Goal: Complete application form

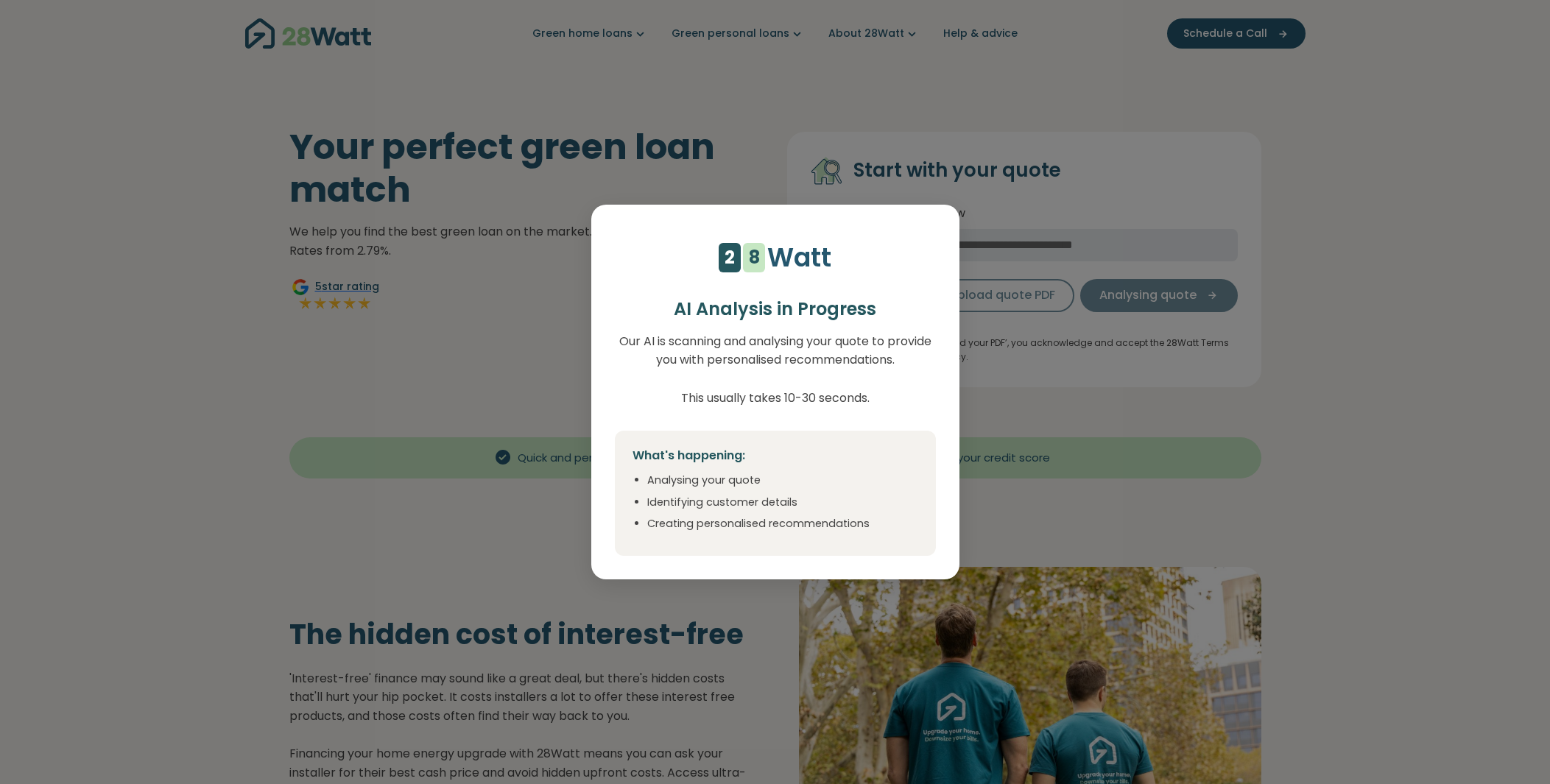
select select "***"
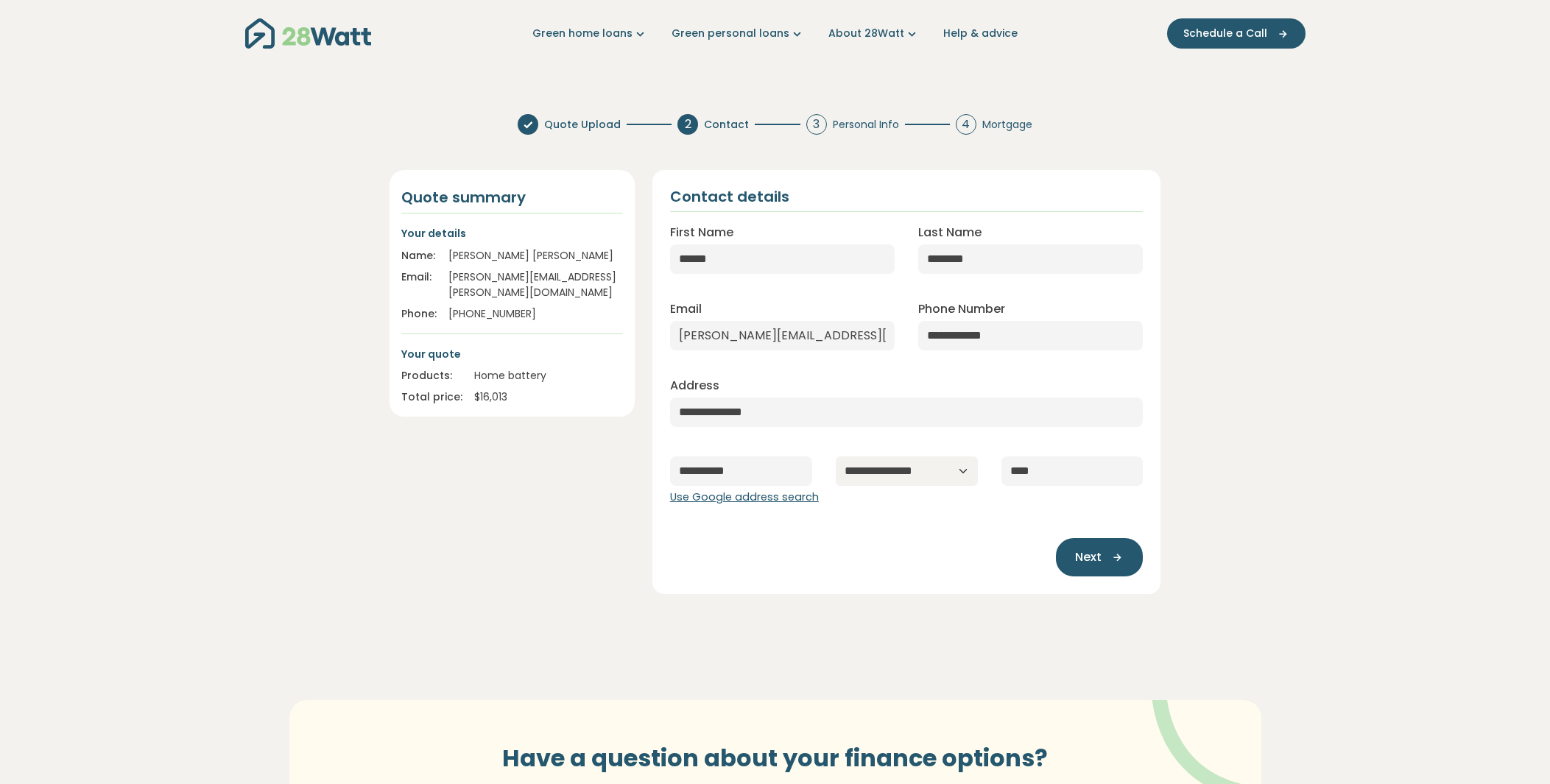
click at [497, 390] on div "$ 16,013" at bounding box center [548, 397] width 149 height 16
click at [520, 389] on div "Quote summary Your details Name: [PERSON_NAME] Email: [PERSON_NAME][EMAIL_ADDRE…" at bounding box center [512, 293] width 245 height 247
click at [481, 390] on div "$ 16,013" at bounding box center [548, 397] width 149 height 16
click at [1237, 35] on span "Schedule a Call" at bounding box center [1225, 34] width 84 height 16
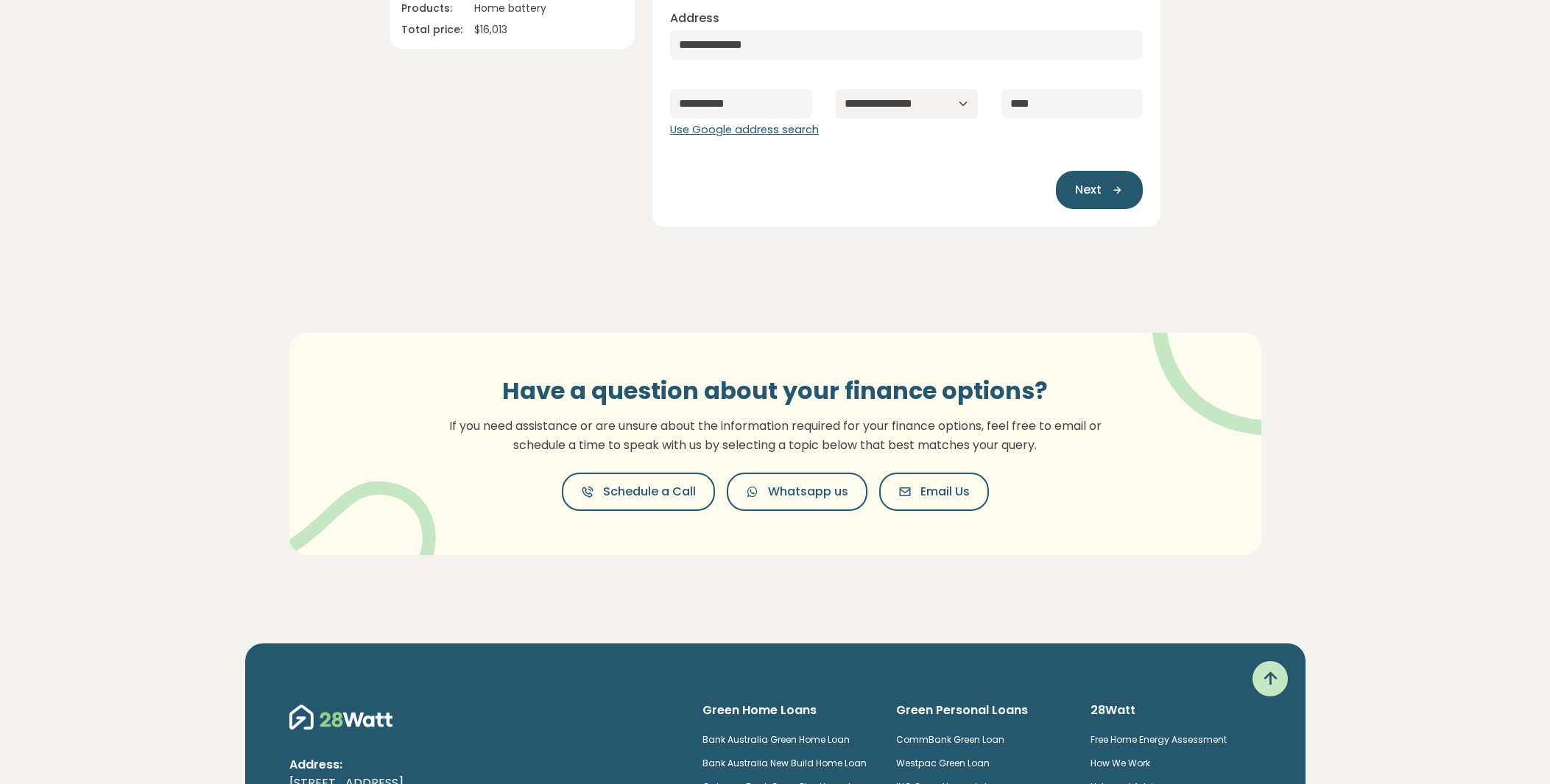
scroll to position [73, 0]
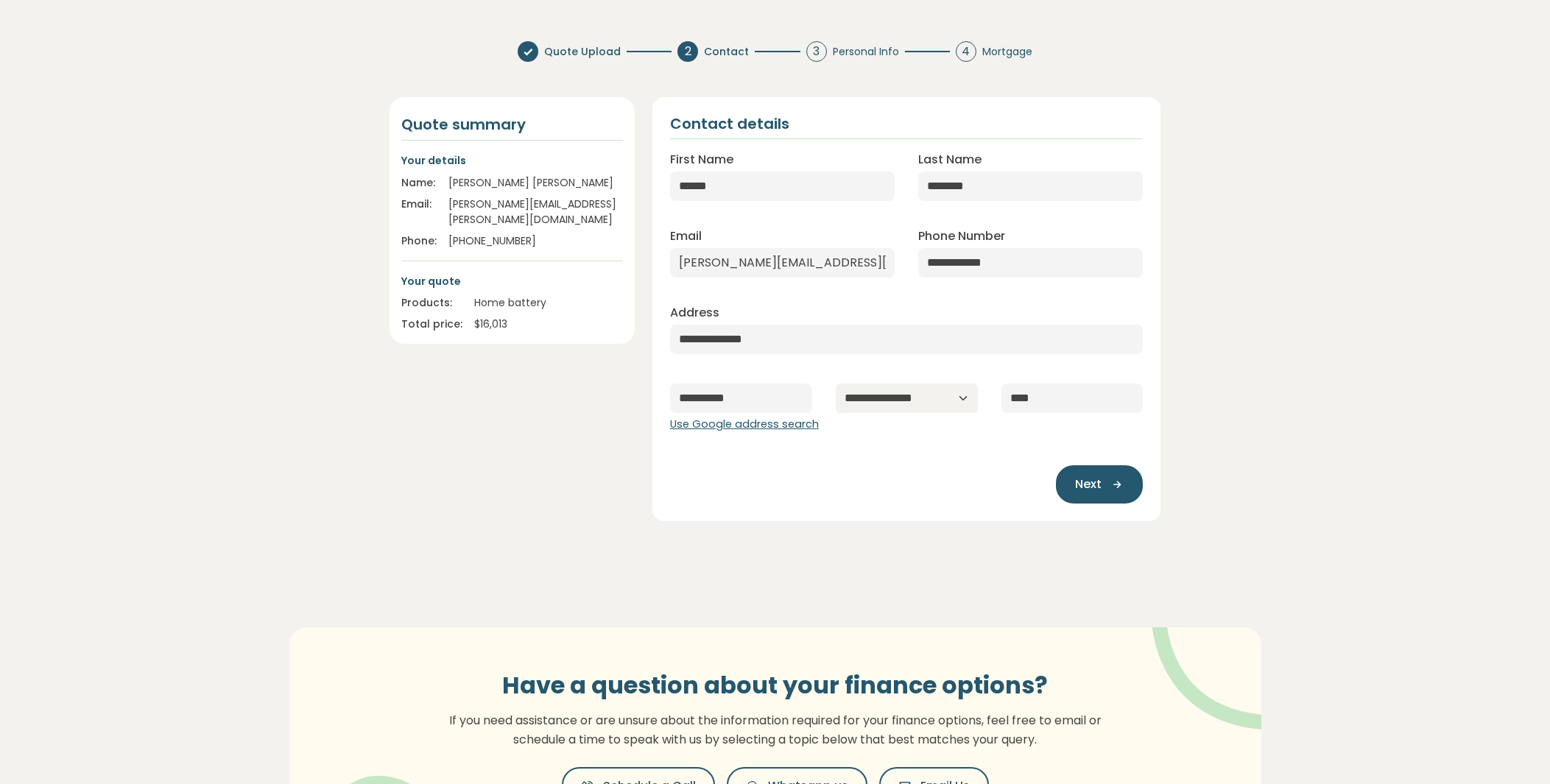
drag, startPoint x: 123, startPoint y: 237, endPoint x: 154, endPoint y: 162, distance: 81.2
click at [123, 237] on section "**********" at bounding box center [775, 467] width 1550 height 877
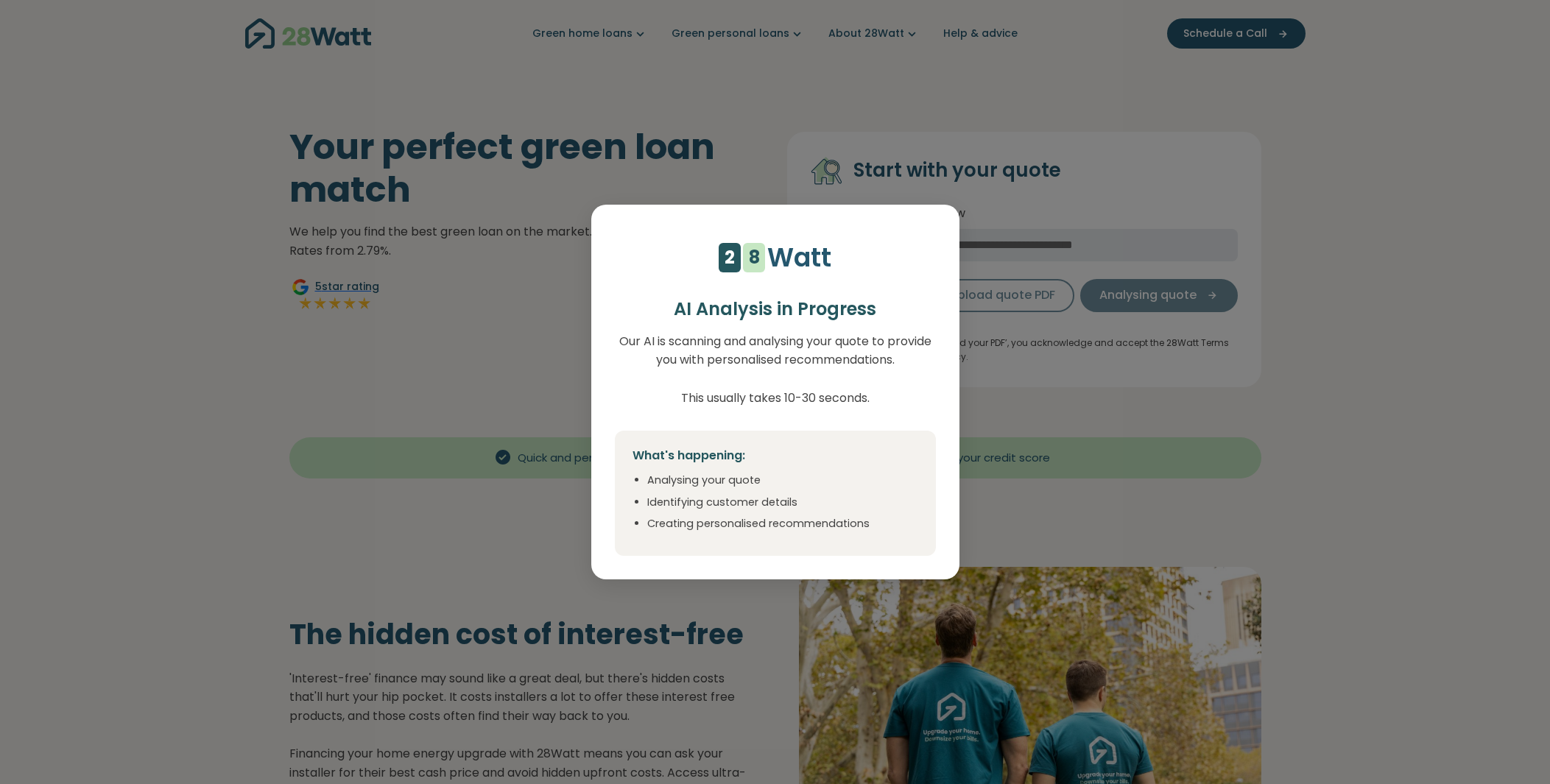
select select "***"
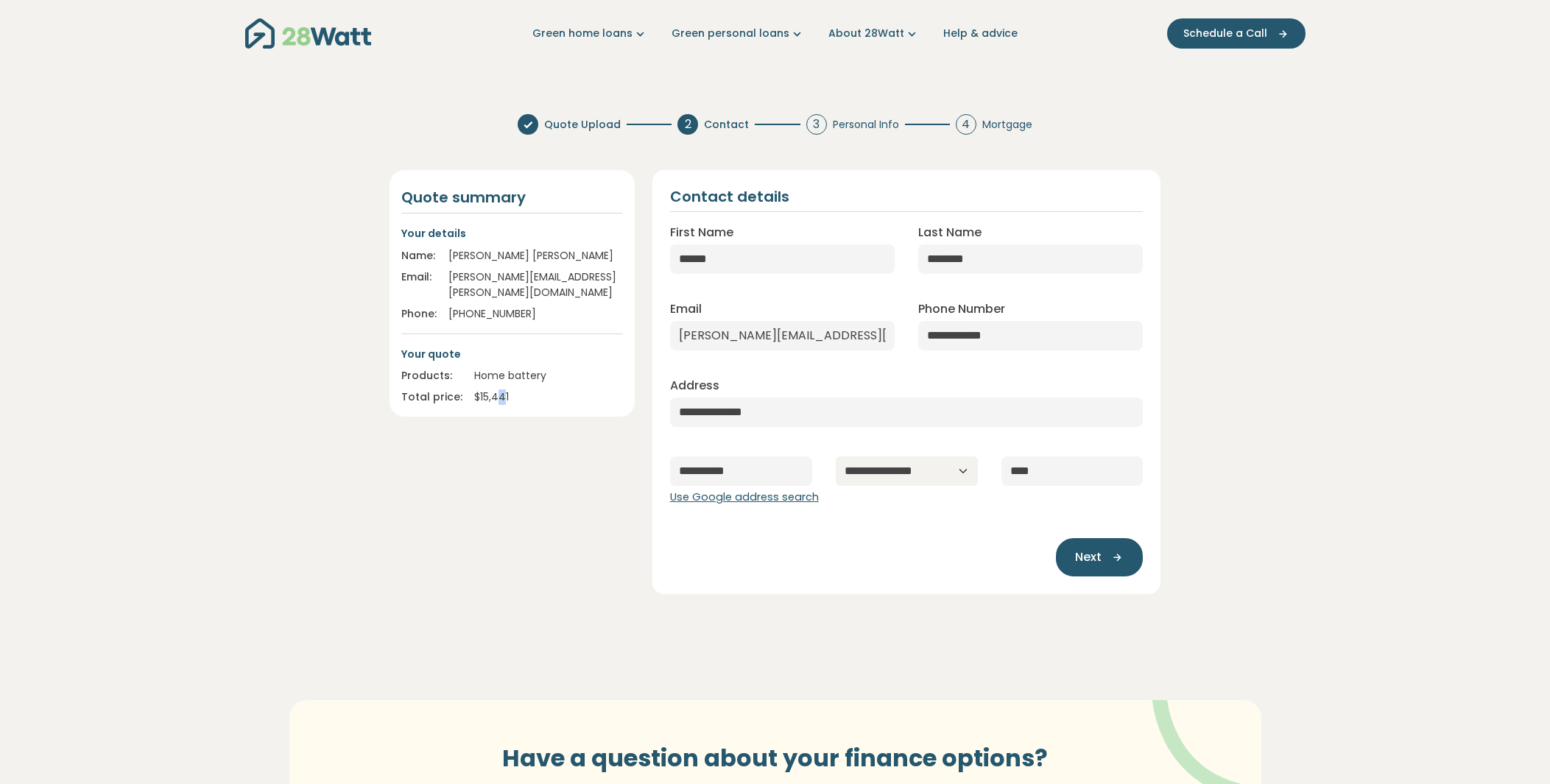
click at [497, 390] on div "$ 15,441" at bounding box center [548, 397] width 149 height 16
click at [528, 390] on div "$ 15,441" at bounding box center [548, 397] width 149 height 16
click at [1116, 550] on icon "button" at bounding box center [1112, 557] width 22 height 13
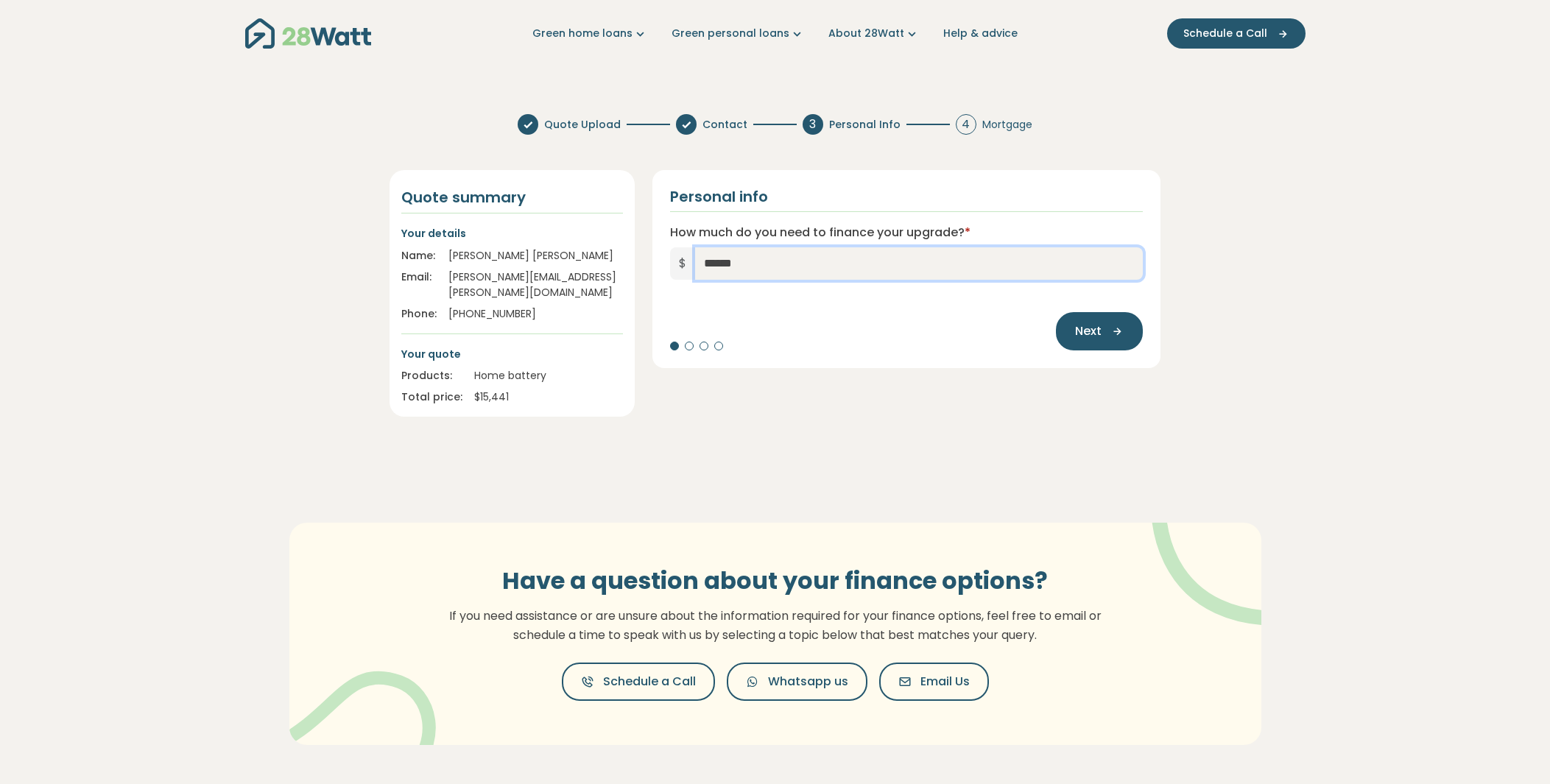
click at [760, 269] on input "******" at bounding box center [919, 264] width 449 height 33
drag, startPoint x: 785, startPoint y: 267, endPoint x: 663, endPoint y: 264, distance: 122.0
click at [663, 264] on div "Personal info How much do you need to finance your upgrade? * $ ****** Next" at bounding box center [907, 269] width 509 height 198
paste input "**"
type input "********"
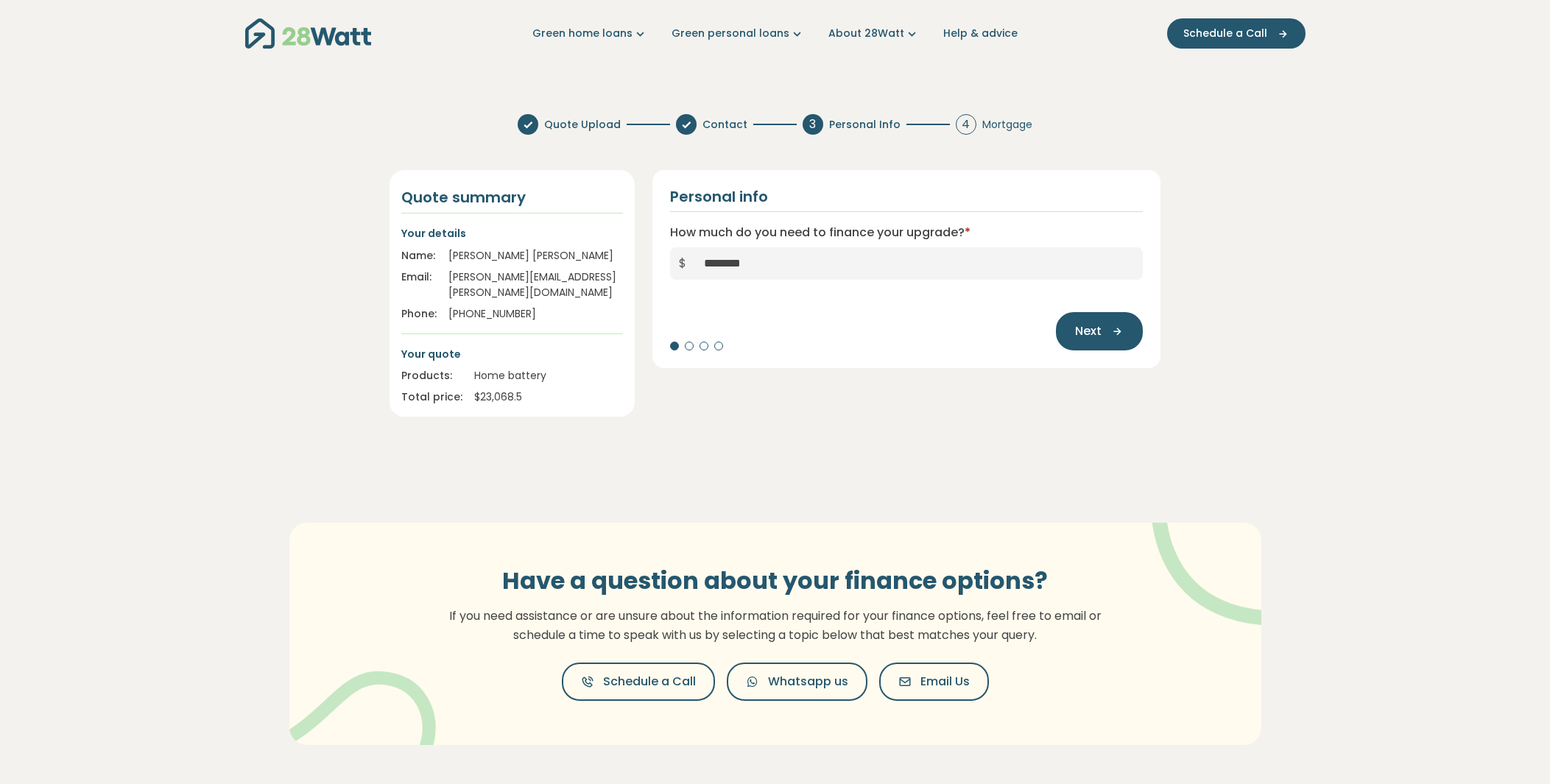
click at [690, 344] on div at bounding box center [688, 345] width 8 height 8
click at [1105, 334] on icon "button" at bounding box center [1112, 331] width 22 height 13
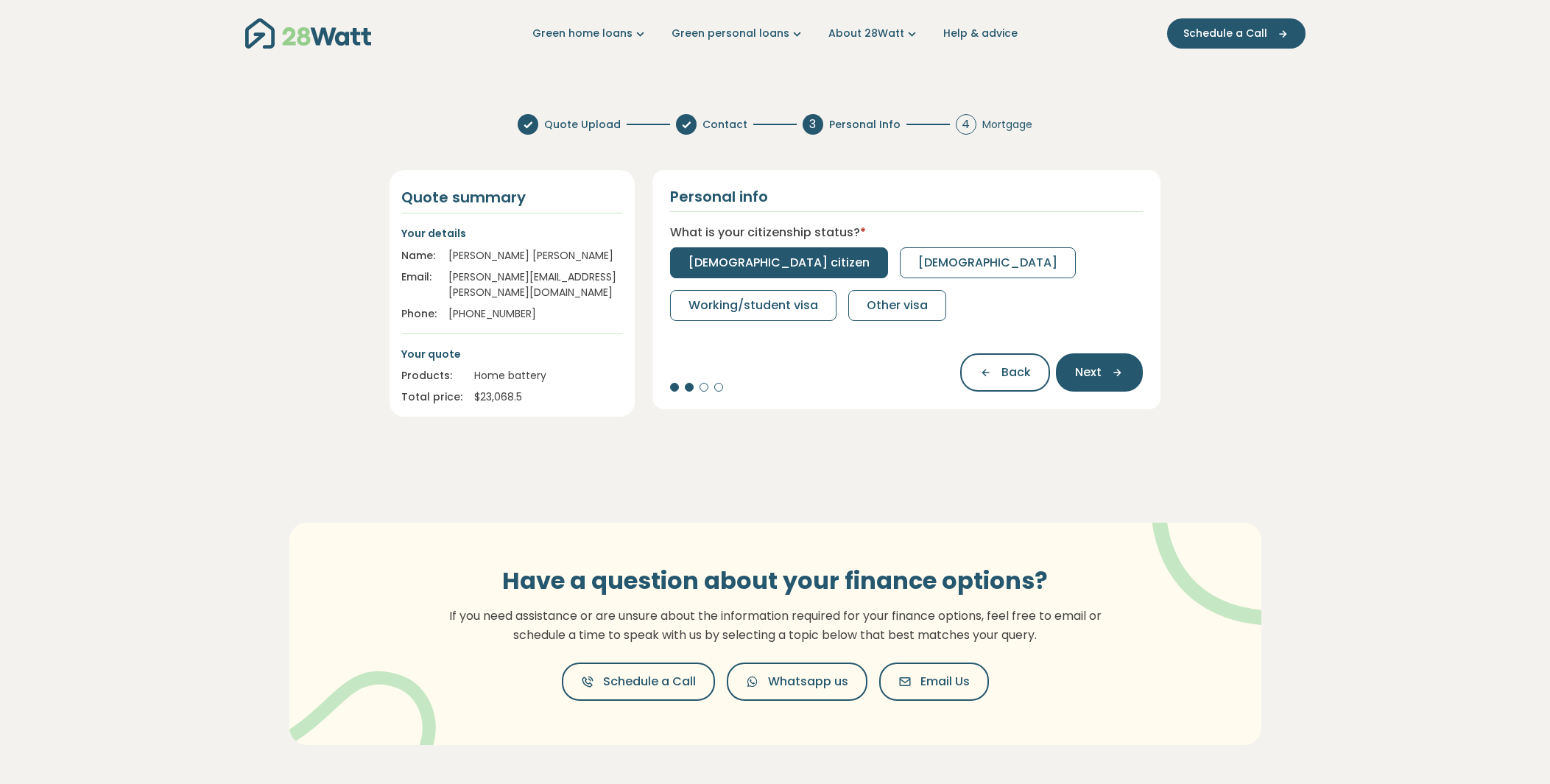
click at [758, 256] on span "Australian citizen" at bounding box center [779, 263] width 181 height 18
click at [731, 257] on span "Full-time" at bounding box center [714, 263] width 53 height 18
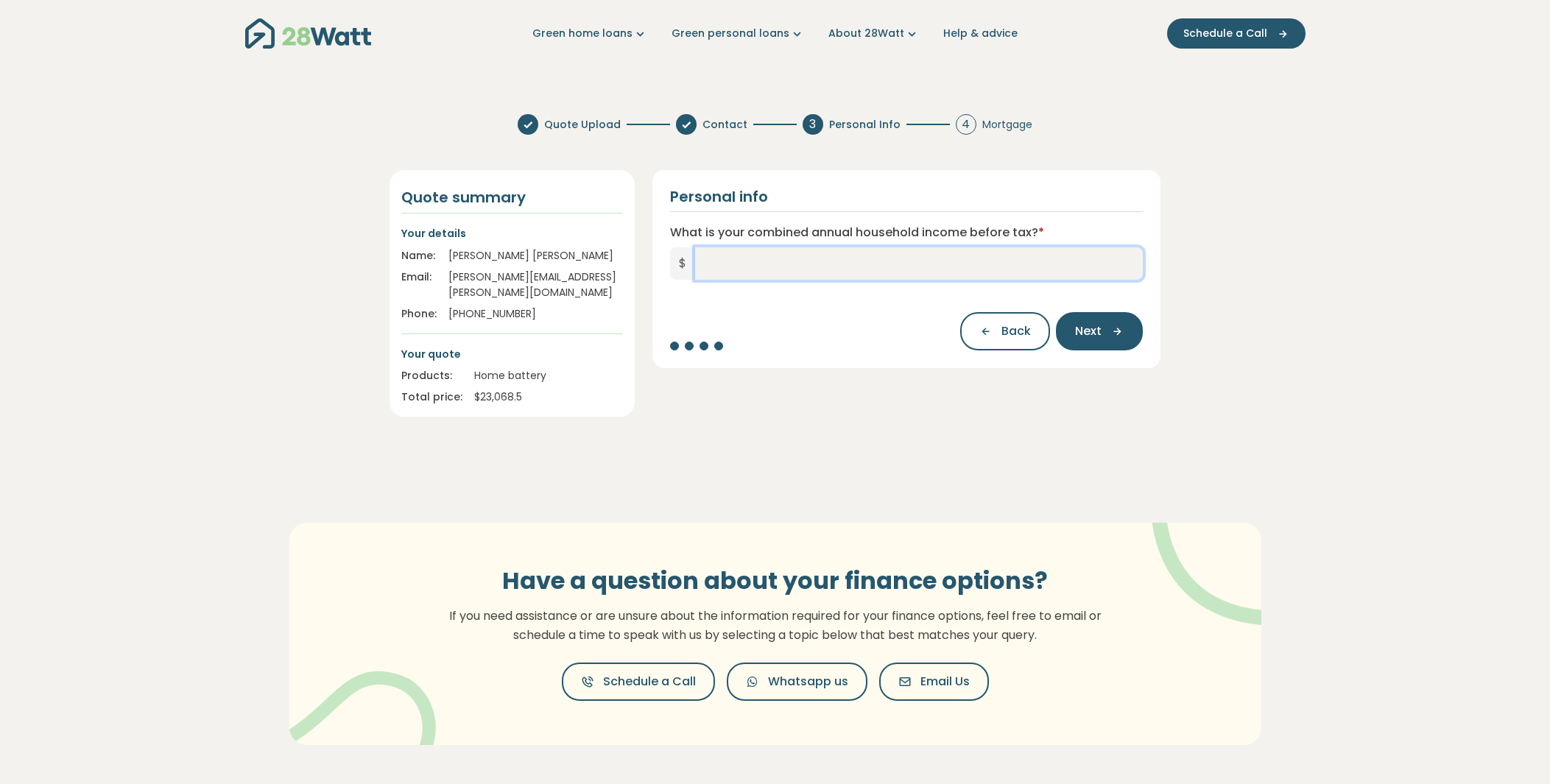
click at [771, 268] on input "What is your combined annual household income before tax? *" at bounding box center [919, 264] width 449 height 33
click at [889, 463] on div "Have a question about your finance options? If you need assistance or are unsur…" at bounding box center [775, 634] width 1060 height 340
click at [753, 253] on input "What is your combined annual household income before tax? *" at bounding box center [919, 264] width 449 height 33
click at [883, 268] on input "What is your combined annual household income before tax? *" at bounding box center [919, 264] width 449 height 33
drag, startPoint x: 821, startPoint y: 259, endPoint x: 837, endPoint y: 260, distance: 16.0
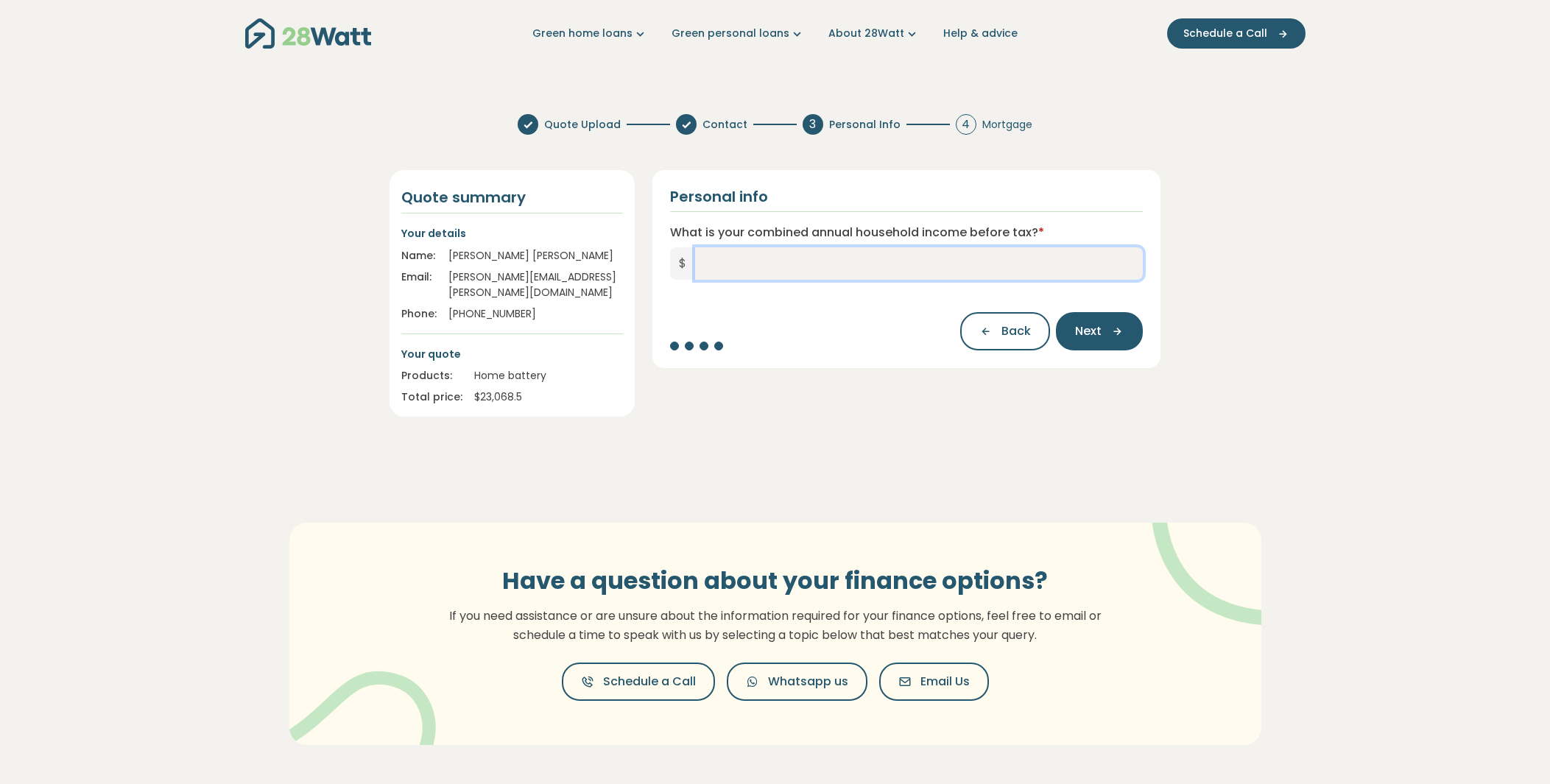
click at [821, 259] on input "What is your combined annual household income before tax? *" at bounding box center [919, 264] width 449 height 33
drag, startPoint x: 719, startPoint y: 258, endPoint x: 540, endPoint y: 272, distance: 179.5
click at [539, 265] on div "Quote summary Your details Name: Oliver Kaufhold Email: oliver.kaufhold@gmail.c…" at bounding box center [775, 284] width 789 height 264
type input "*******"
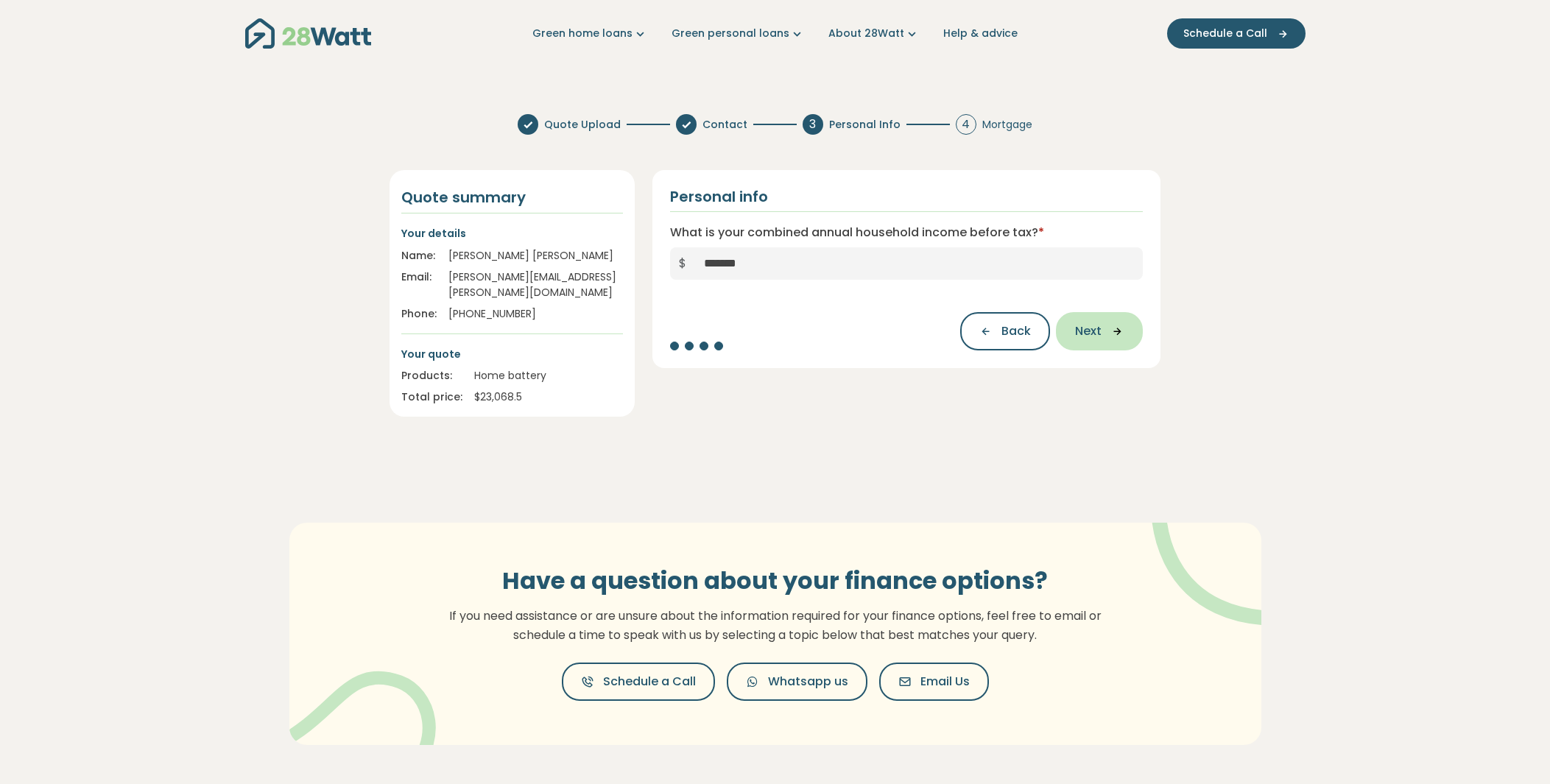
click at [1100, 335] on span "Next" at bounding box center [1088, 331] width 26 height 18
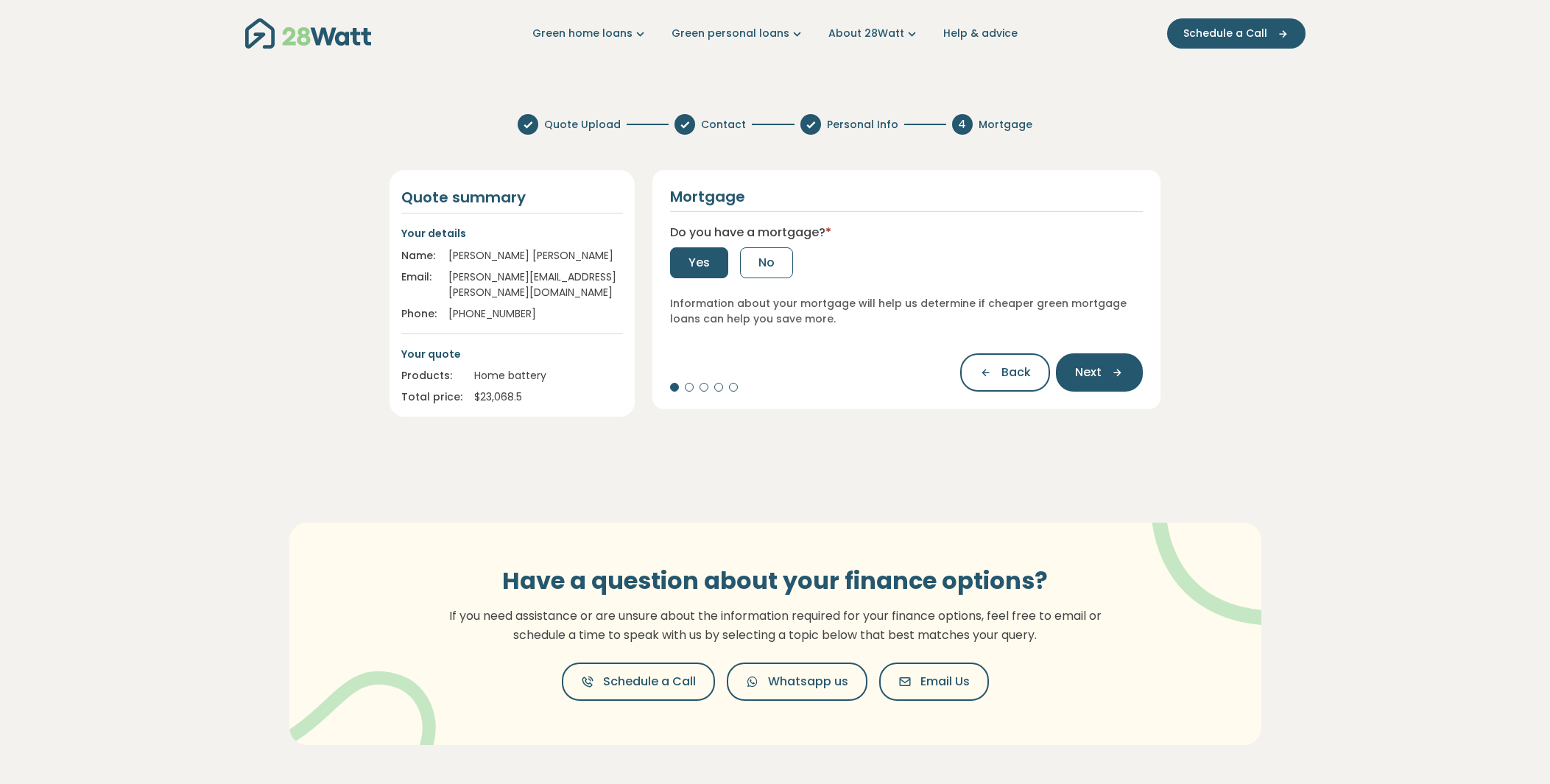
click at [696, 259] on span "Yes" at bounding box center [698, 263] width 22 height 18
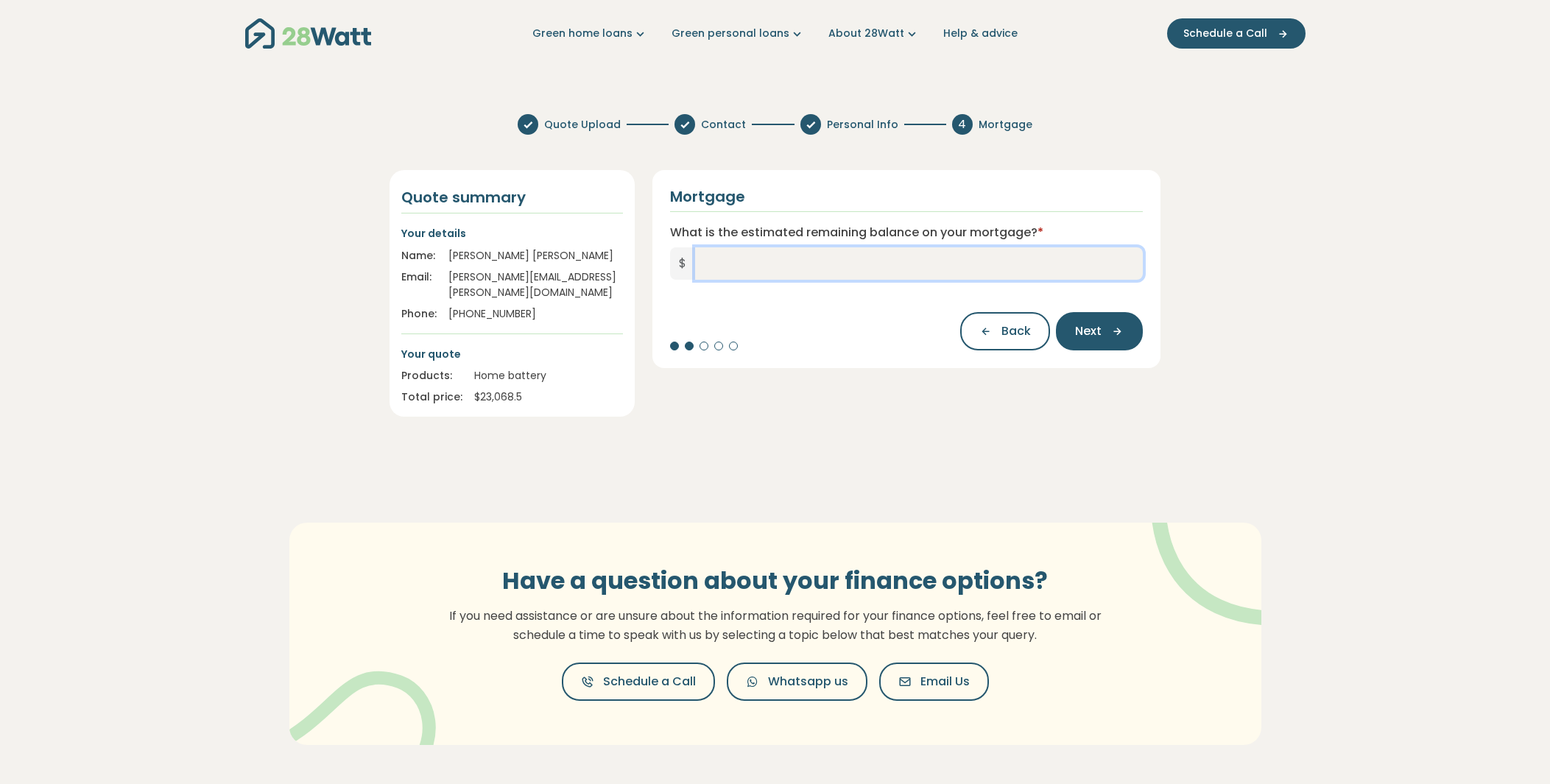
click at [894, 258] on input "What is the estimated remaining balance on your mortgage? *" at bounding box center [919, 264] width 449 height 33
click at [1332, 225] on section "Quote Upload Contact Personal Info 4 Mortgage Quote summary Your details Name: …" at bounding box center [775, 452] width 1550 height 701
click at [787, 270] on input "What is the estimated remaining balance on your mortgage? *" at bounding box center [919, 264] width 449 height 33
type input "*******"
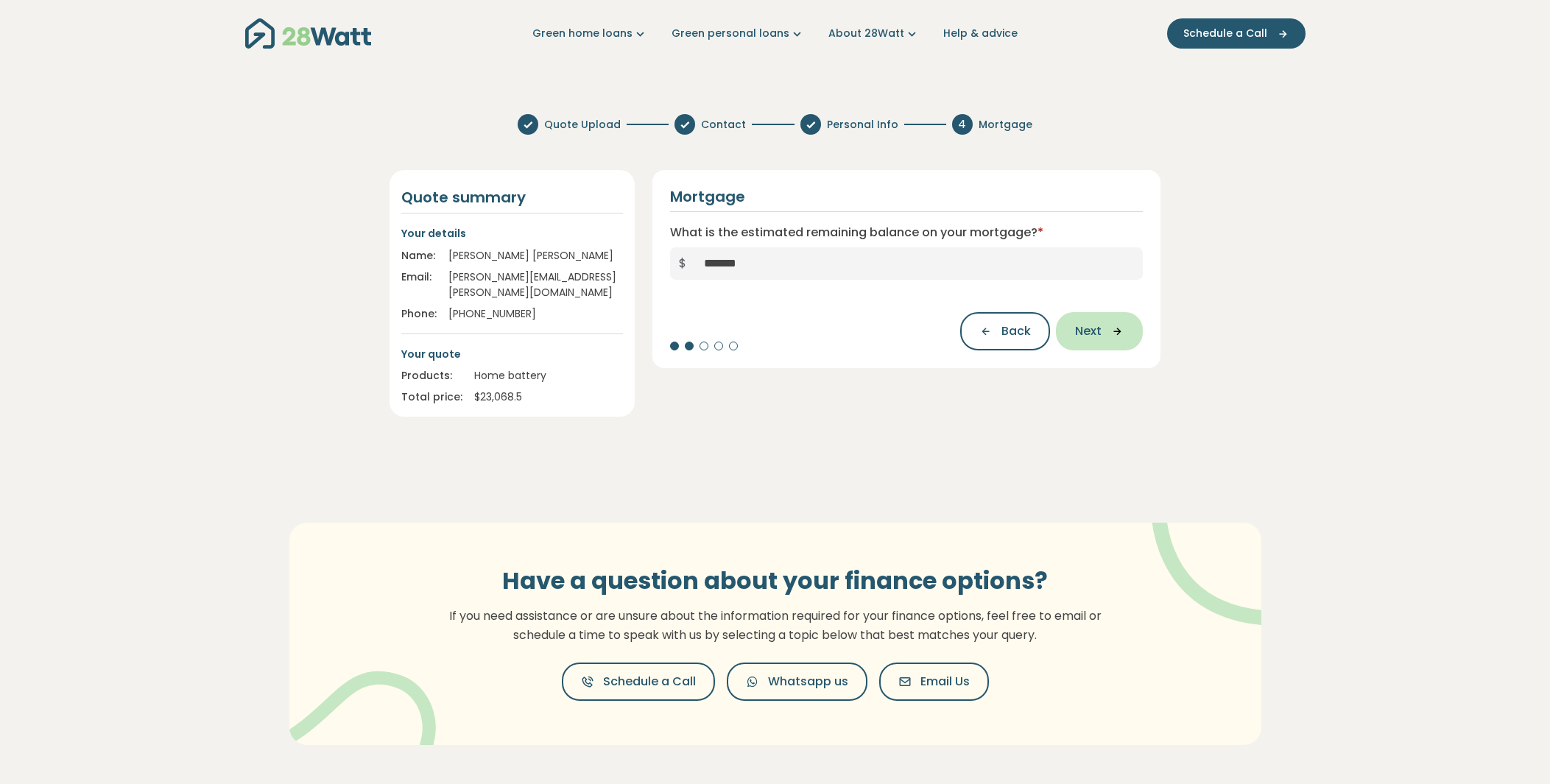
click at [1092, 333] on span "Next" at bounding box center [1088, 331] width 26 height 18
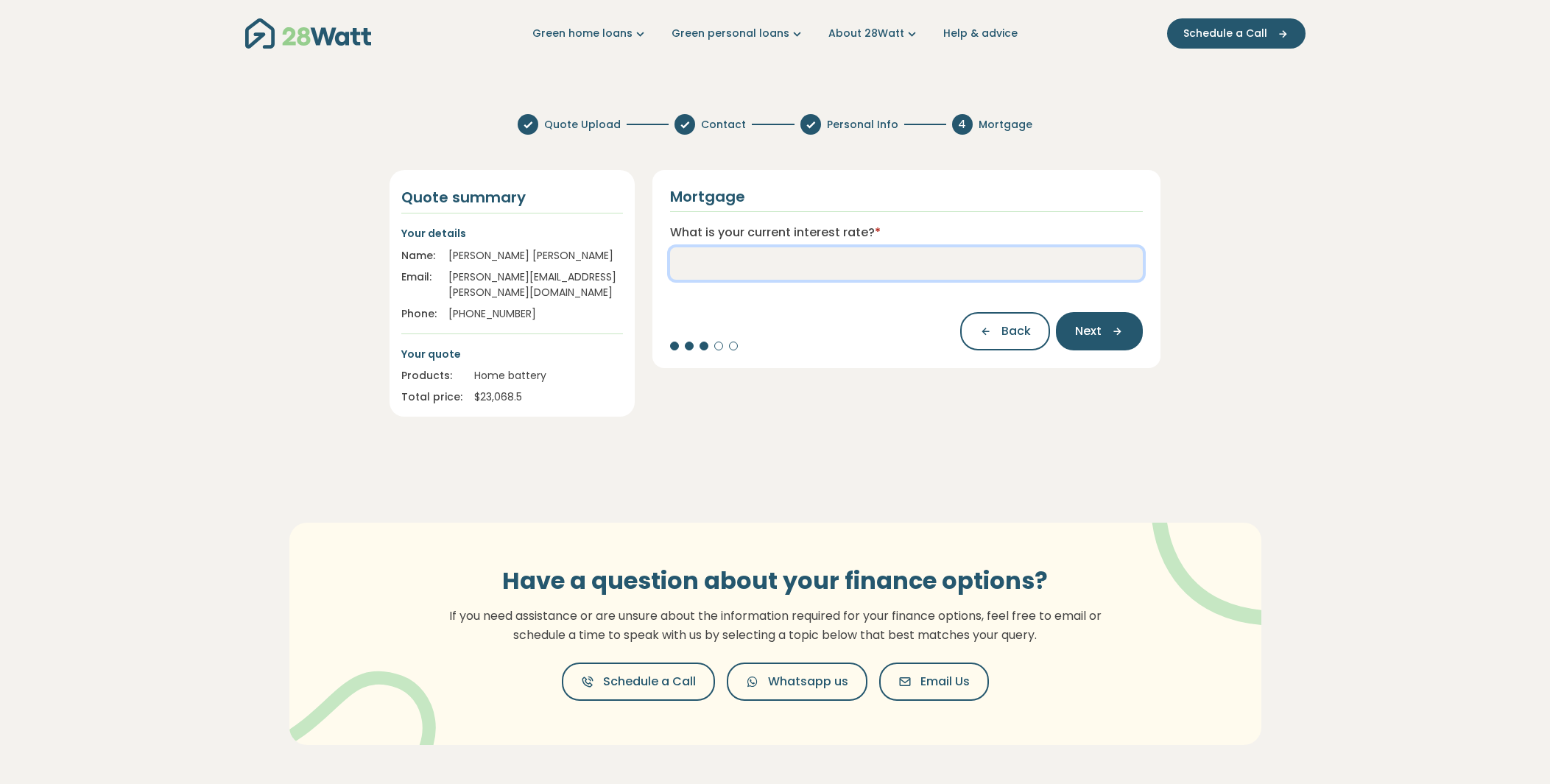
click at [919, 259] on input "What is your current interest rate? *" at bounding box center [907, 264] width 473 height 33
click at [838, 254] on input "What is your current interest rate? *" at bounding box center [907, 264] width 473 height 33
type input "****"
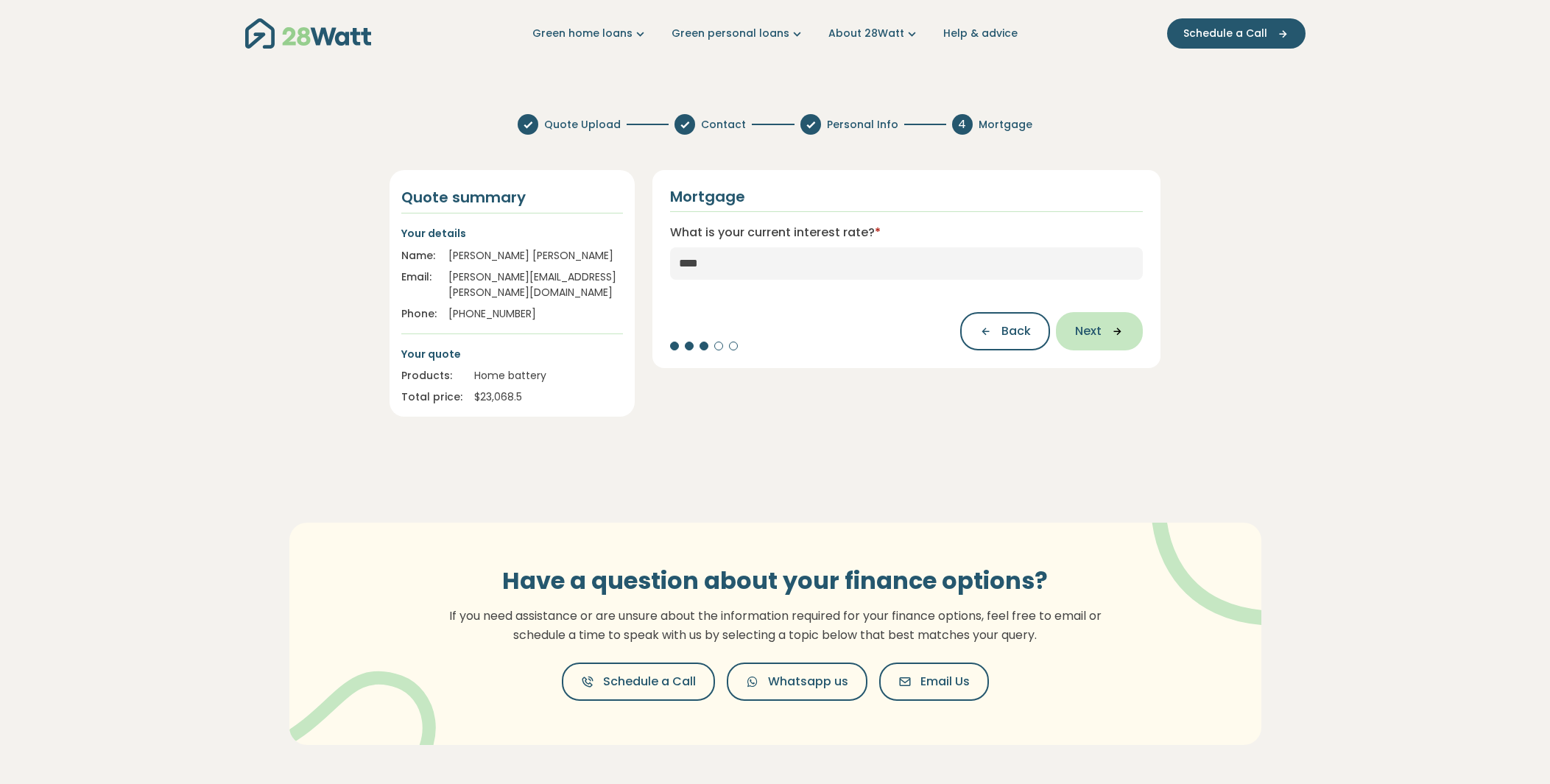
drag, startPoint x: 1083, startPoint y: 329, endPoint x: 1097, endPoint y: 321, distance: 16.1
click at [1083, 329] on span "Next" at bounding box center [1088, 331] width 26 height 18
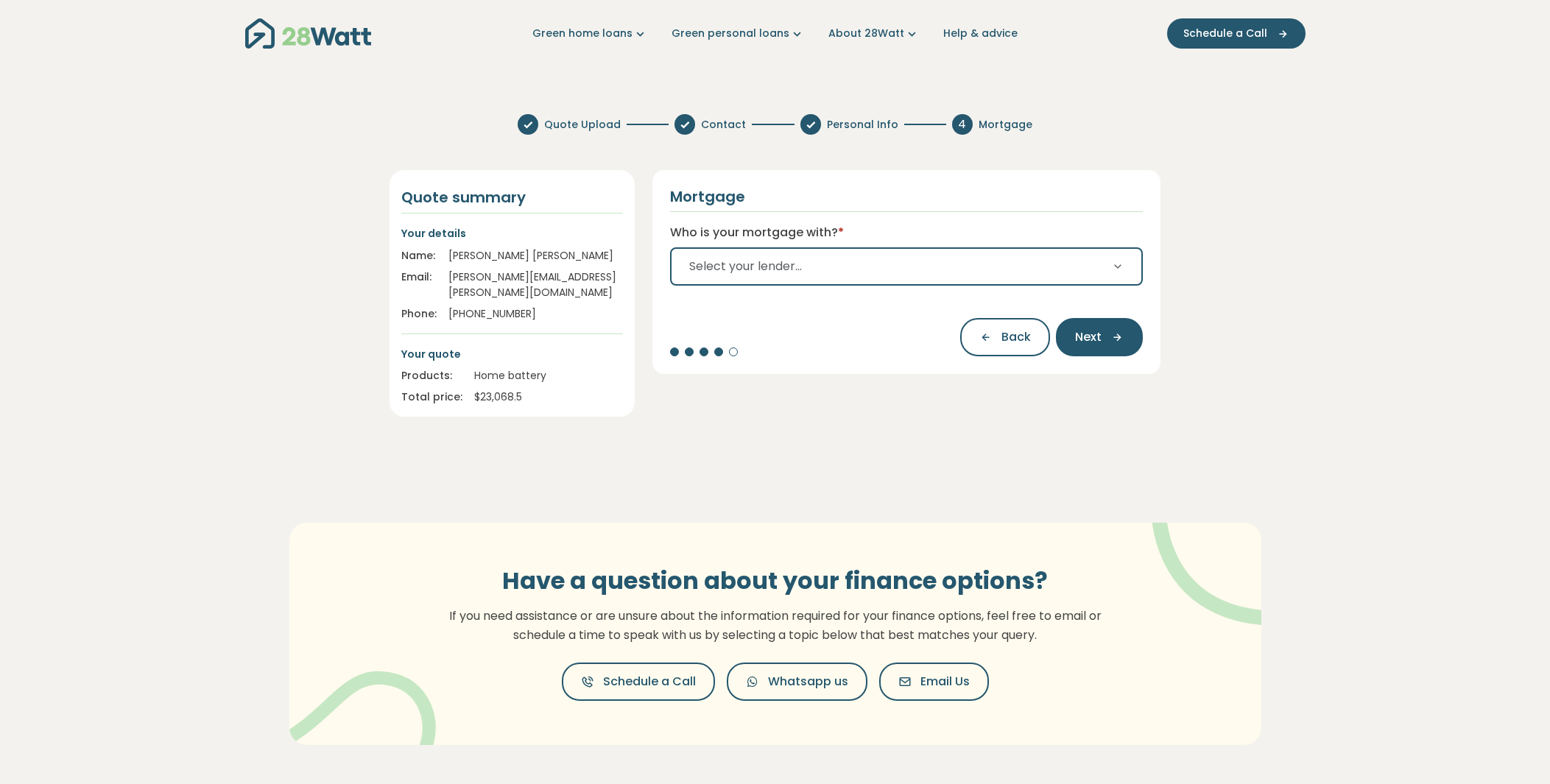
click at [1107, 282] on button "Select your lender..." at bounding box center [907, 266] width 473 height 38
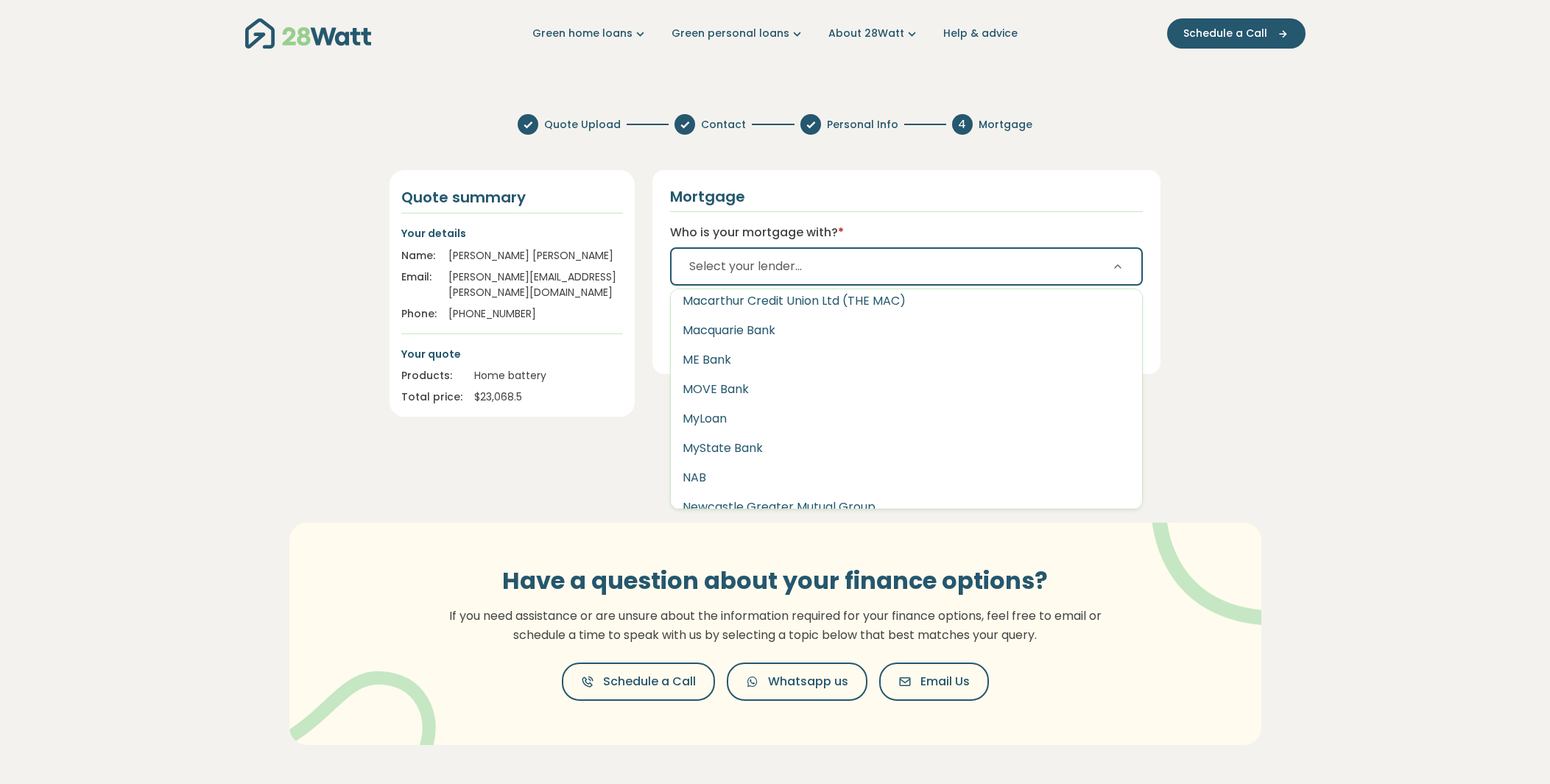
scroll to position [1598, 0]
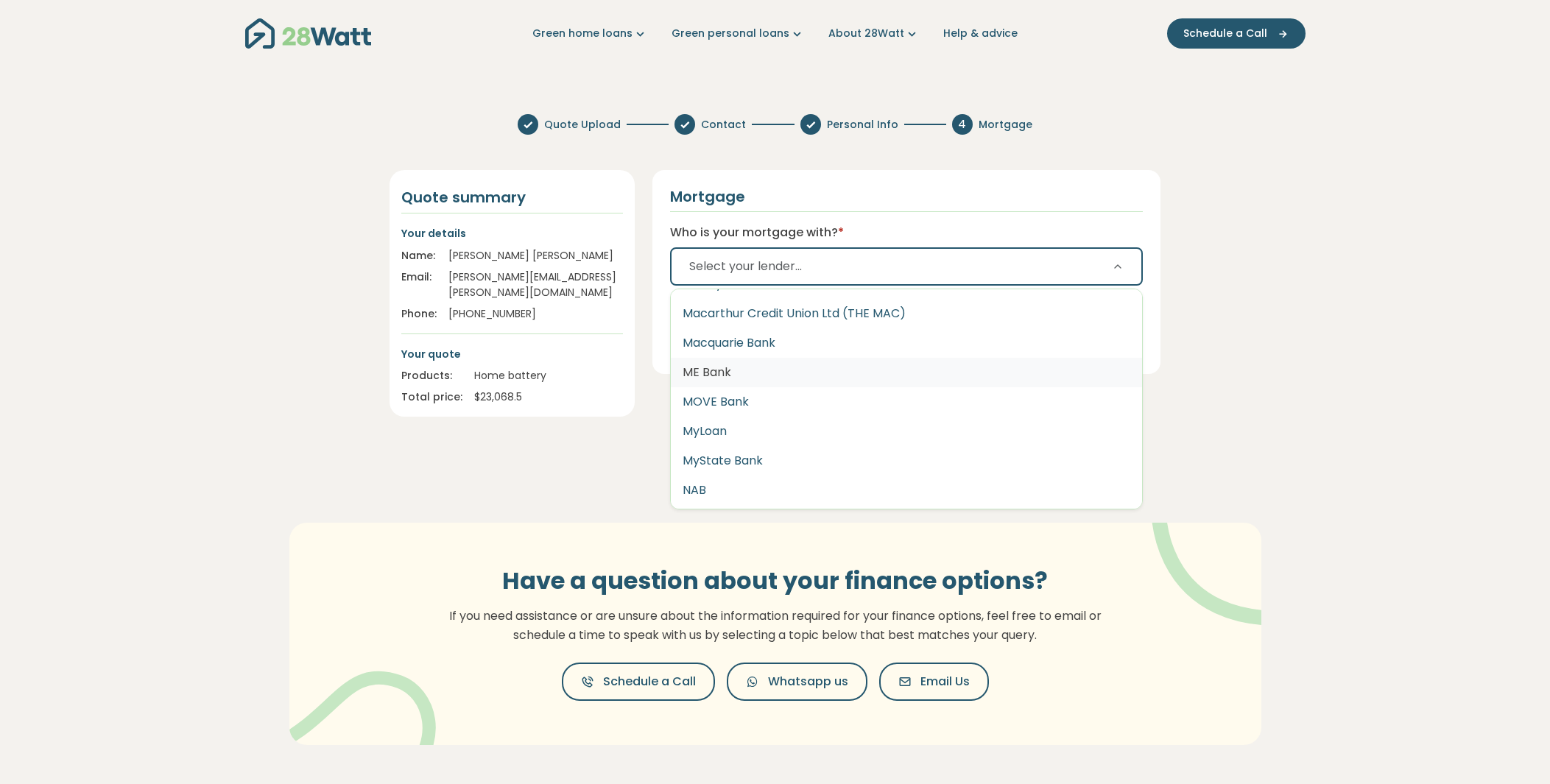
click at [735, 366] on button "ME Bank" at bounding box center [906, 372] width 472 height 29
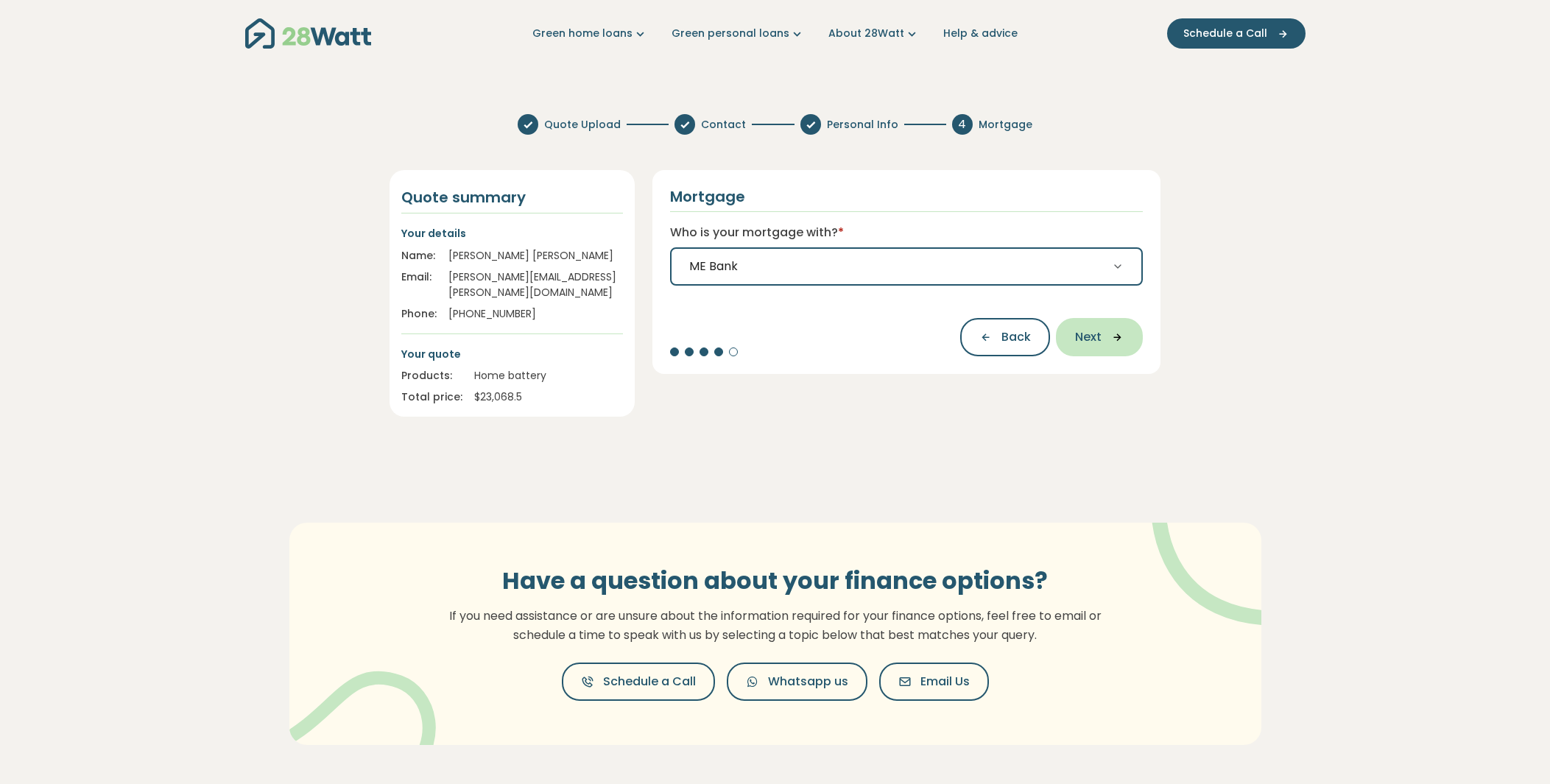
click at [1115, 335] on icon "button" at bounding box center [1112, 337] width 22 height 13
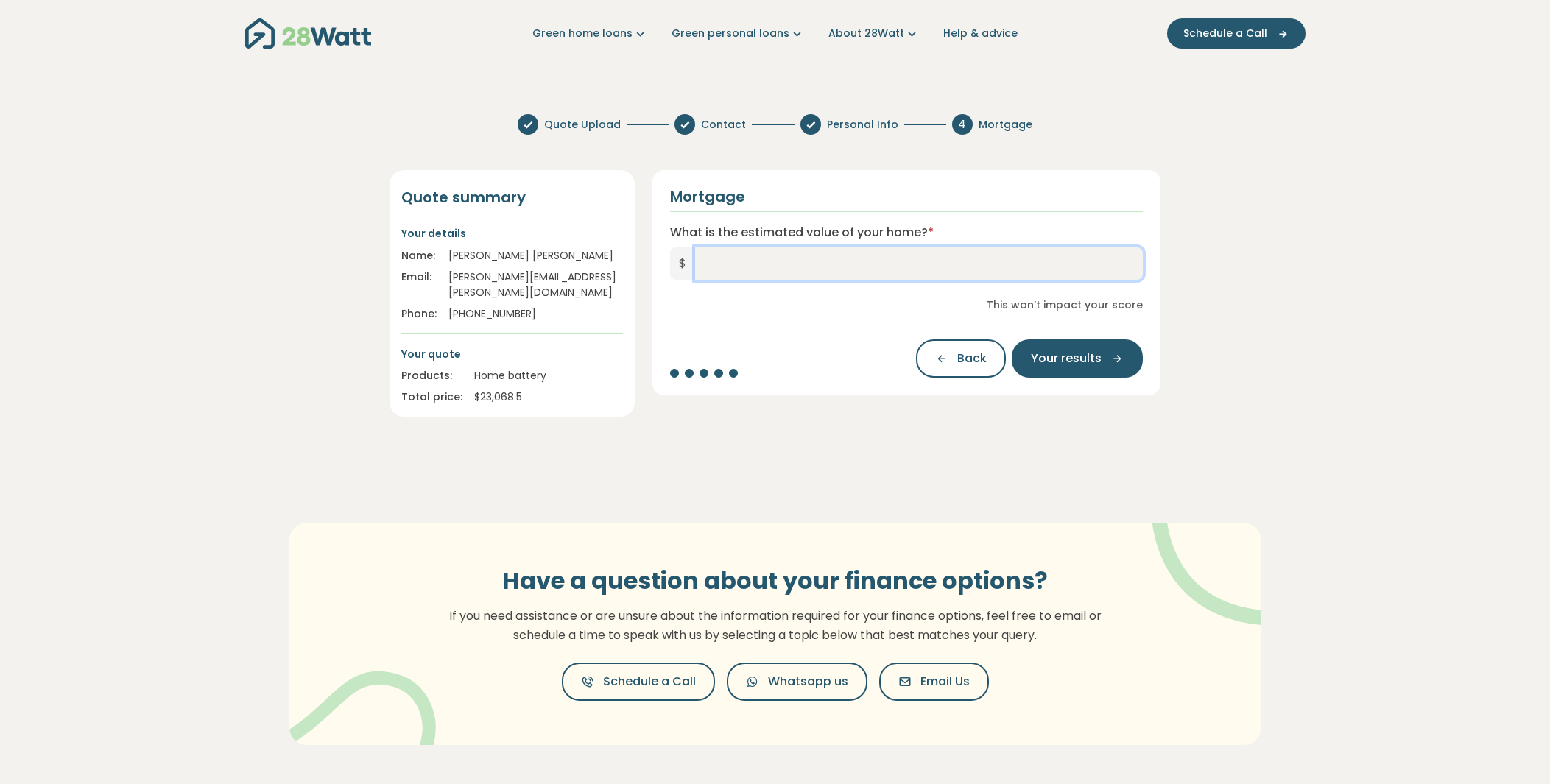
click at [849, 268] on input "What is the estimated value of your home? *" at bounding box center [919, 264] width 449 height 33
type input "*********"
click at [766, 314] on div "Mortgage What is the estimated value of your home? * $ ********* This won’t imp…" at bounding box center [907, 282] width 509 height 225
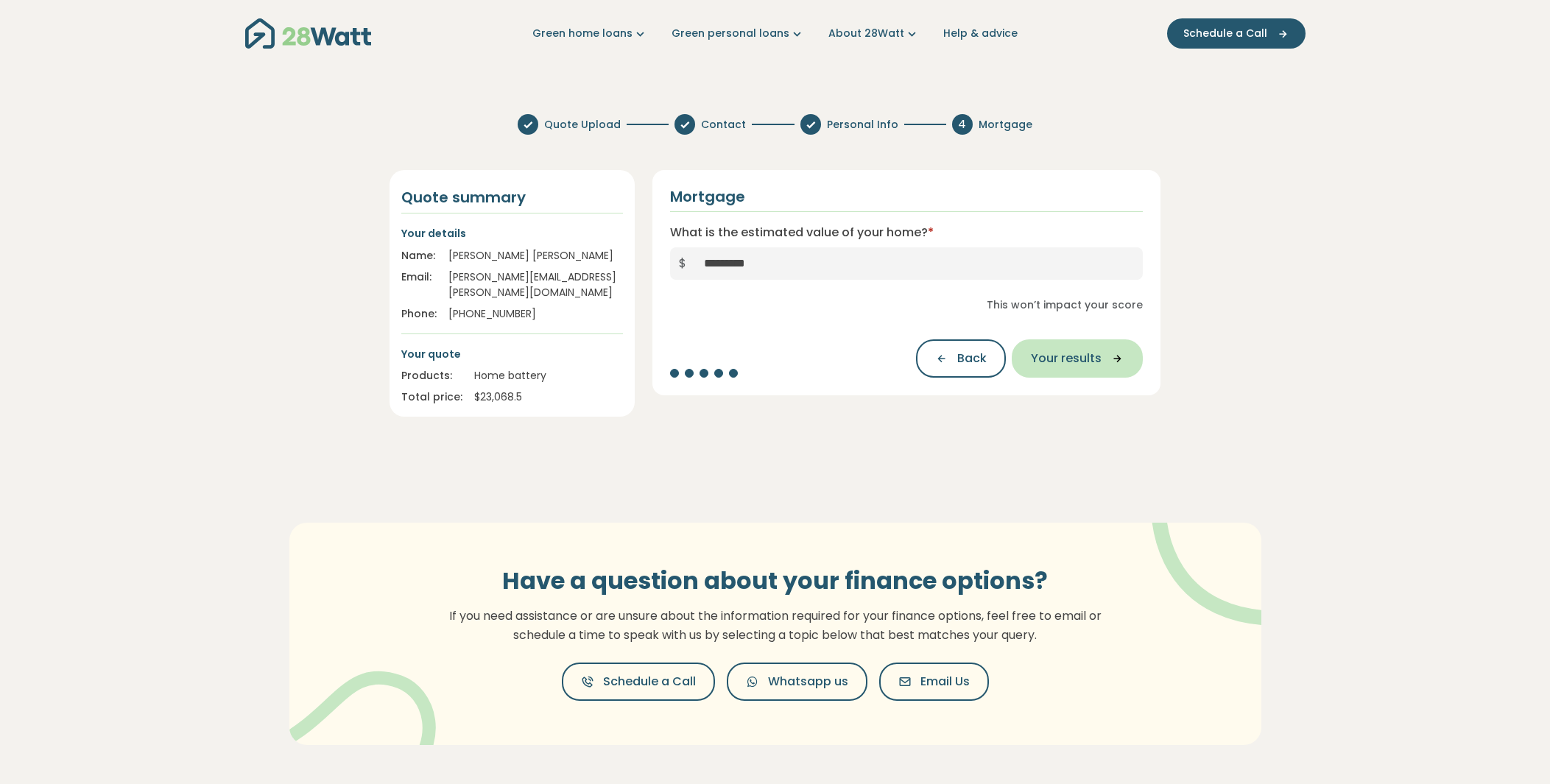
click at [1109, 355] on icon "button" at bounding box center [1112, 358] width 22 height 13
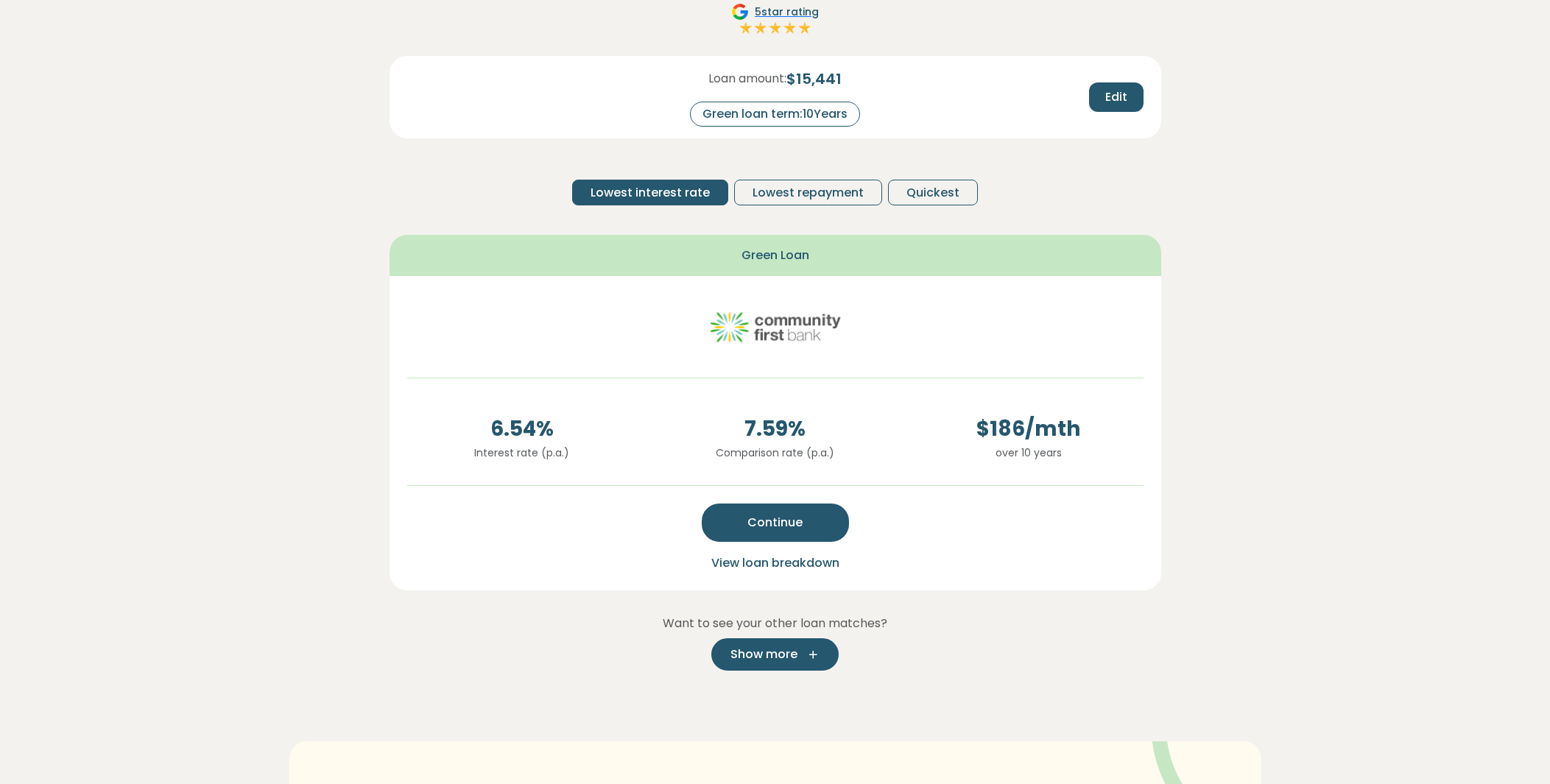
scroll to position [147, 0]
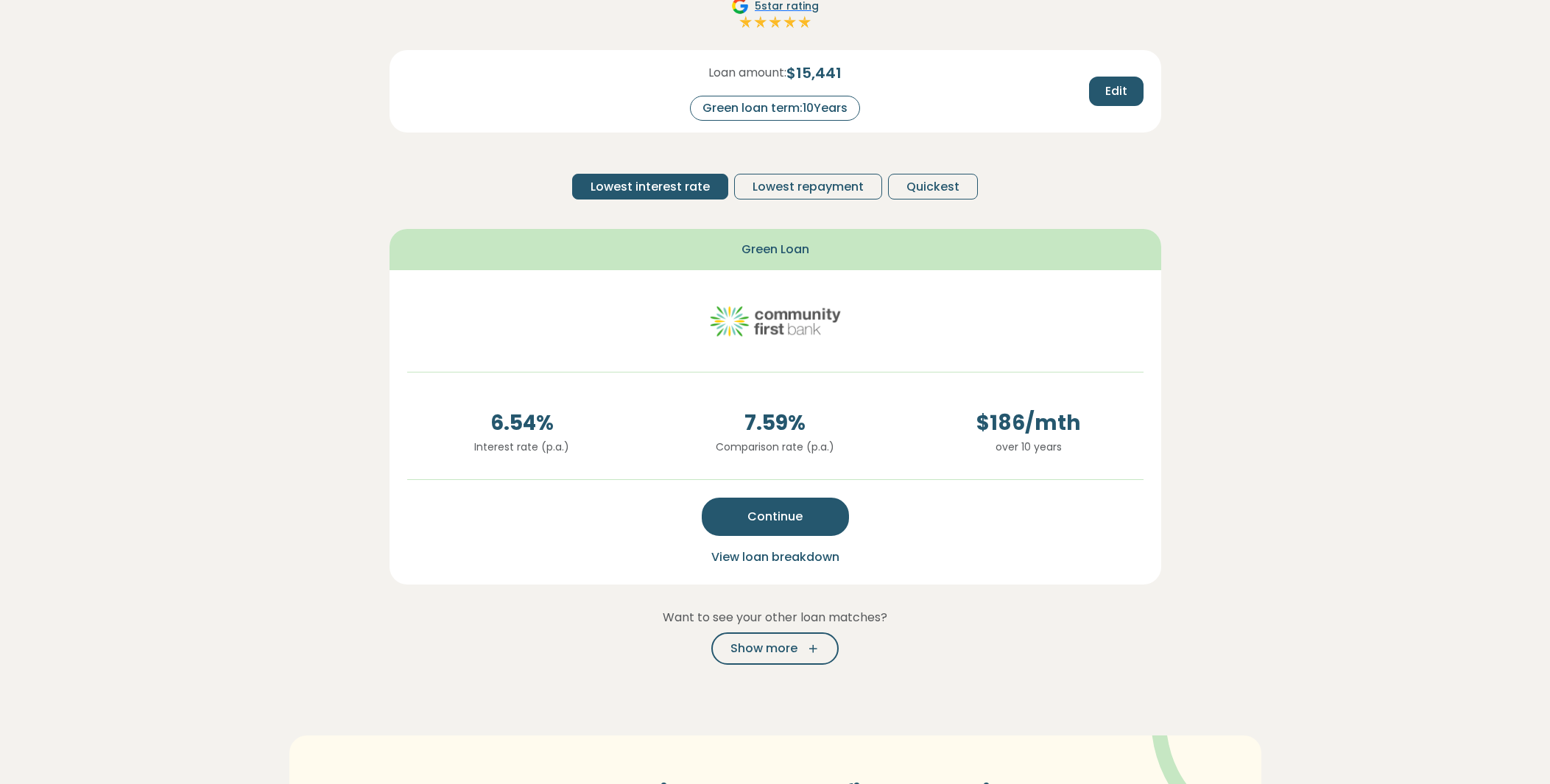
drag, startPoint x: 802, startPoint y: 507, endPoint x: 1009, endPoint y: 497, distance: 207.2
click at [1009, 497] on div "Continue View loan breakdown" at bounding box center [774, 529] width 736 height 75
click at [836, 107] on div "Green loan term: 10 Years" at bounding box center [775, 107] width 170 height 25
click at [926, 189] on span "Quickest" at bounding box center [932, 187] width 53 height 18
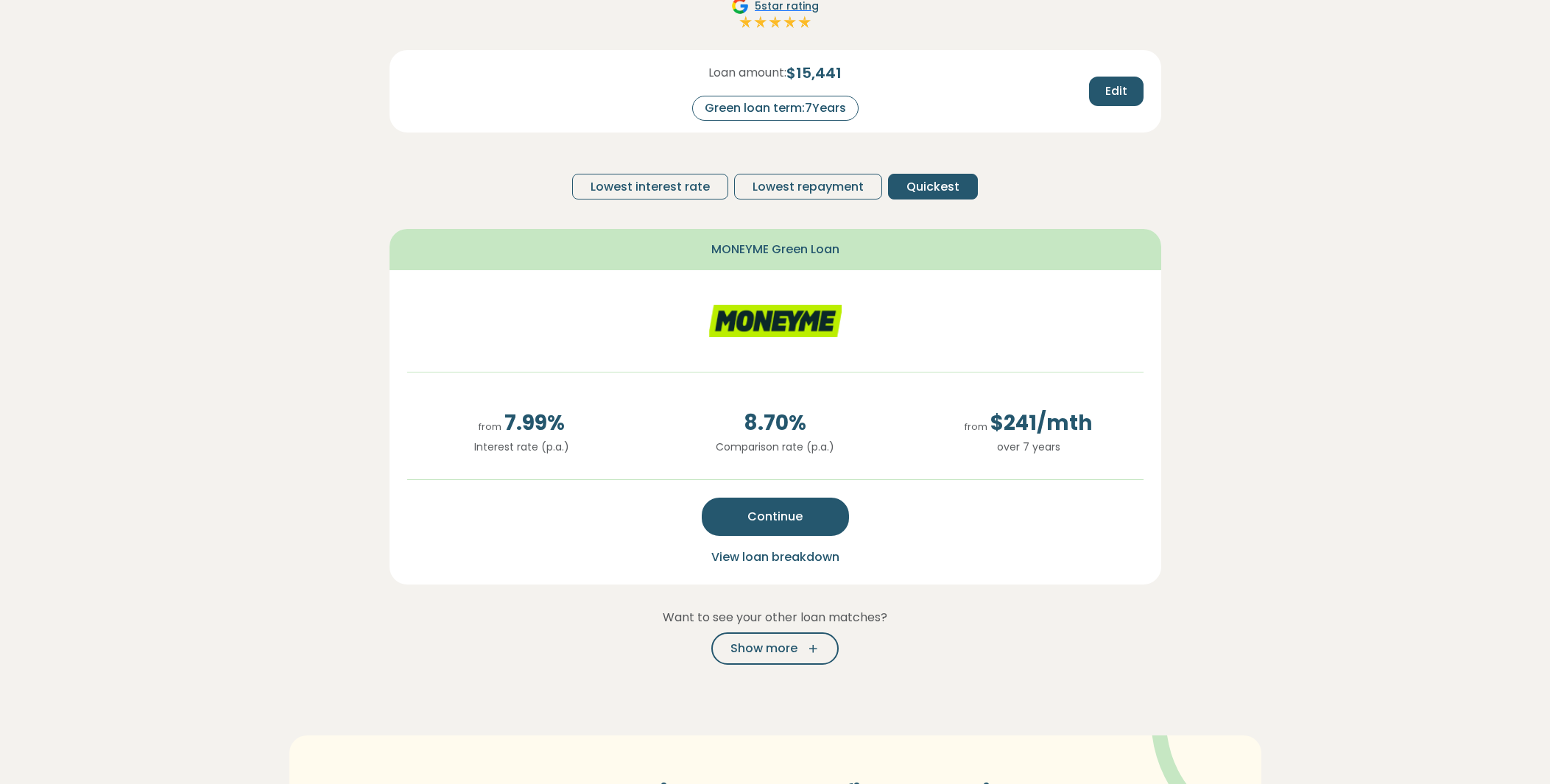
click at [832, 109] on div "Green loan term: 7 Years" at bounding box center [775, 107] width 166 height 25
click at [1107, 82] on span "Edit" at bounding box center [1116, 91] width 22 height 18
drag, startPoint x: 831, startPoint y: 107, endPoint x: 846, endPoint y: 107, distance: 15.0
click at [846, 107] on input "*" at bounding box center [837, 108] width 59 height 26
type input "*"
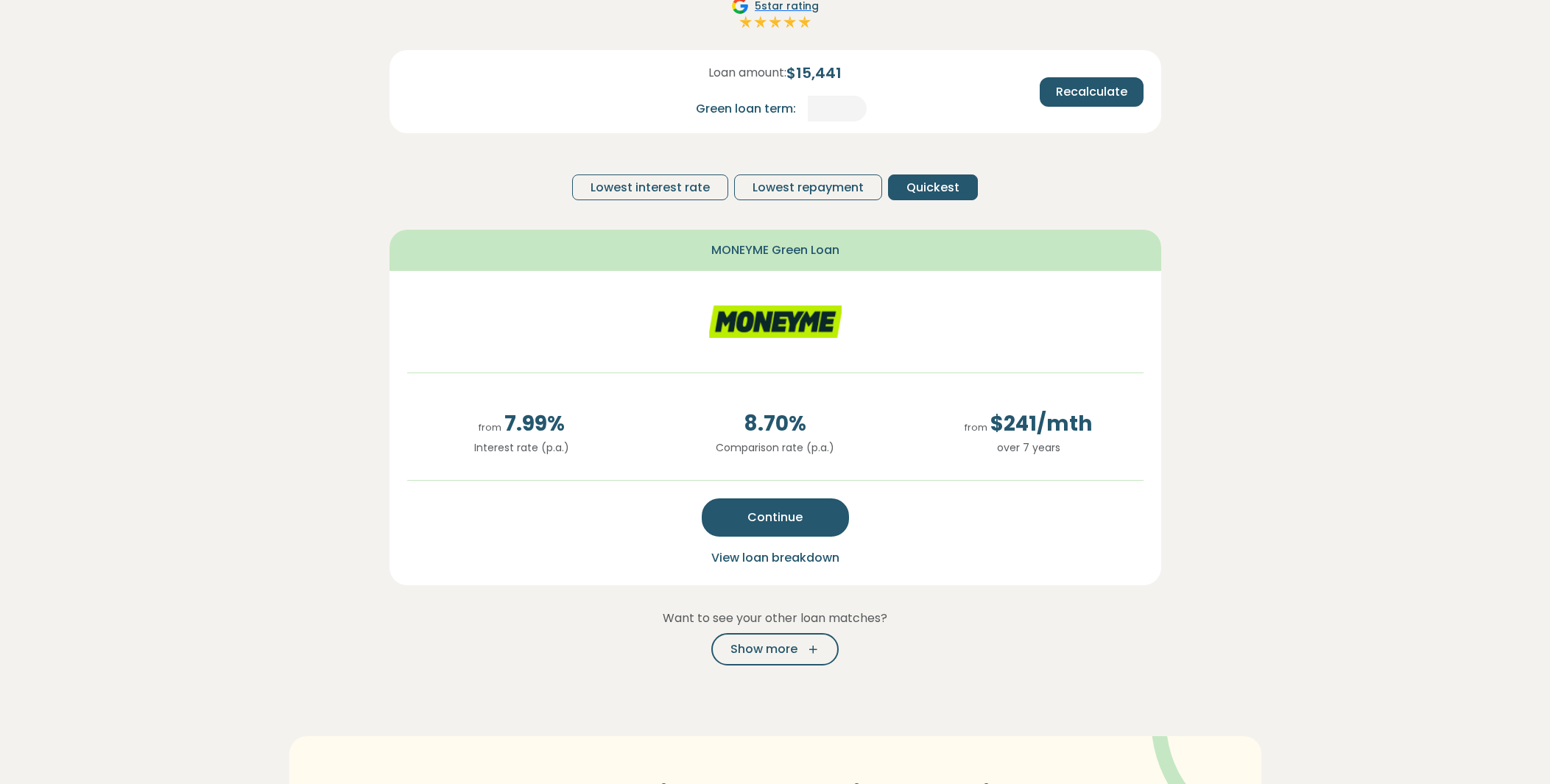
click at [1149, 150] on div "Loan amount: $ 15,441 Green loan term: * Recalculate Lowest interest rate Lowes…" at bounding box center [775, 131] width 771 height 162
click at [1117, 101] on button "Recalculate" at bounding box center [1091, 92] width 104 height 29
click at [1190, 307] on section "Here are your preliminary matches 5 star rating Loan amount: $ 15,441 Green loa…" at bounding box center [775, 468] width 1550 height 1096
click at [1112, 96] on span "Edit" at bounding box center [1116, 91] width 22 height 18
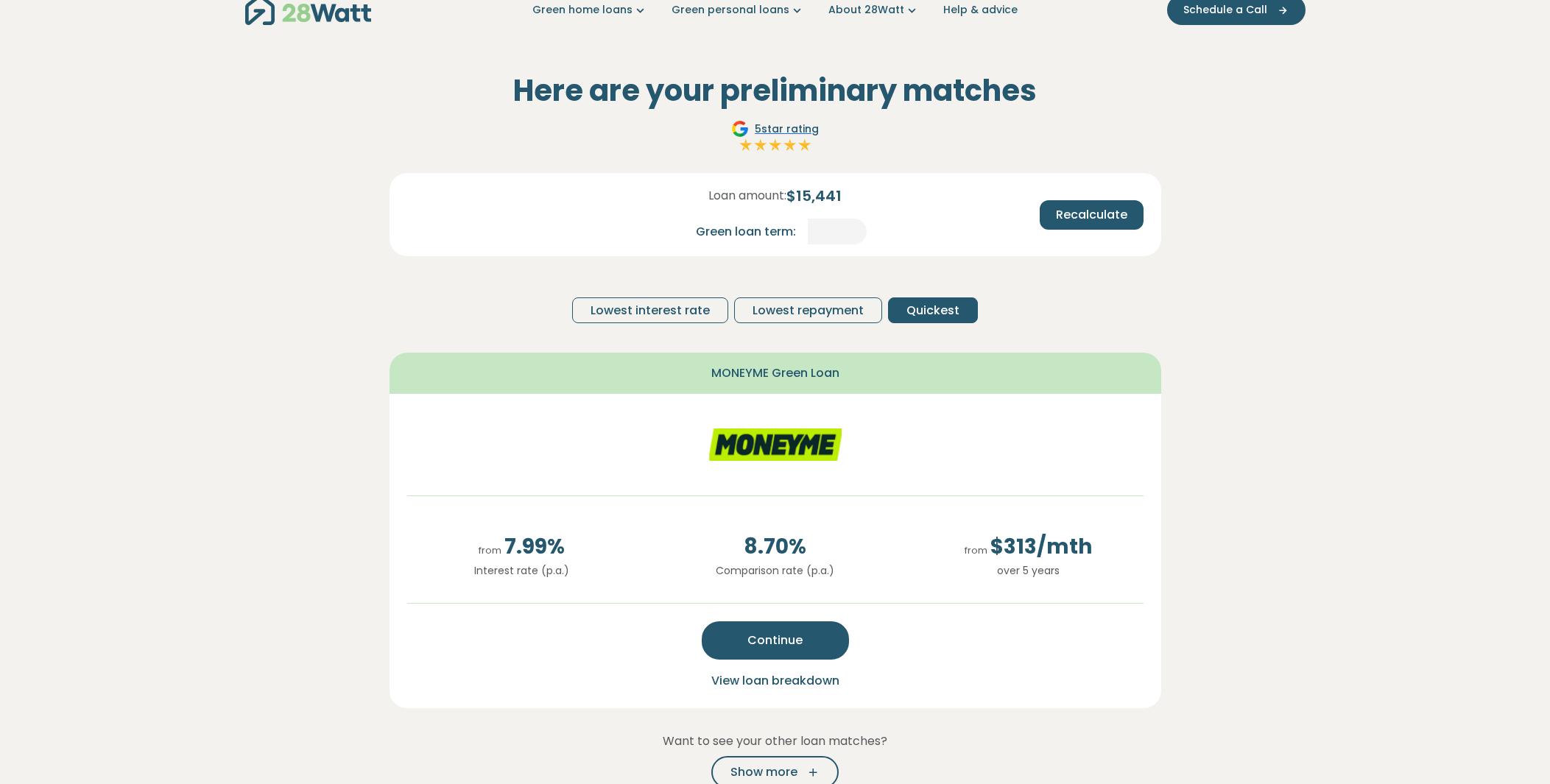
scroll to position [0, 0]
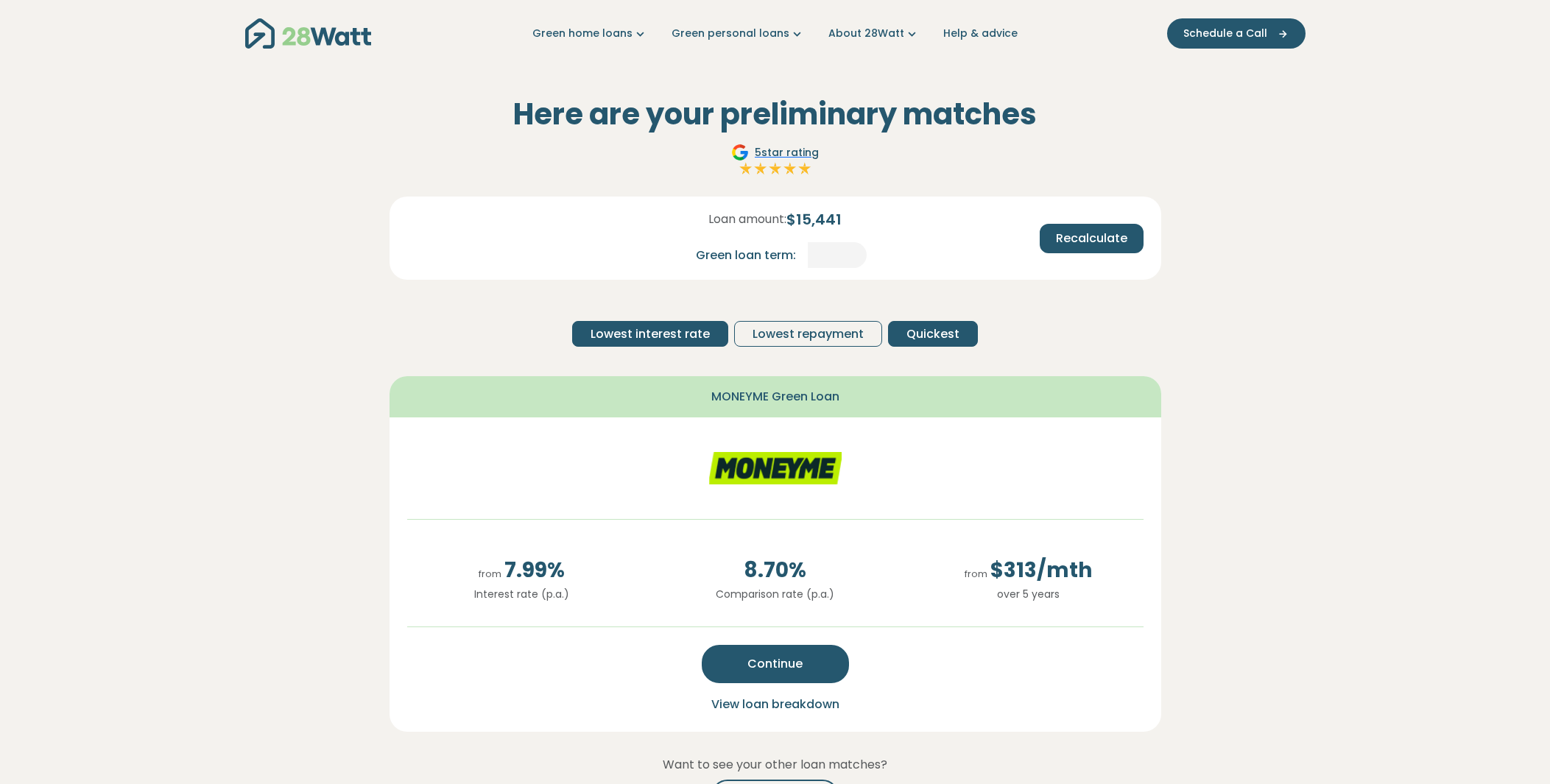
click at [635, 328] on span "Lowest interest rate" at bounding box center [651, 334] width 120 height 18
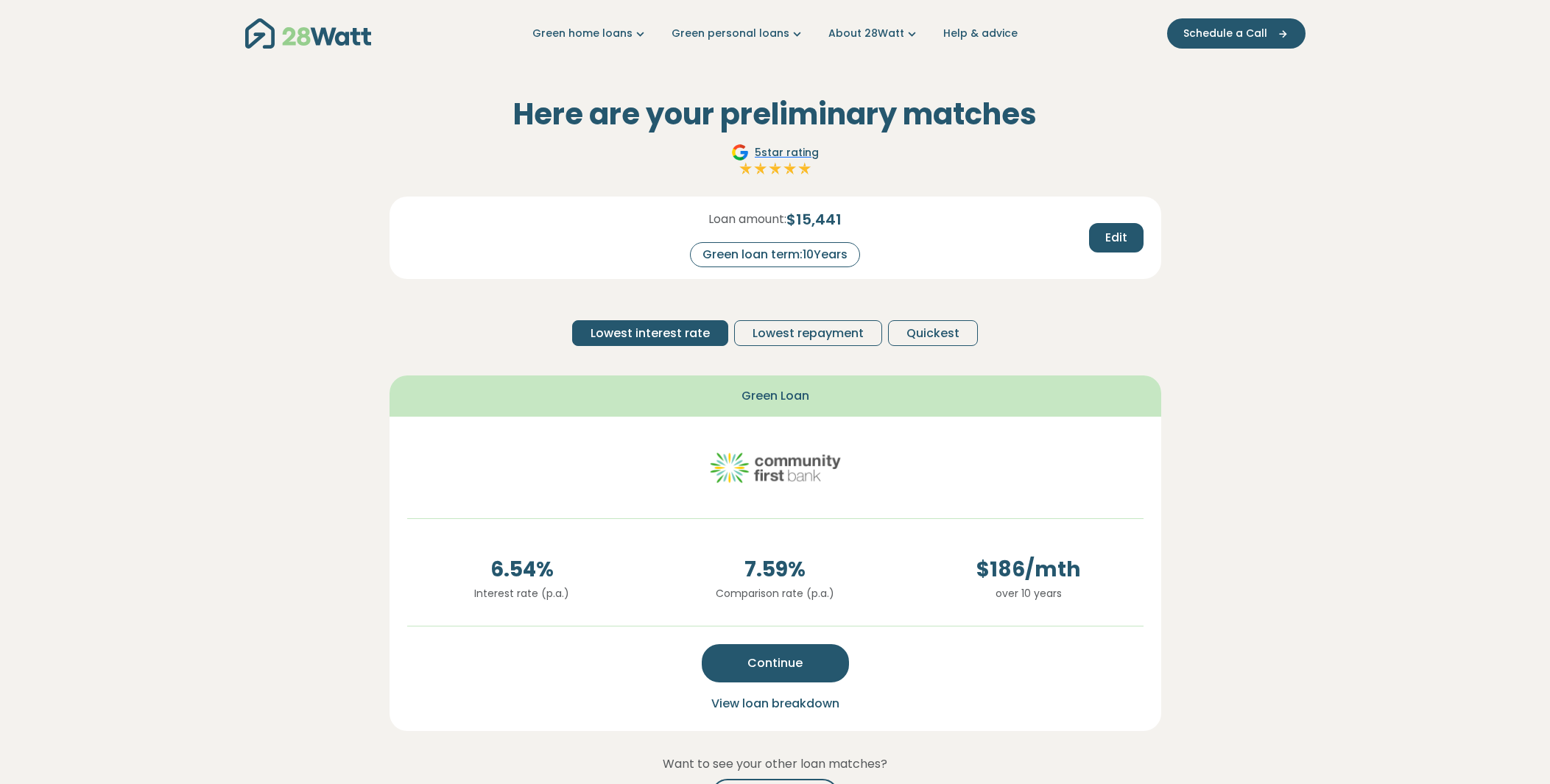
click at [832, 258] on div "Green loan term: 10 Years" at bounding box center [775, 254] width 170 height 25
click at [833, 227] on span "$ 15,441" at bounding box center [813, 220] width 55 height 22
click at [840, 220] on span "$ 15,441" at bounding box center [813, 220] width 55 height 22
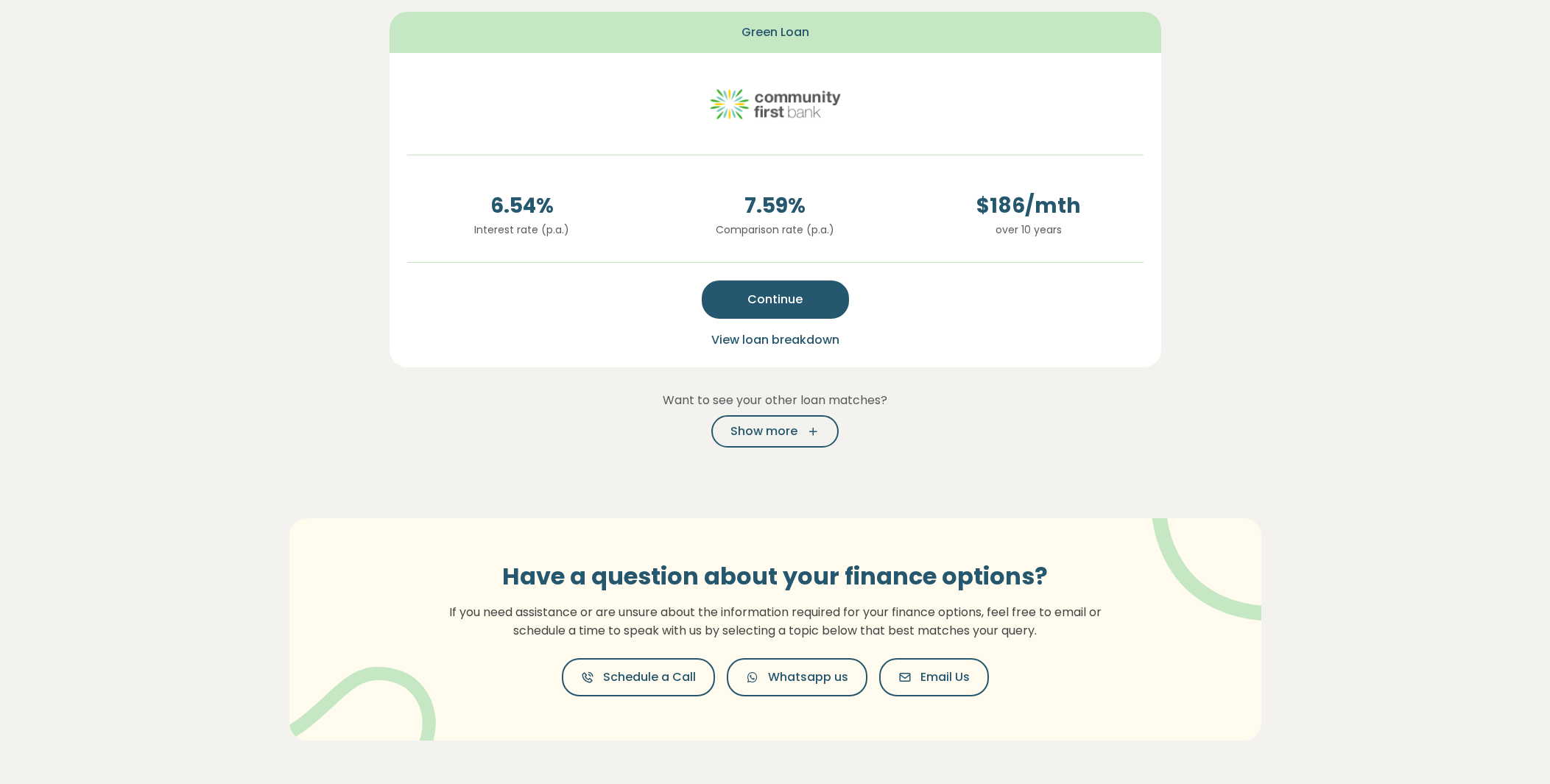
scroll to position [367, 0]
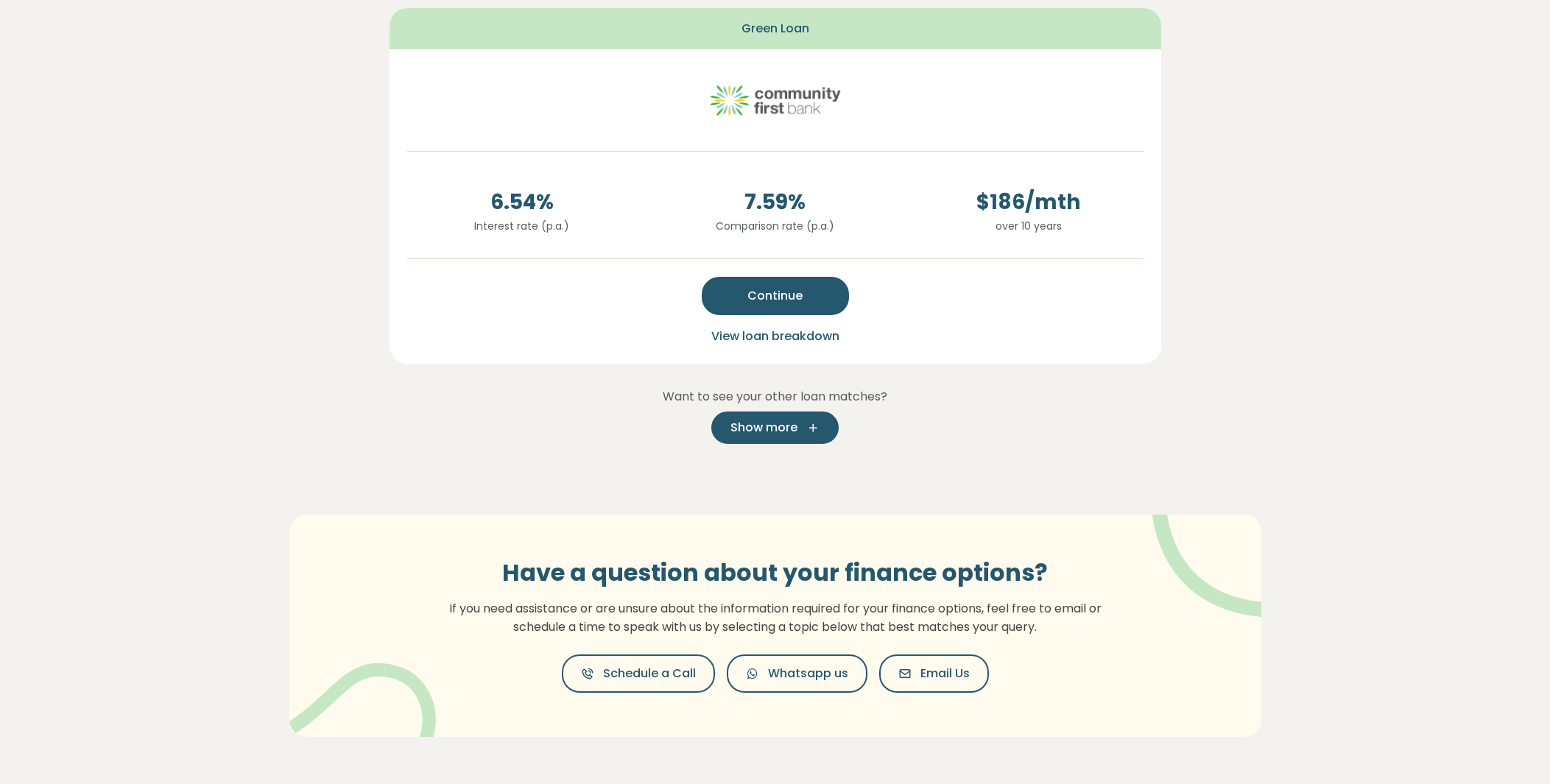
click at [795, 421] on span "Show more" at bounding box center [764, 427] width 67 height 18
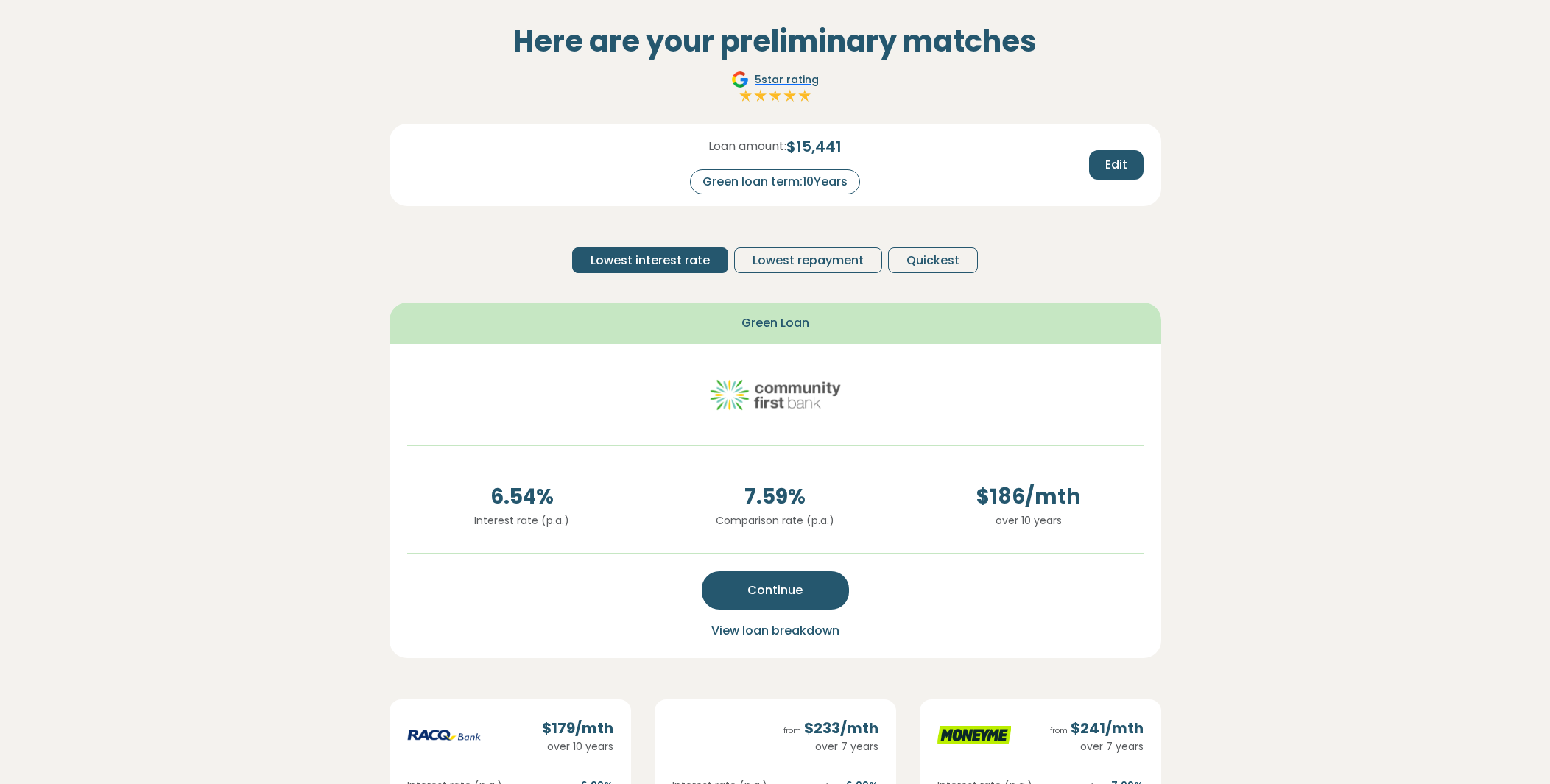
scroll to position [0, 0]
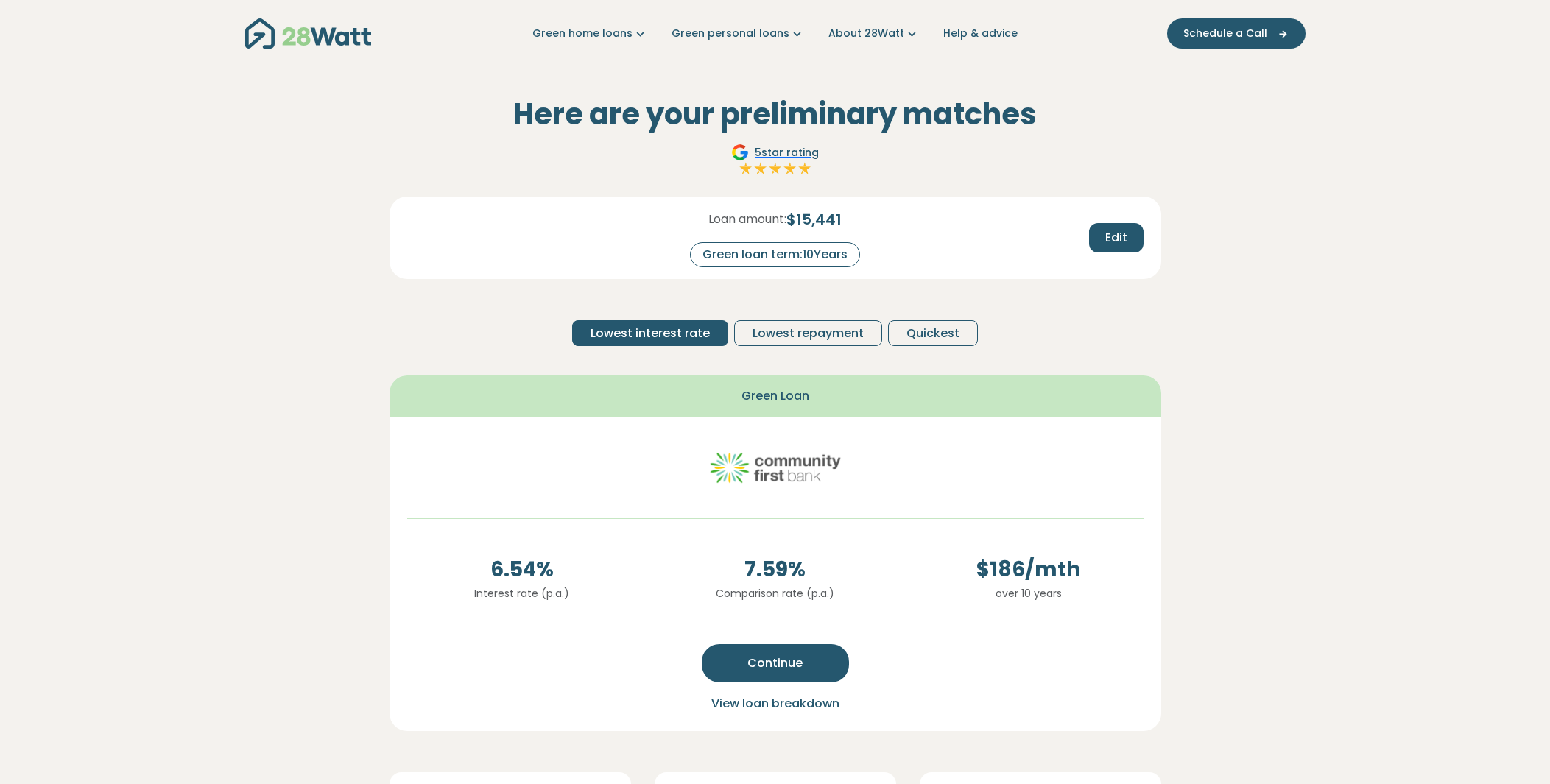
click at [822, 261] on div "Green loan term: 10 Years" at bounding box center [775, 254] width 170 height 25
click at [841, 254] on div "Green loan term: 10 Years" at bounding box center [775, 254] width 170 height 25
drag, startPoint x: 793, startPoint y: 249, endPoint x: 885, endPoint y: 251, distance: 92.0
click at [792, 249] on div "Green loan term: 10 Years" at bounding box center [775, 254] width 170 height 25
click at [1097, 234] on button "Edit" at bounding box center [1116, 237] width 54 height 29
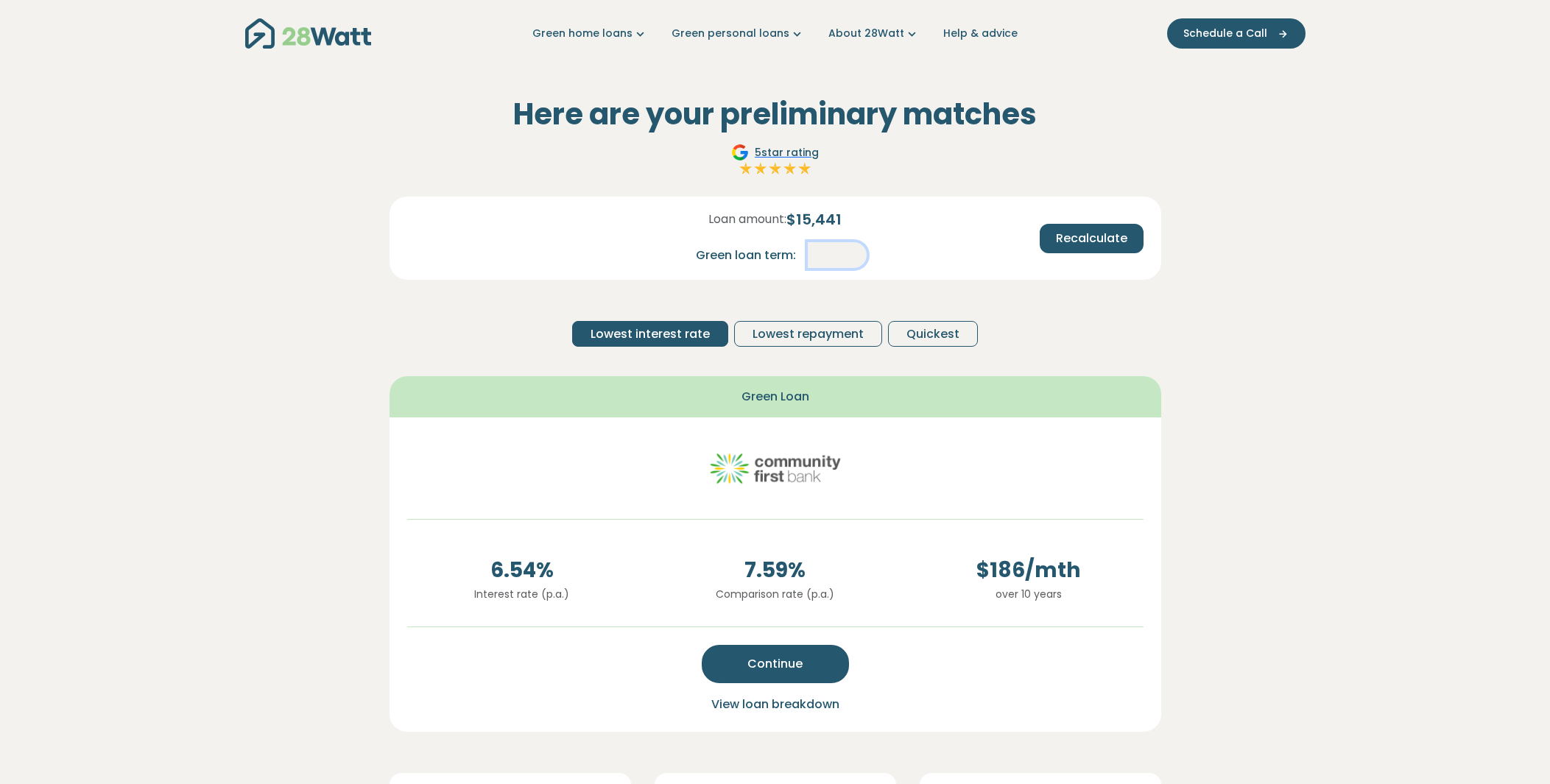
drag, startPoint x: 840, startPoint y: 254, endPoint x: 800, endPoint y: 256, distance: 40.0
click at [800, 256] on div "Green loan term: **" at bounding box center [775, 255] width 182 height 26
click at [844, 253] on input "**" at bounding box center [837, 255] width 59 height 26
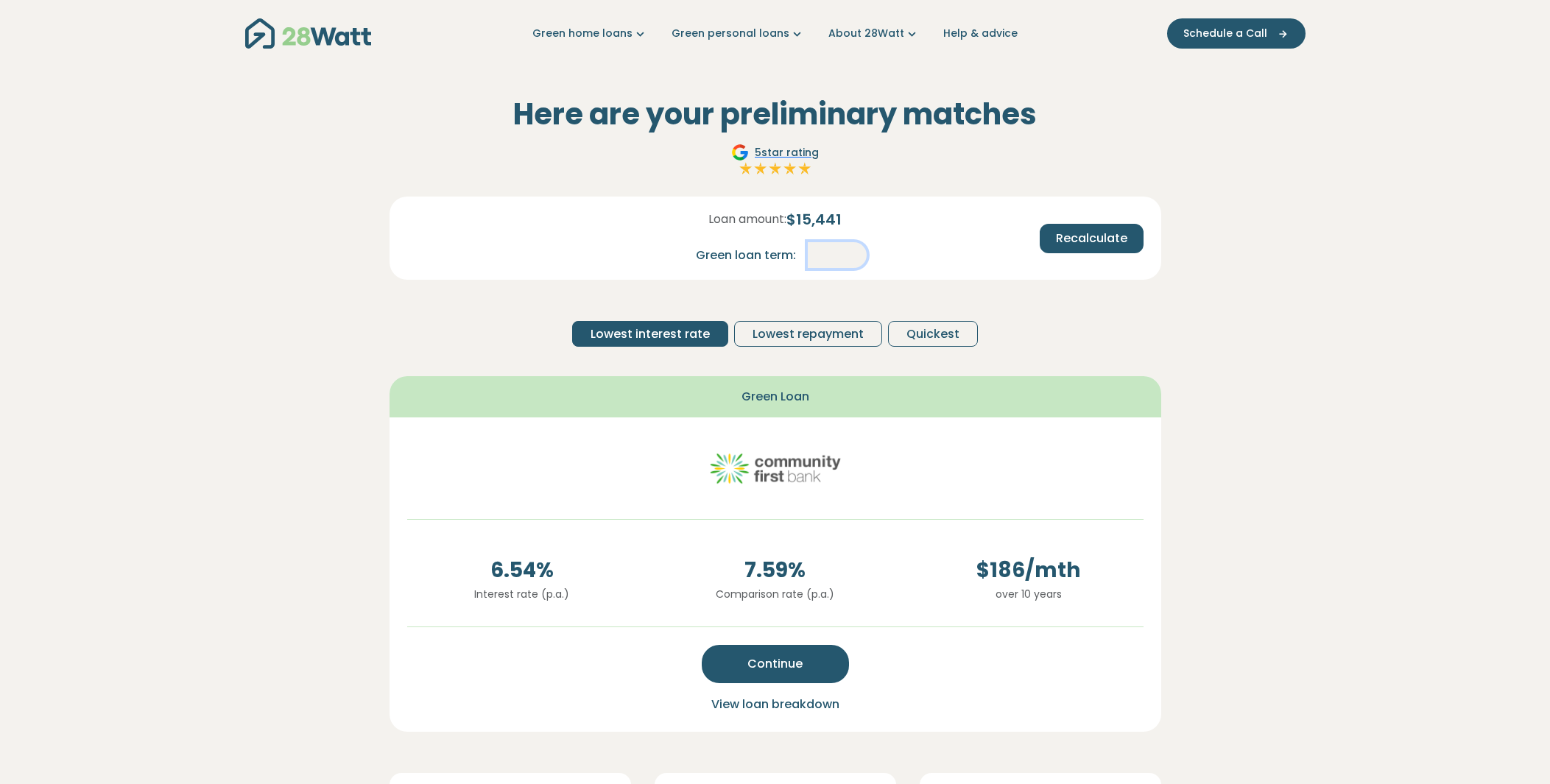
type input "*"
click at [1374, 304] on section "Here are your preliminary matches 5 star rating Loan amount: $ 15,441 Green loa…" at bounding box center [775, 708] width 1550 height 1283
click at [1083, 237] on span "Recalculate" at bounding box center [1091, 238] width 71 height 18
click at [639, 31] on icon "Main navigation" at bounding box center [639, 34] width 16 height 16
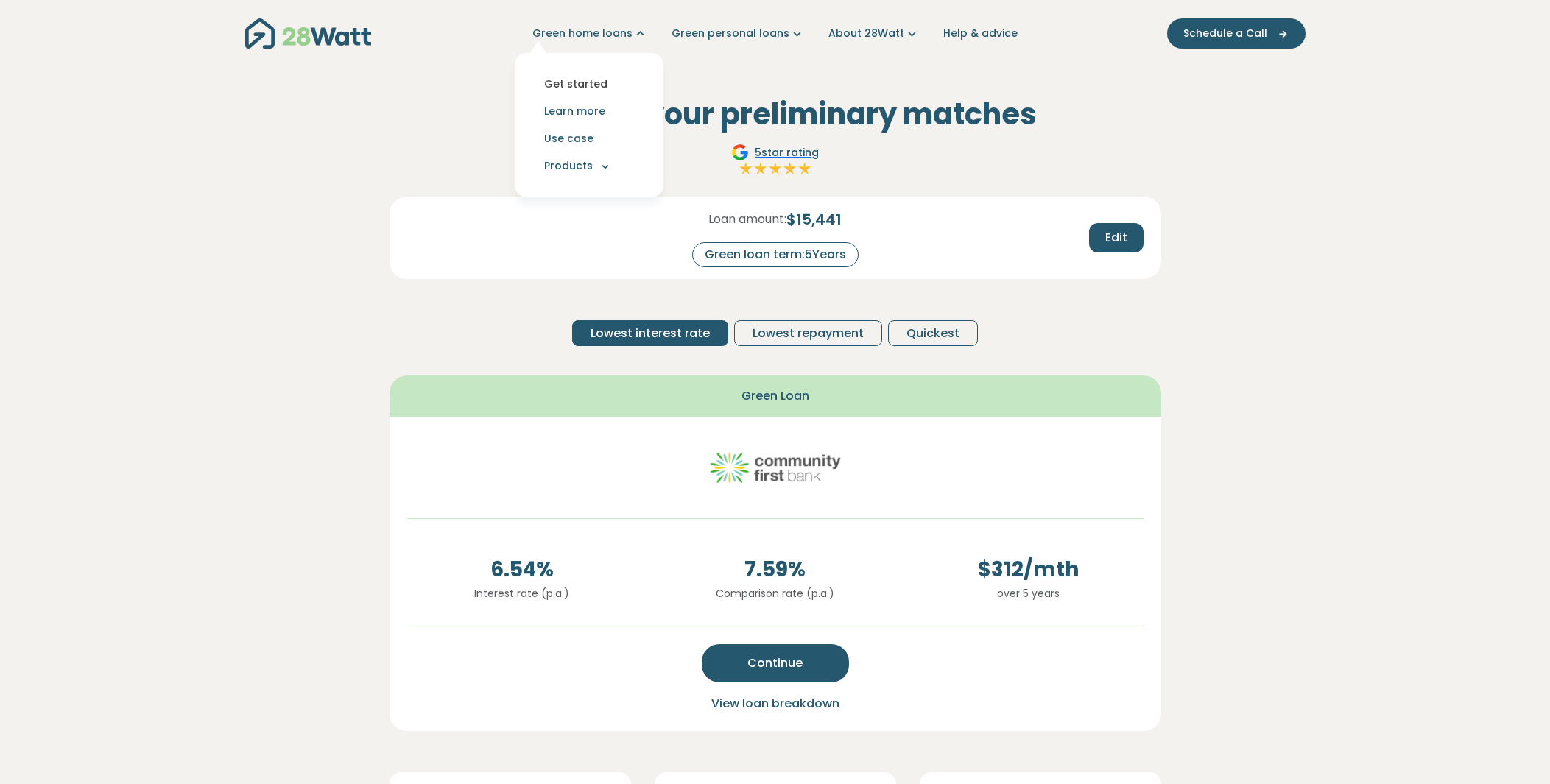
click at [605, 74] on link "Get started" at bounding box center [589, 84] width 125 height 27
click at [1338, 306] on section "Here are your preliminary matches 5 star rating Loan amount: $ 15,441 Green loa…" at bounding box center [775, 708] width 1550 height 1282
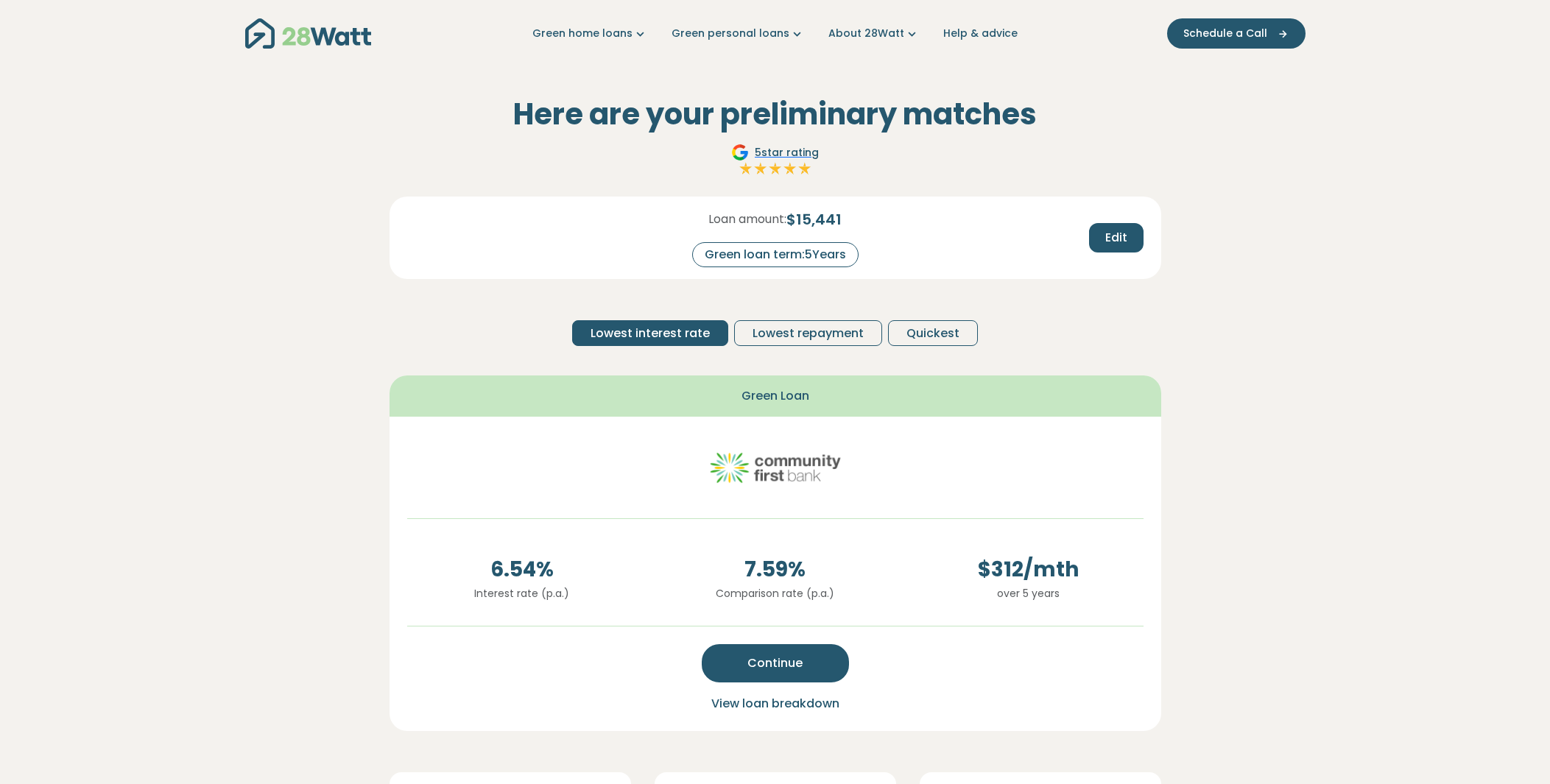
click at [817, 215] on span "$ 15,441" at bounding box center [813, 220] width 55 height 22
click at [784, 670] on span "Continue" at bounding box center [774, 663] width 55 height 18
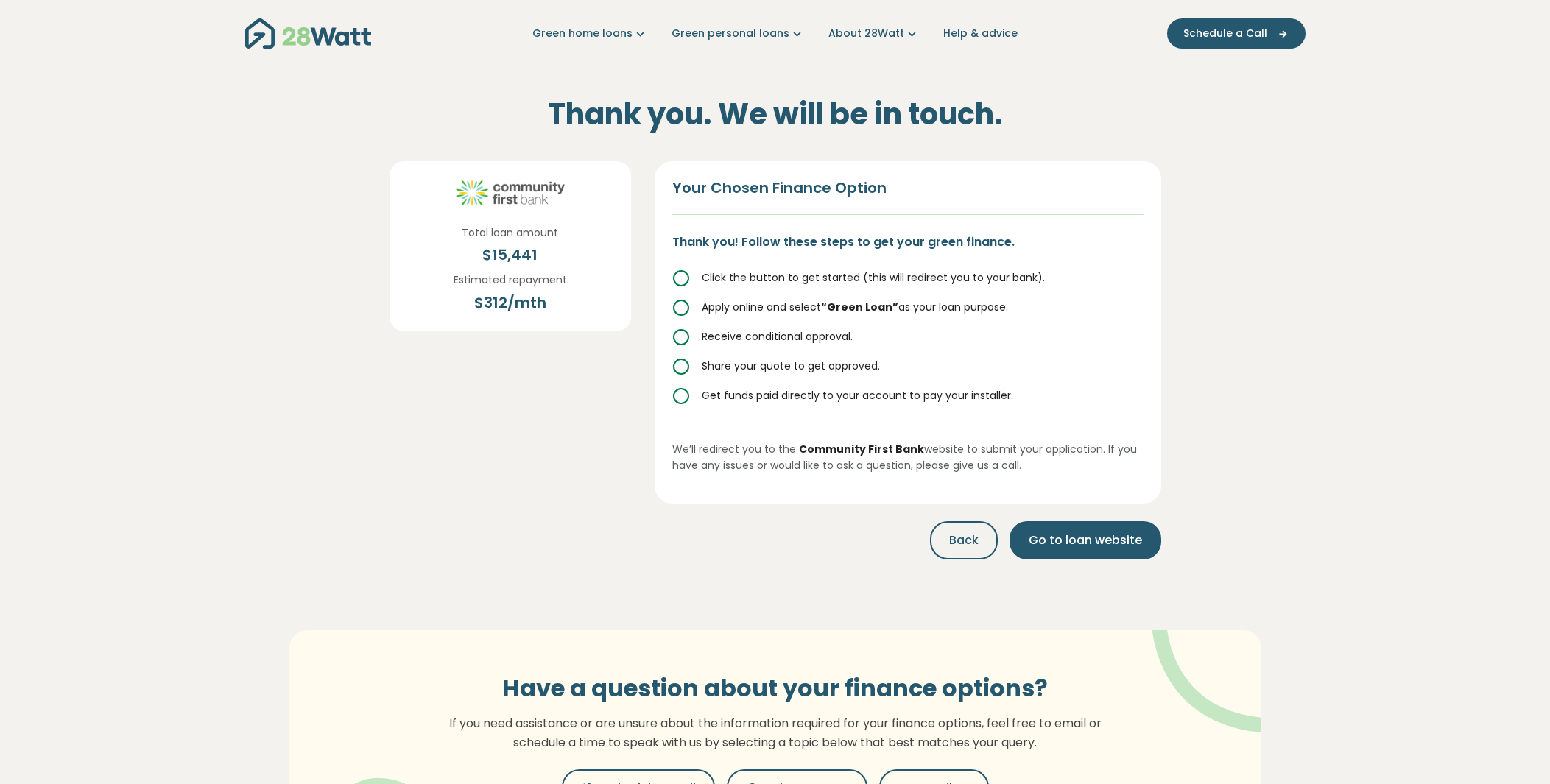
click at [525, 248] on div "$ 15,441" at bounding box center [509, 255] width 96 height 22
click at [1109, 537] on span "Go to loan website" at bounding box center [1084, 540] width 113 height 18
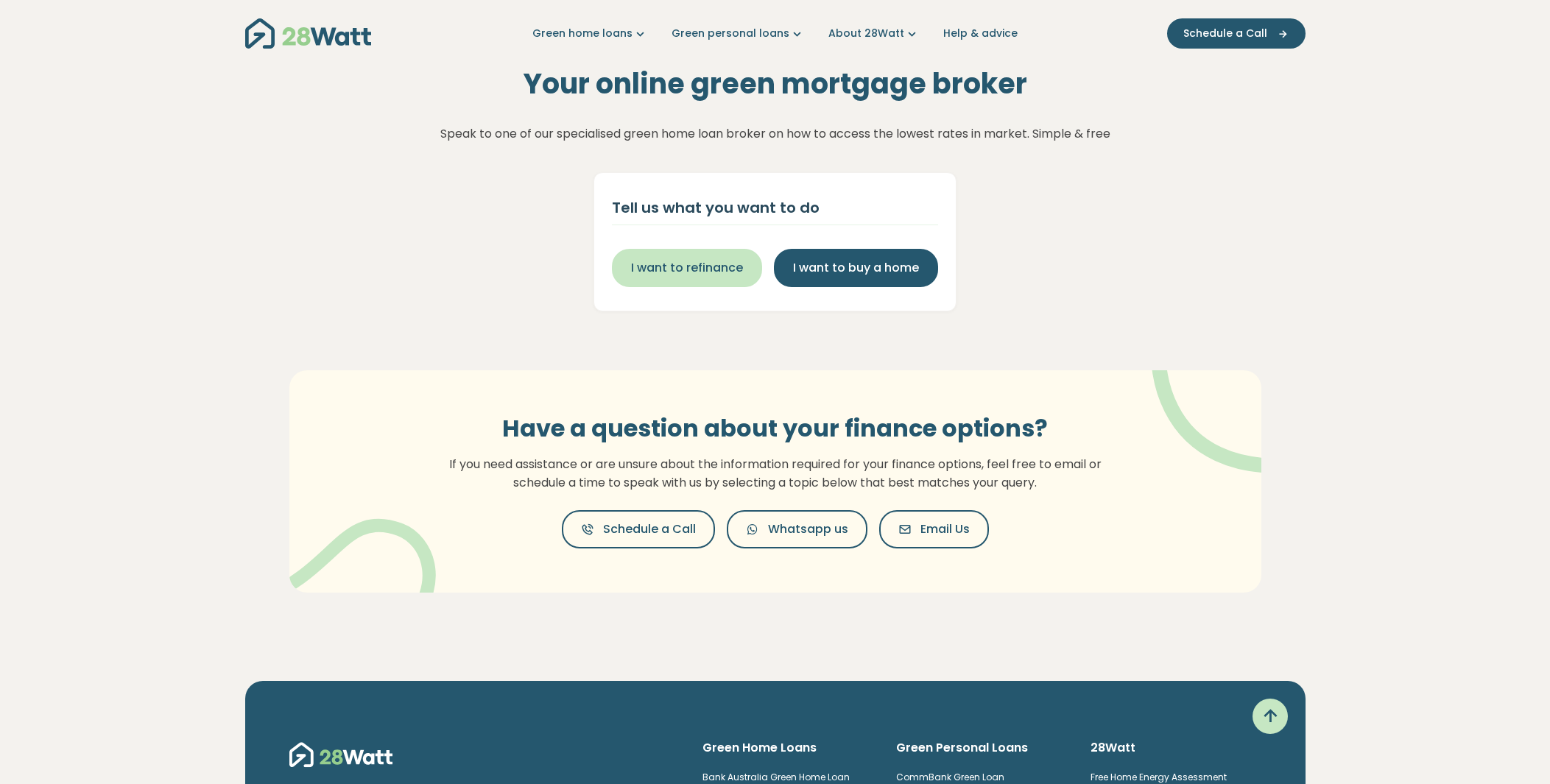
click at [725, 262] on span "I want to refinance" at bounding box center [687, 267] width 112 height 18
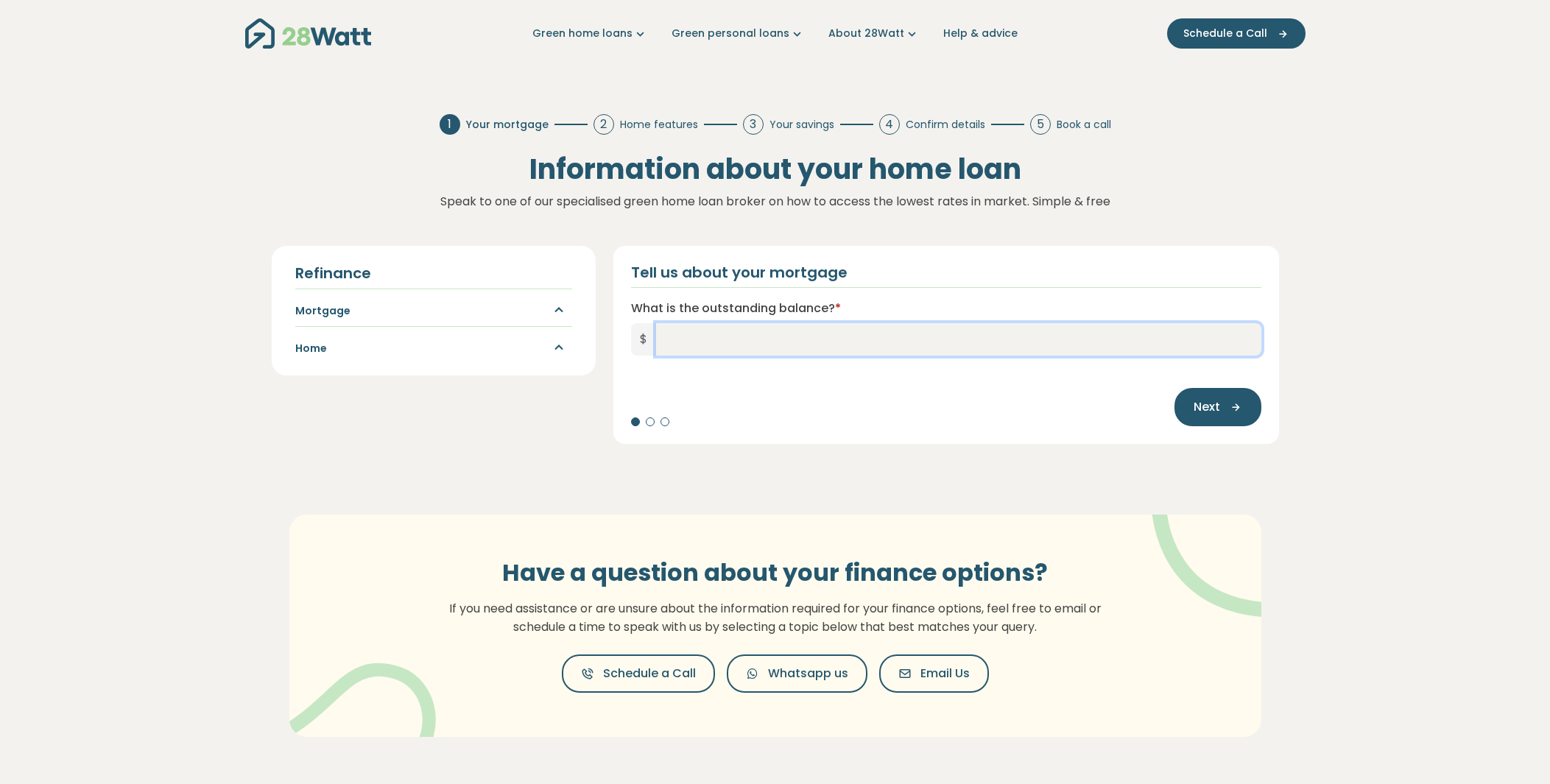
click at [701, 338] on input "What is the outstanding balance? *" at bounding box center [958, 339] width 605 height 33
type input "*******"
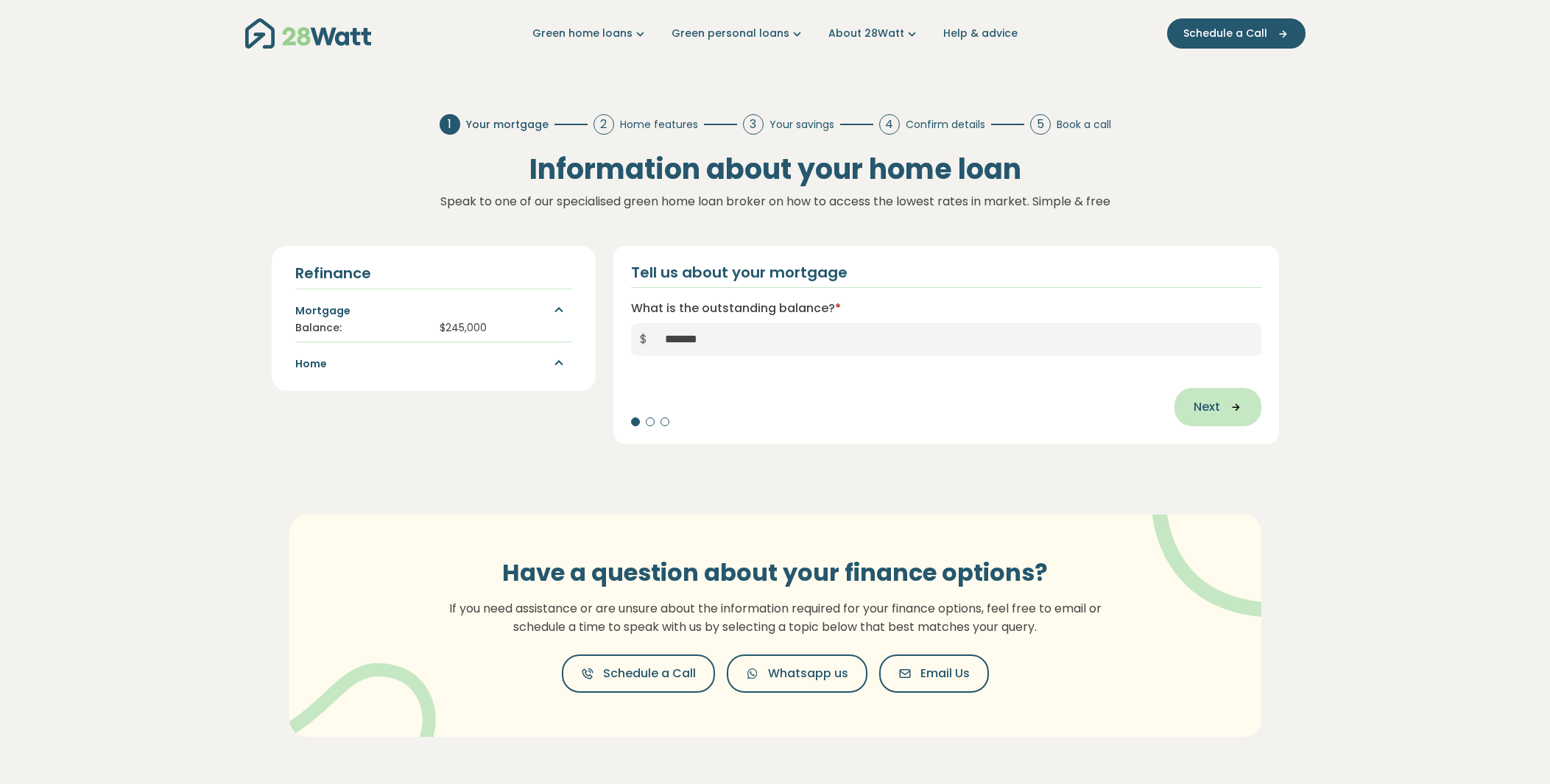
click at [1227, 410] on icon "button" at bounding box center [1231, 406] width 22 height 13
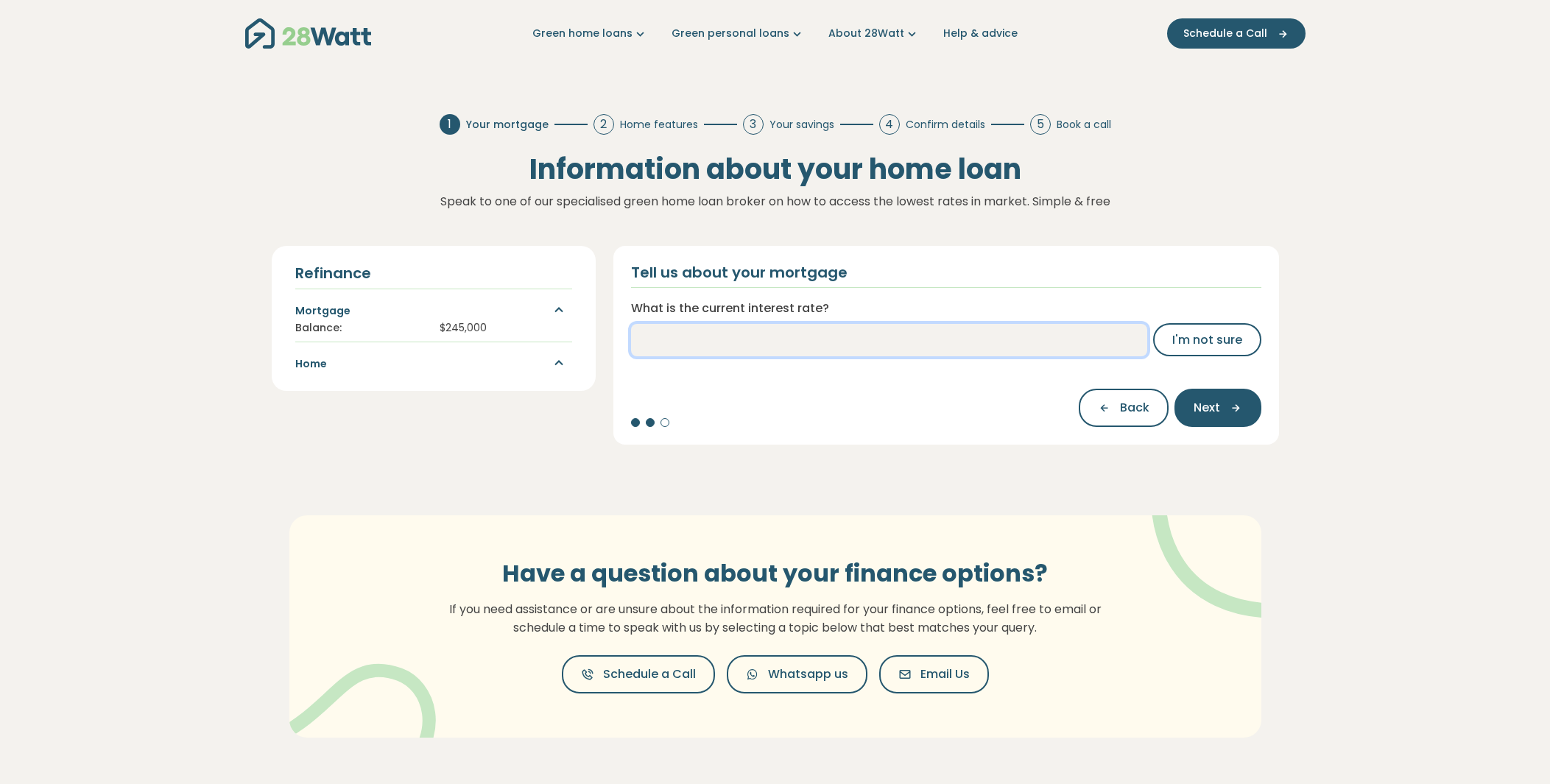
click at [974, 337] on input "What is the current interest rate?" at bounding box center [889, 339] width 516 height 33
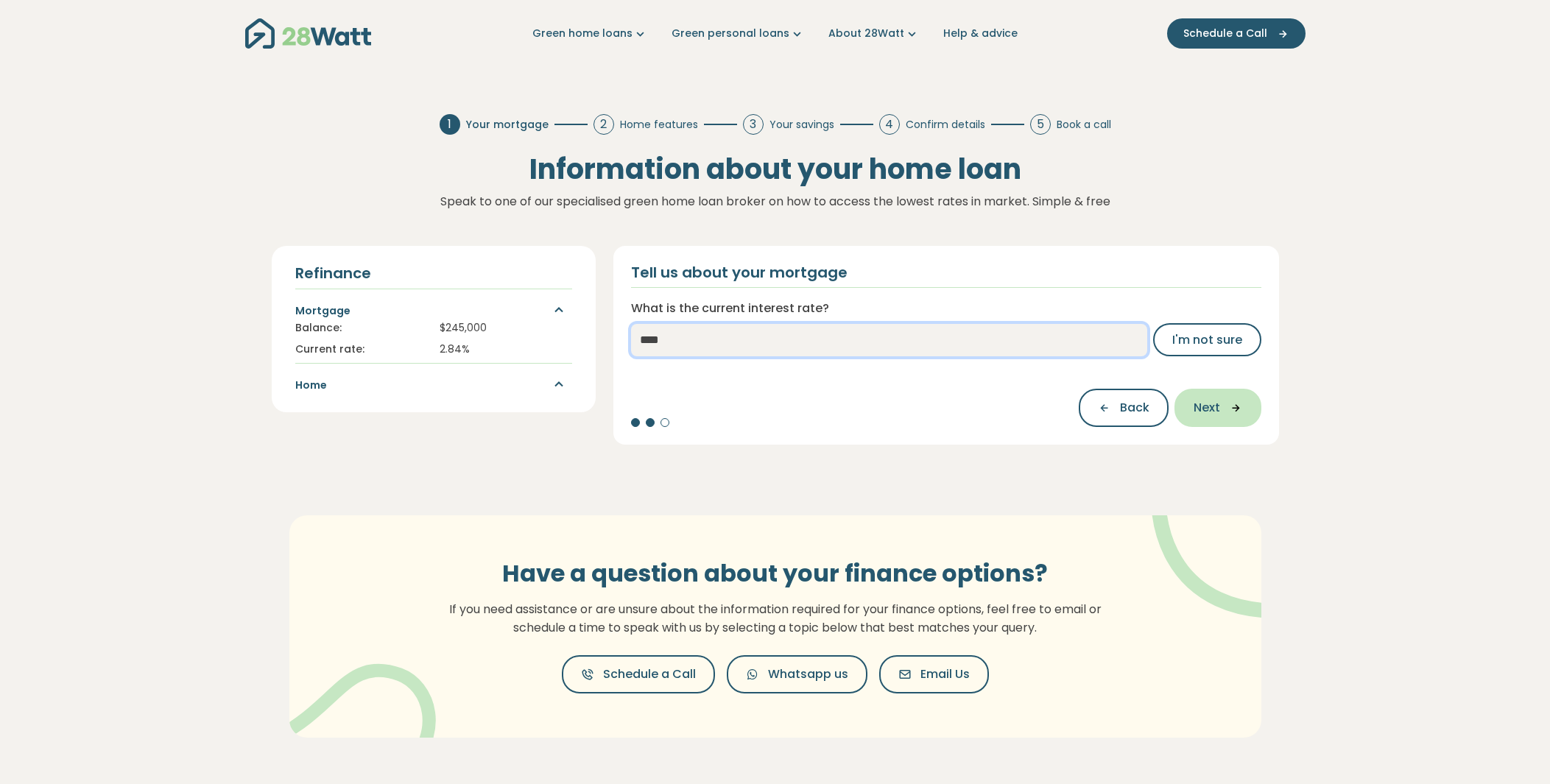
type input "****"
click at [1221, 408] on icon "button" at bounding box center [1231, 407] width 22 height 13
click at [910, 351] on input "What is your combined annual household income before tax? *" at bounding box center [946, 339] width 630 height 33
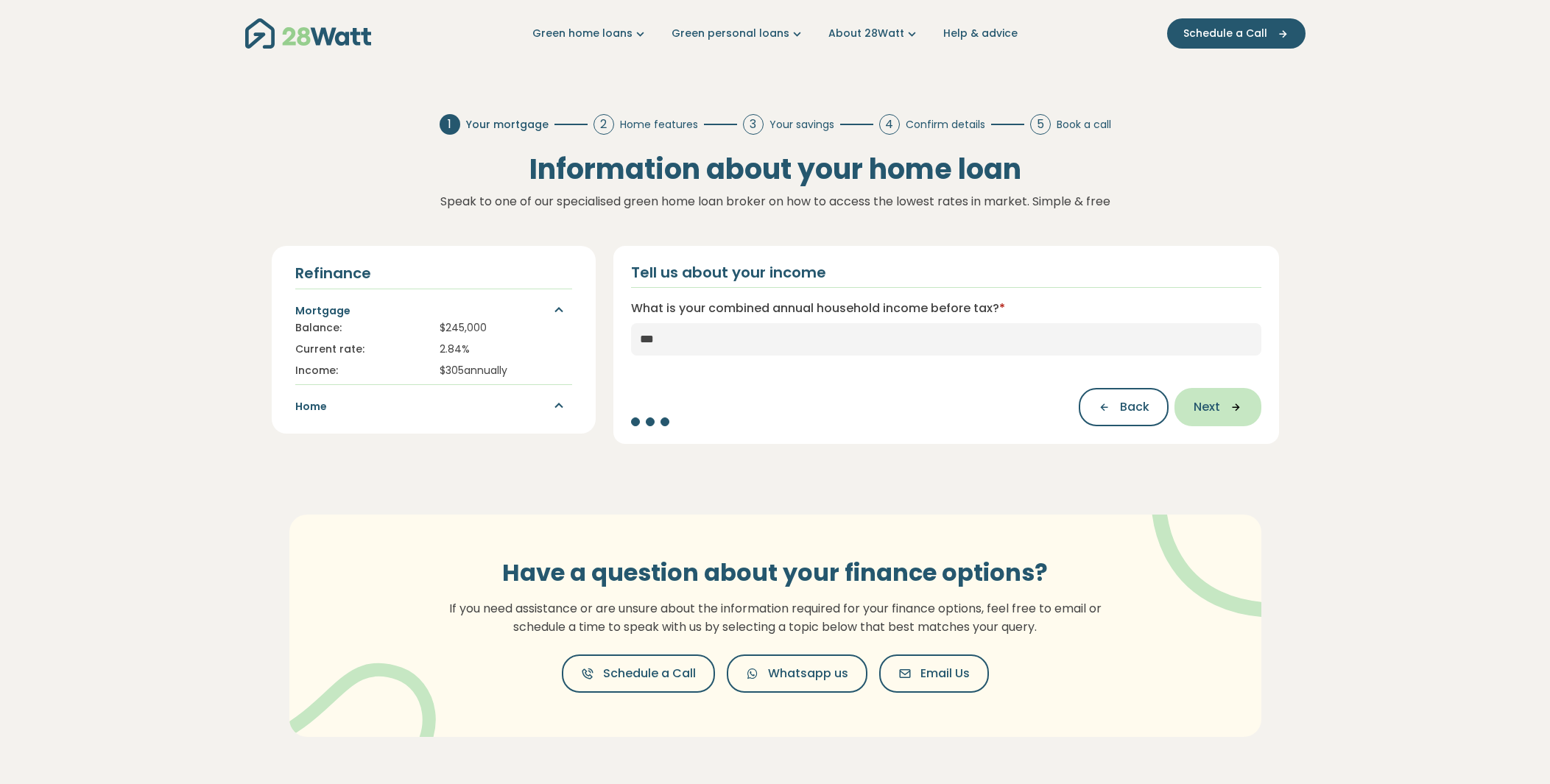
click at [1231, 406] on icon "button" at bounding box center [1231, 406] width 22 height 13
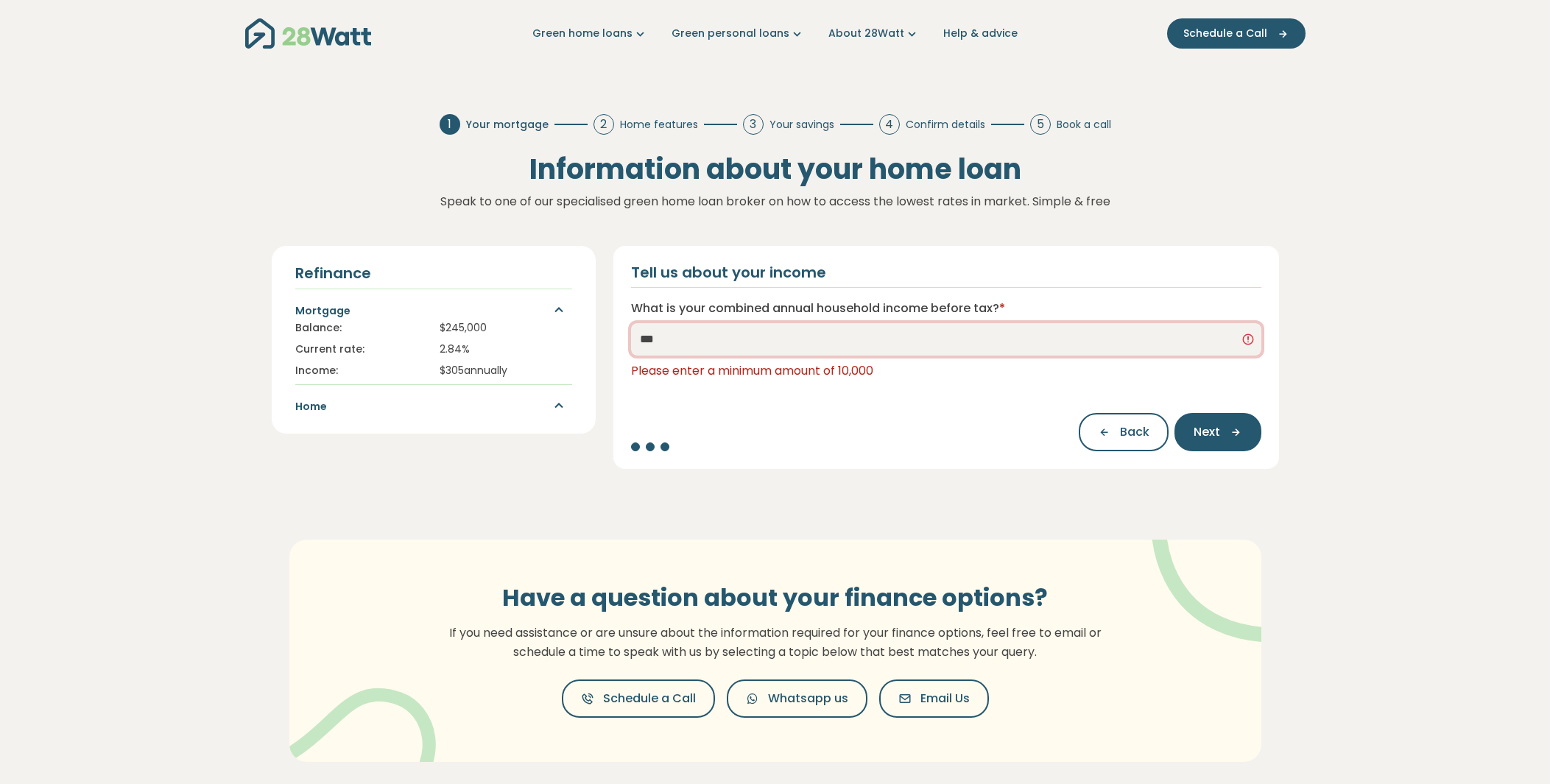
click at [739, 338] on input "***" at bounding box center [946, 339] width 630 height 33
type input "*******"
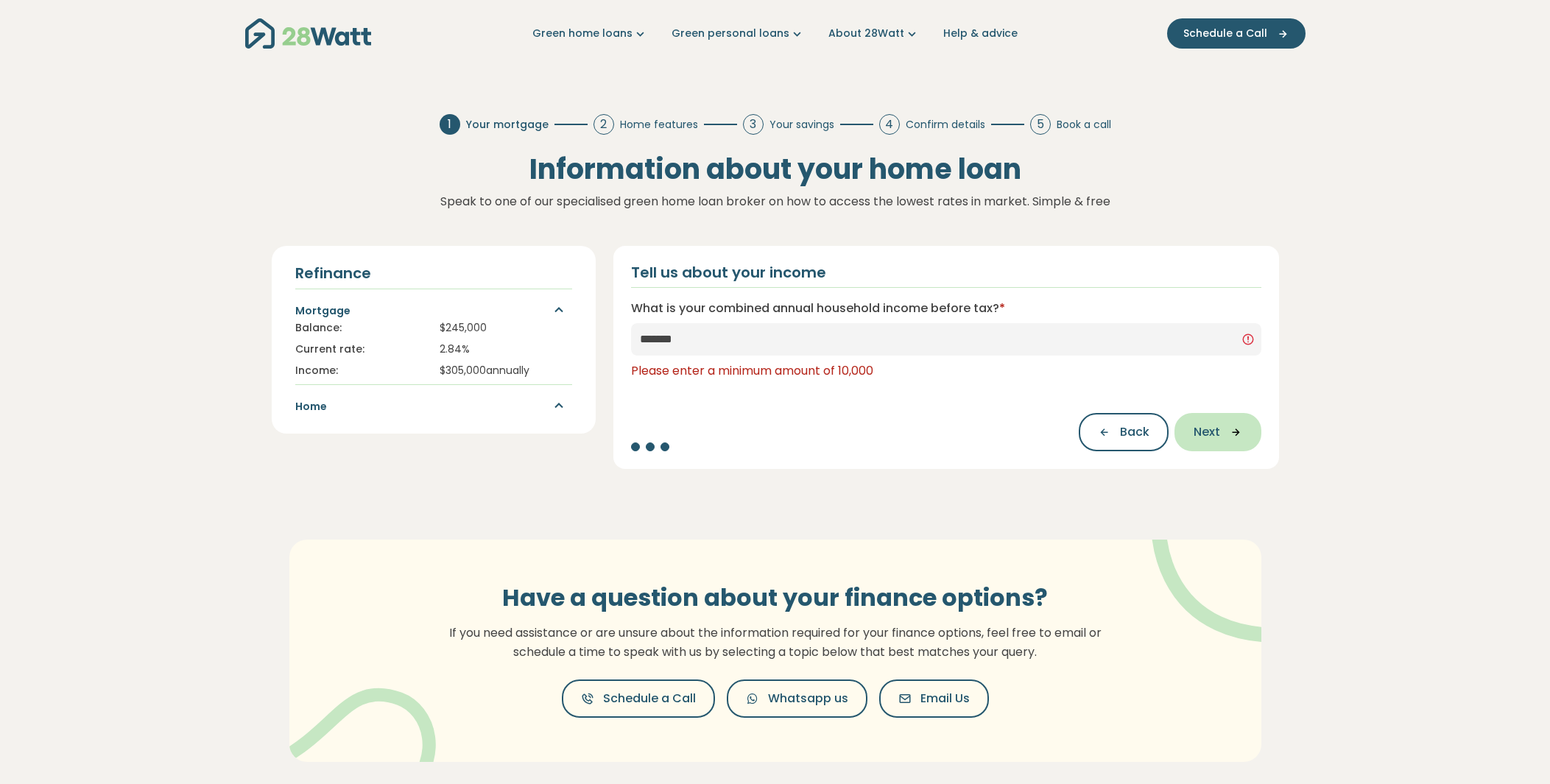
click at [1222, 428] on icon "button" at bounding box center [1231, 432] width 22 height 13
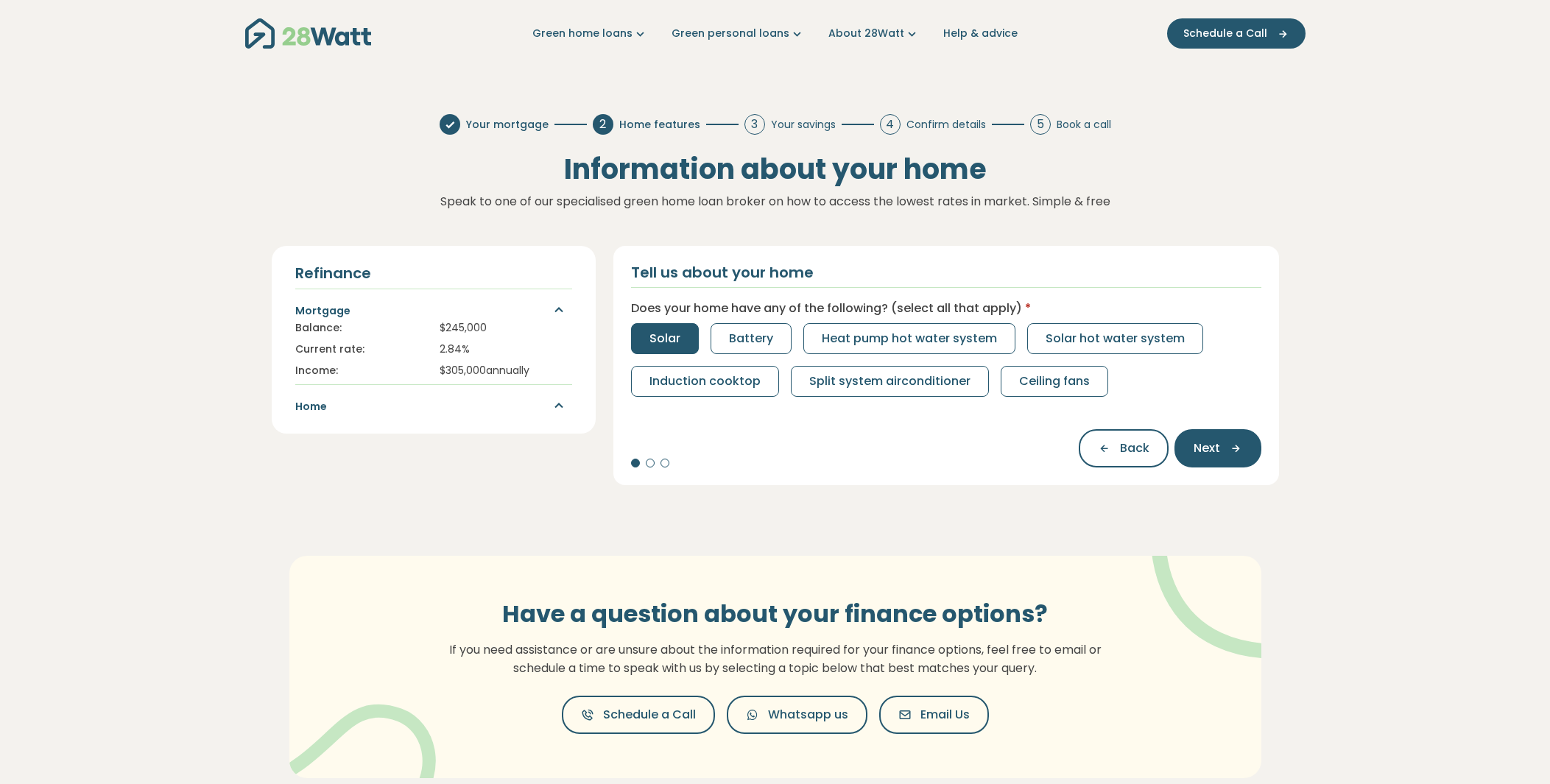
click at [676, 331] on span "Solar" at bounding box center [665, 338] width 31 height 18
click at [746, 334] on span "Battery" at bounding box center [751, 338] width 44 height 18
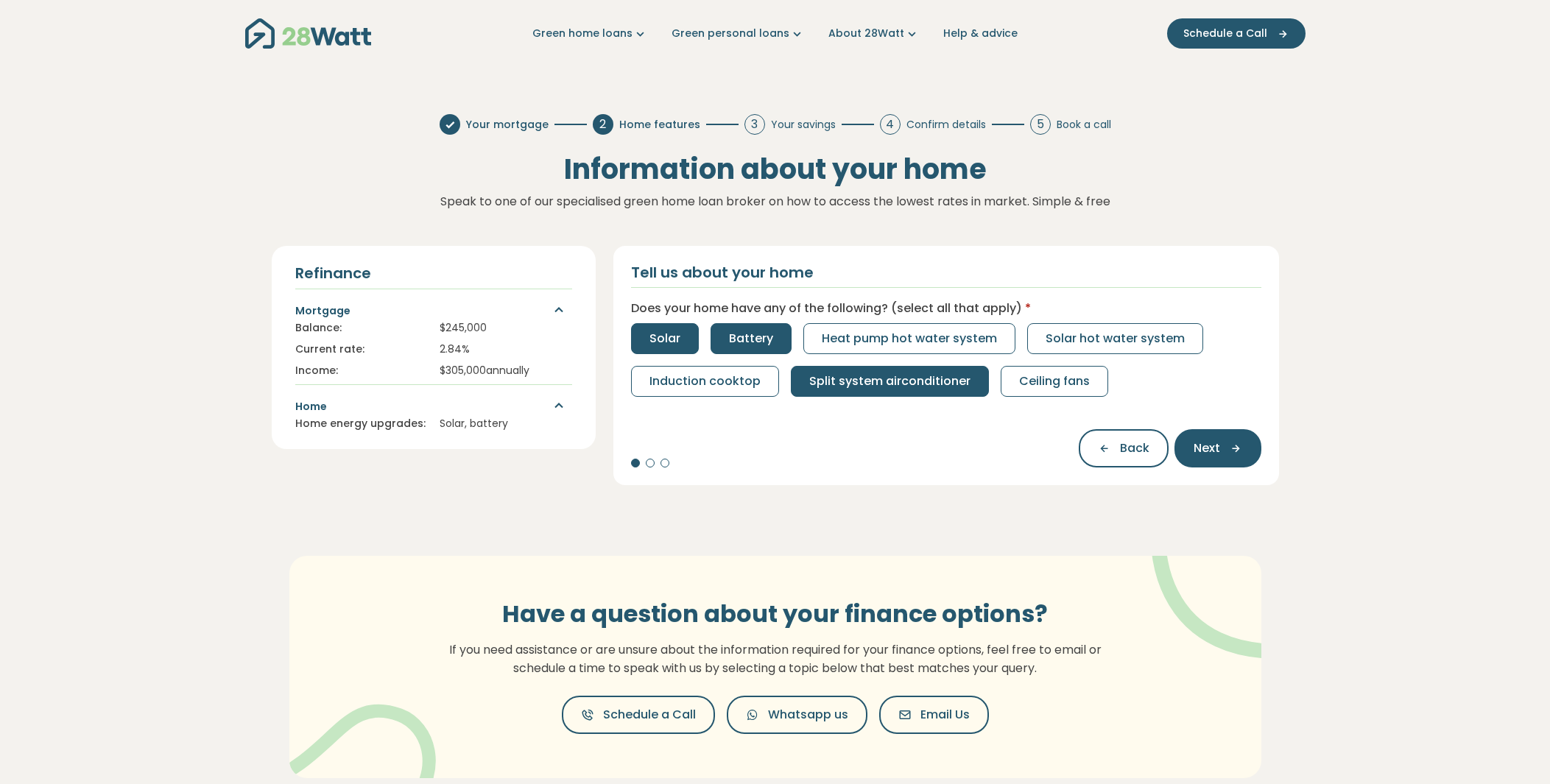
click at [892, 374] on span "Split system airconditioner" at bounding box center [889, 380] width 161 height 18
click at [1223, 444] on icon "button" at bounding box center [1231, 448] width 22 height 13
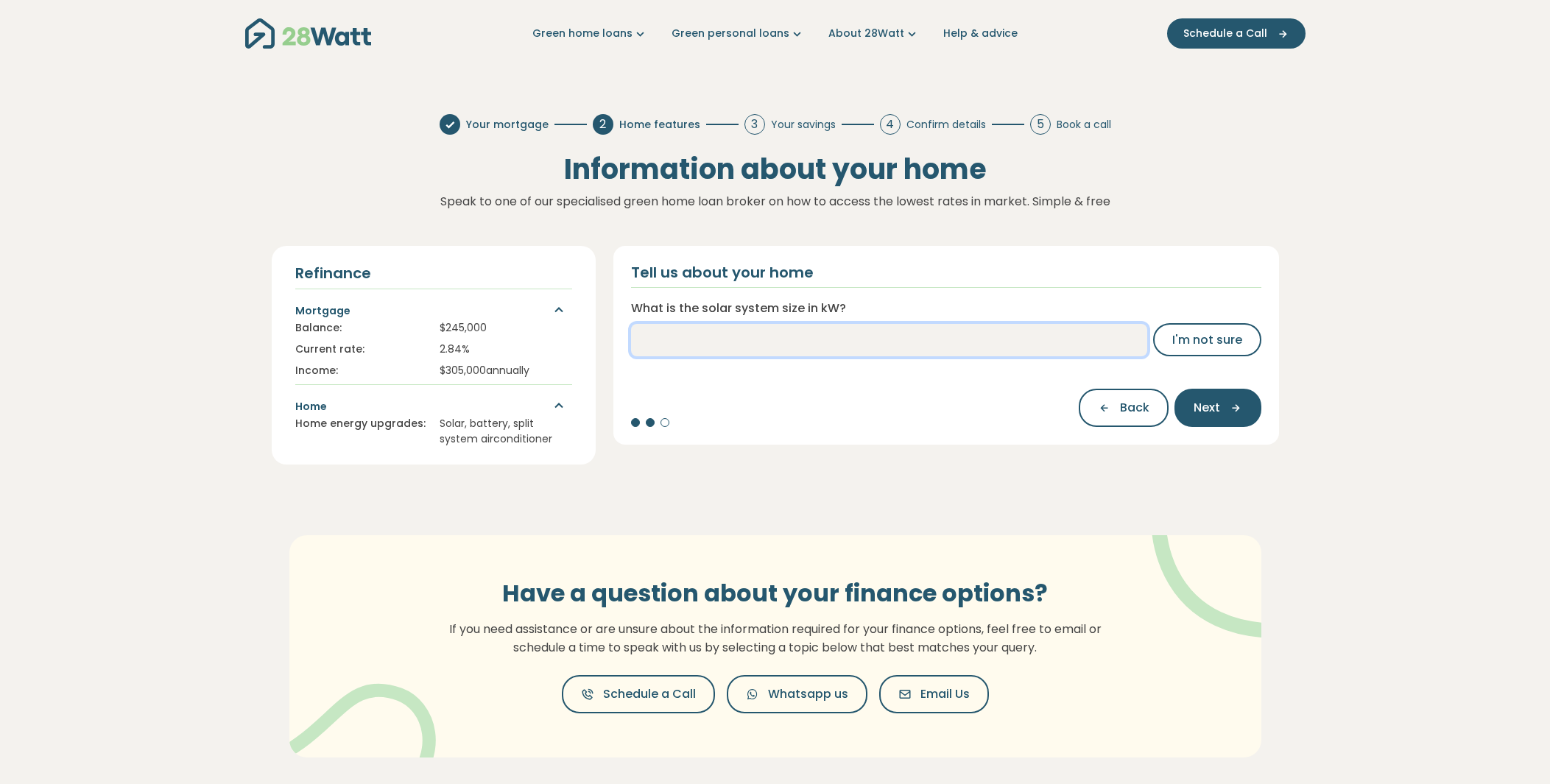
click at [753, 348] on input "What is the solar system size in kW?" at bounding box center [889, 339] width 516 height 33
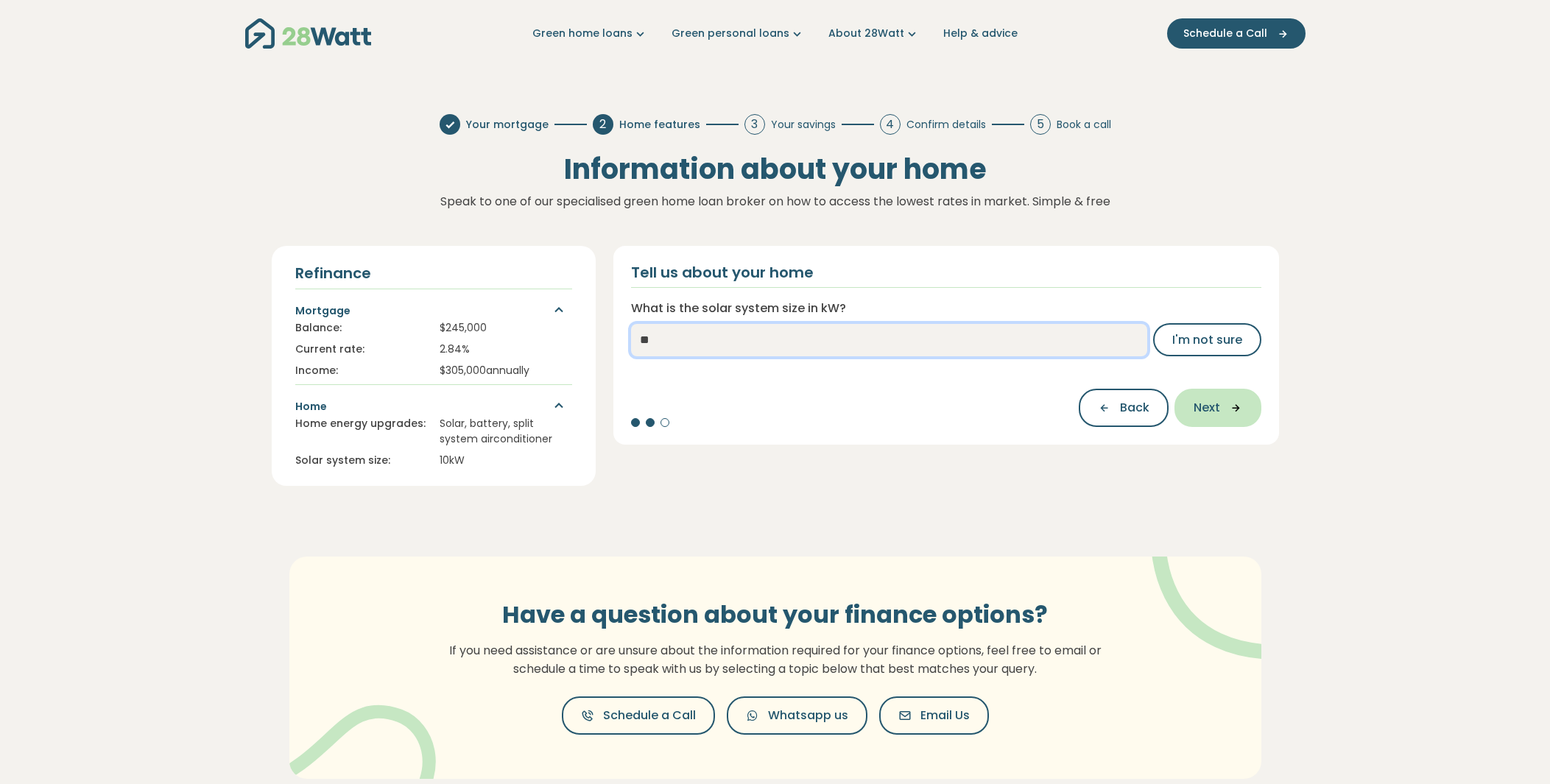
type input "**"
click at [1228, 407] on icon "button" at bounding box center [1231, 407] width 22 height 13
click at [827, 341] on input "What is the quarterly electricity bill?" at bounding box center [924, 339] width 536 height 33
click at [953, 335] on input "What is the quarterly electricity bill?" at bounding box center [924, 339] width 536 height 33
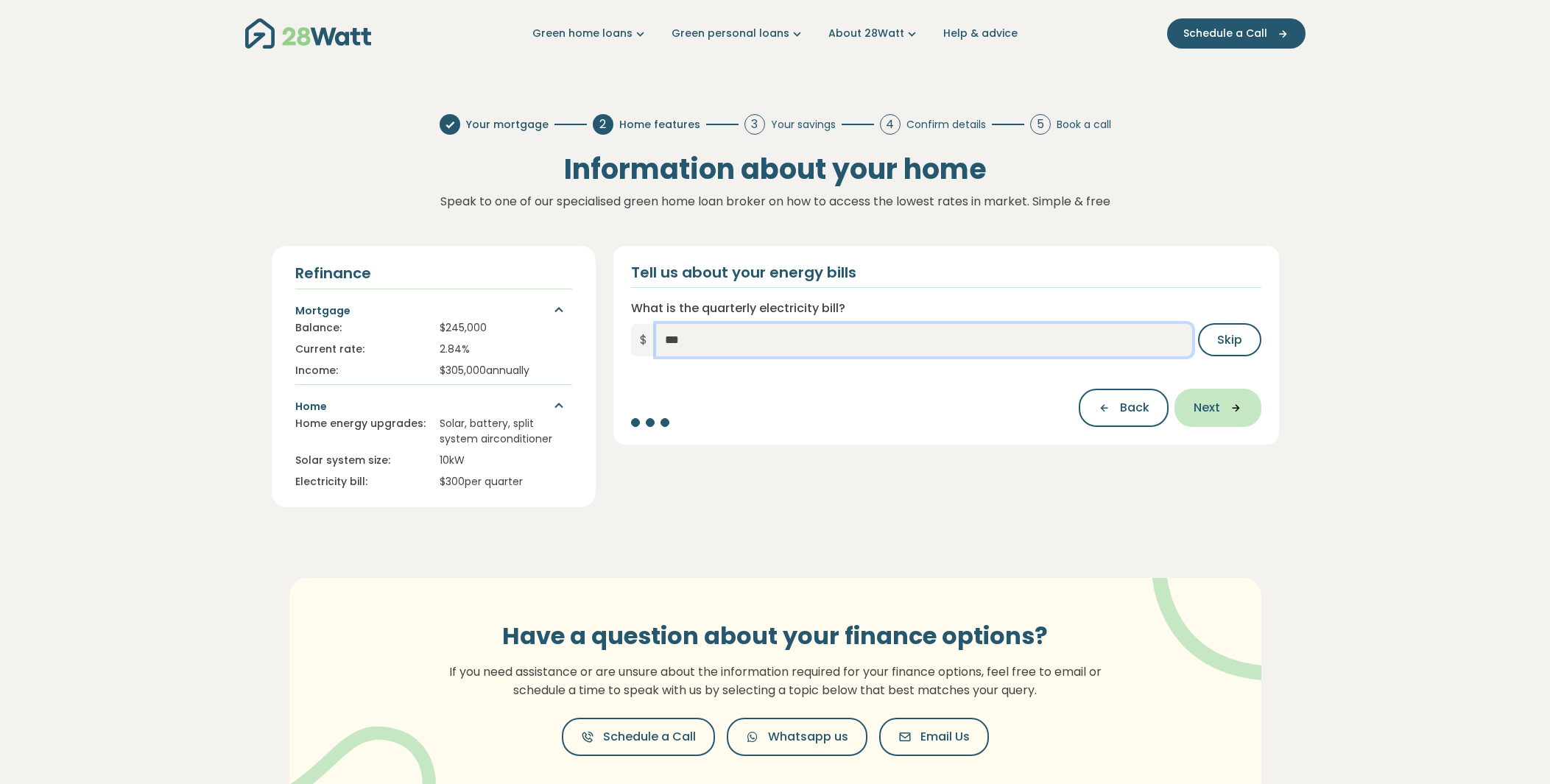
type input "***"
click at [1214, 412] on span "Next" at bounding box center [1206, 407] width 26 height 18
click at [806, 341] on input "What is the quarterly gas bill?" at bounding box center [924, 339] width 536 height 33
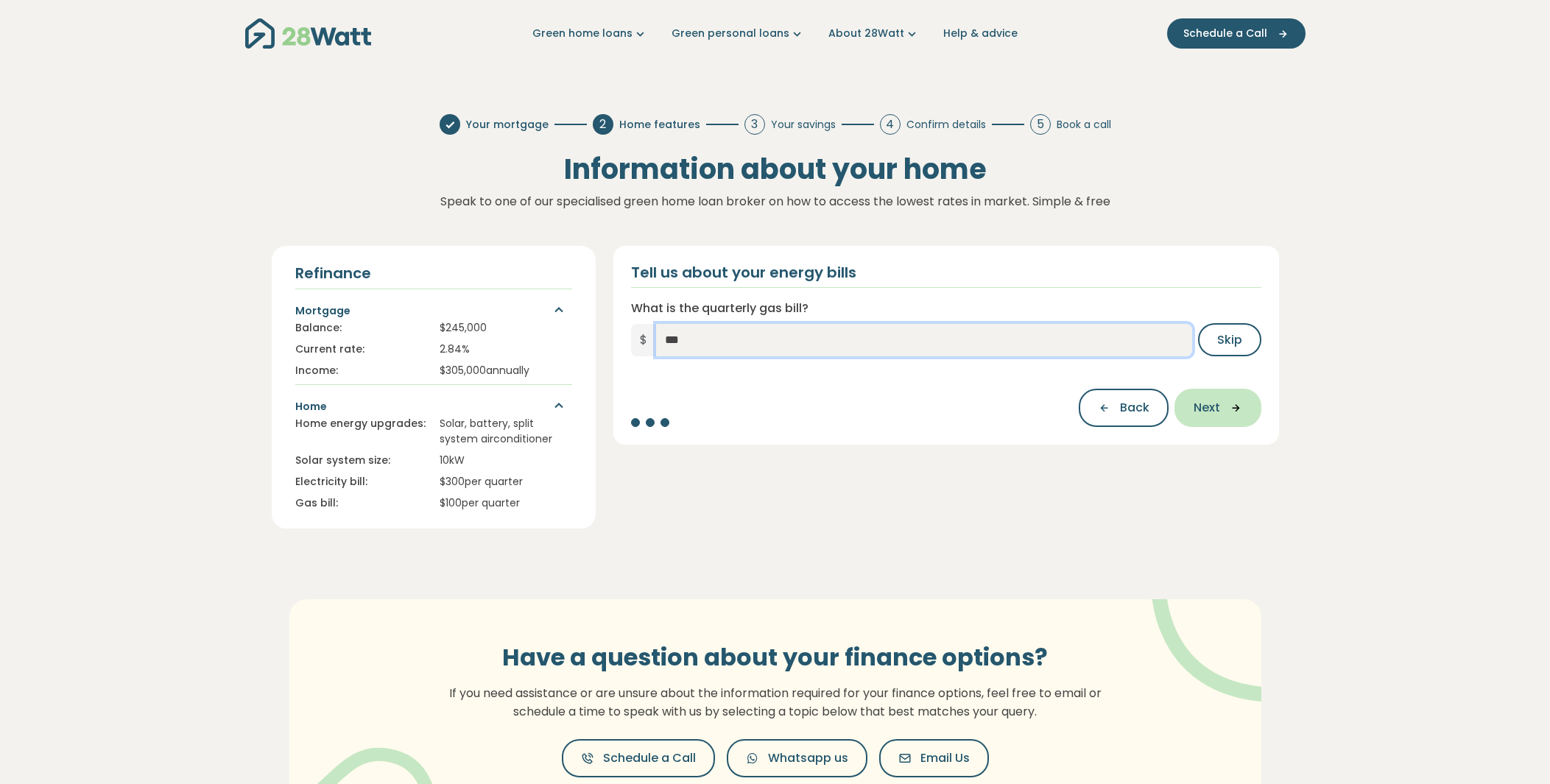
type input "***"
click at [1214, 403] on span "Next" at bounding box center [1206, 407] width 26 height 18
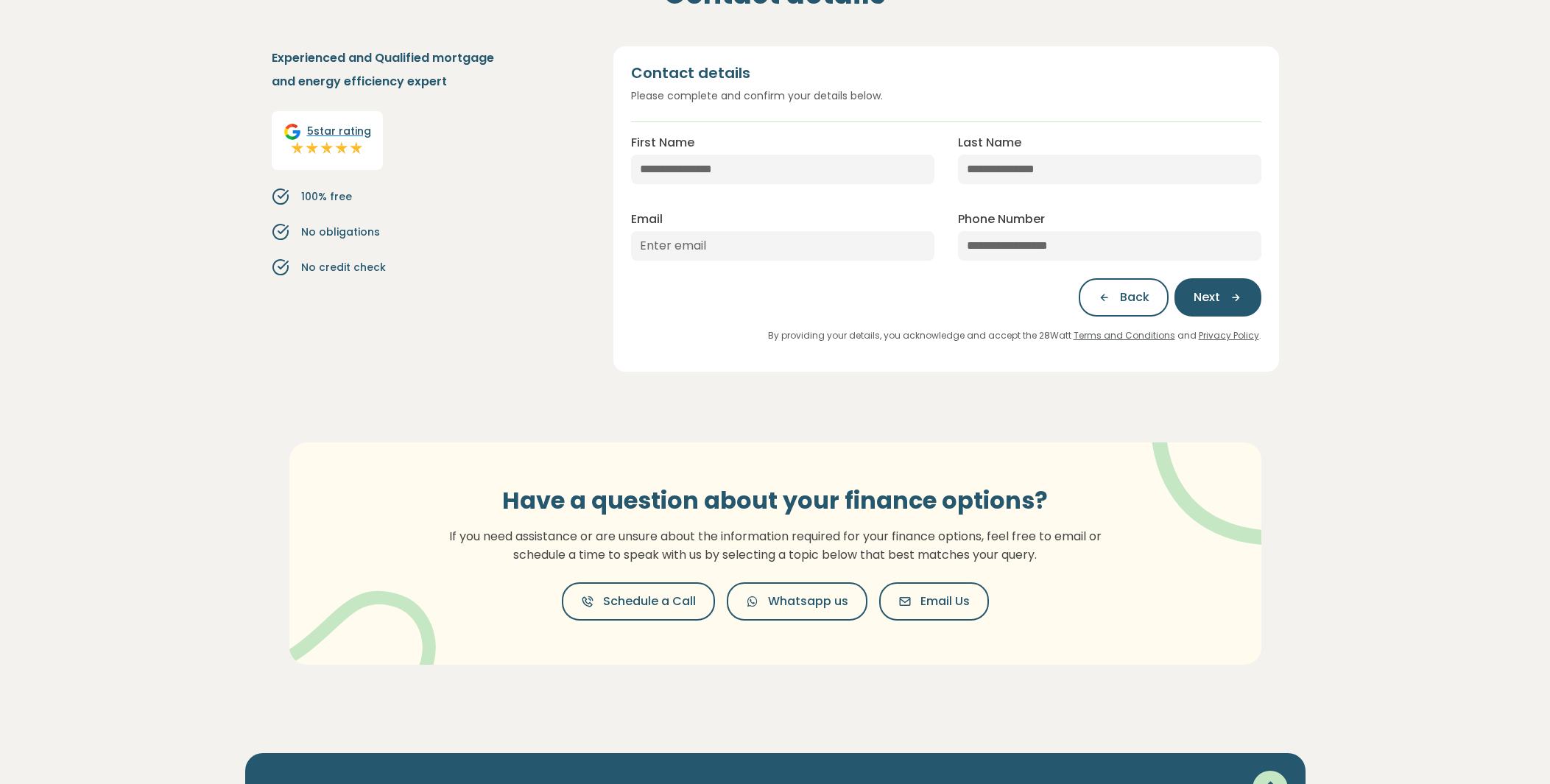
scroll to position [73, 0]
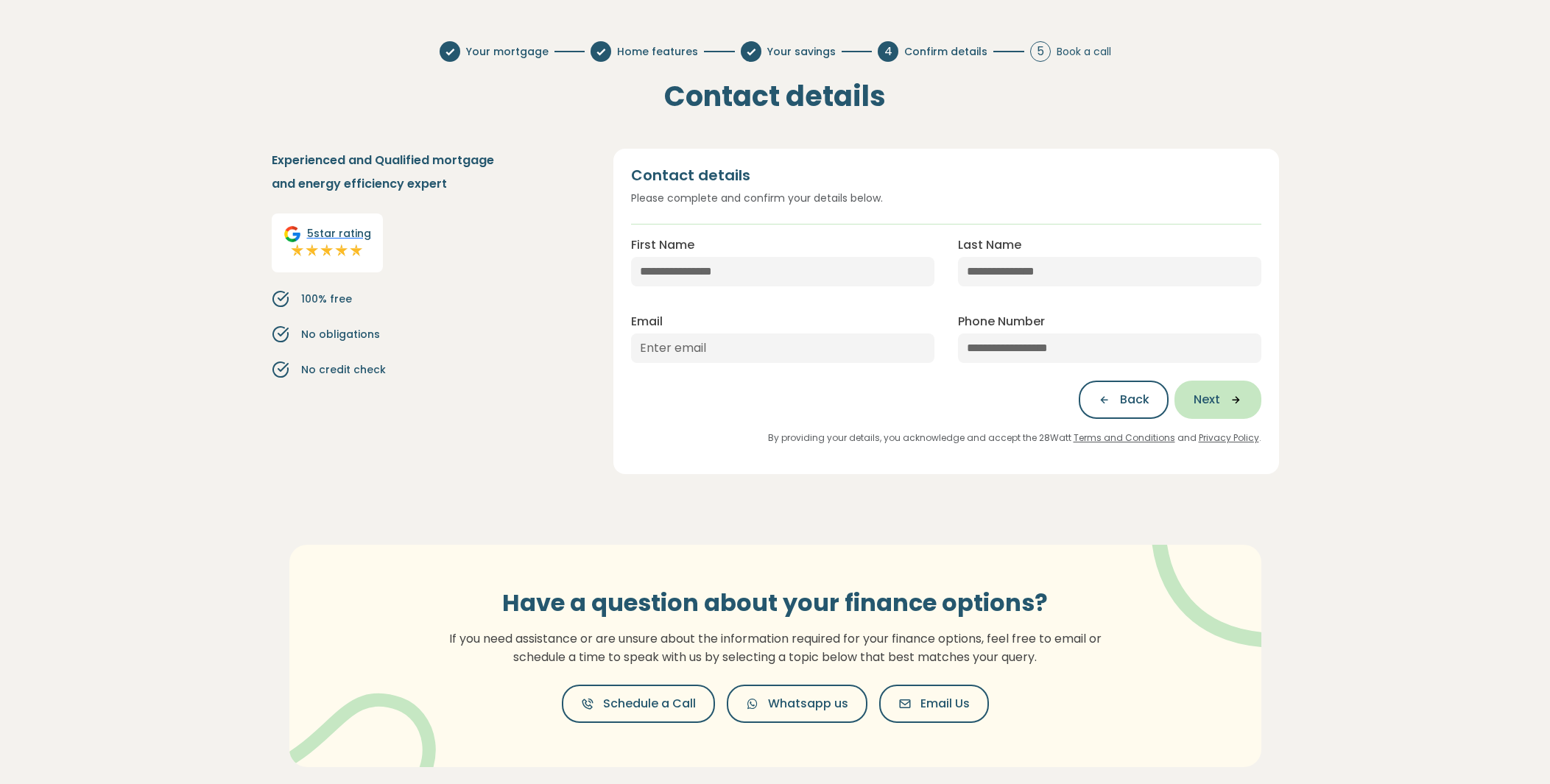
click at [1238, 396] on icon "button" at bounding box center [1231, 400] width 22 height 13
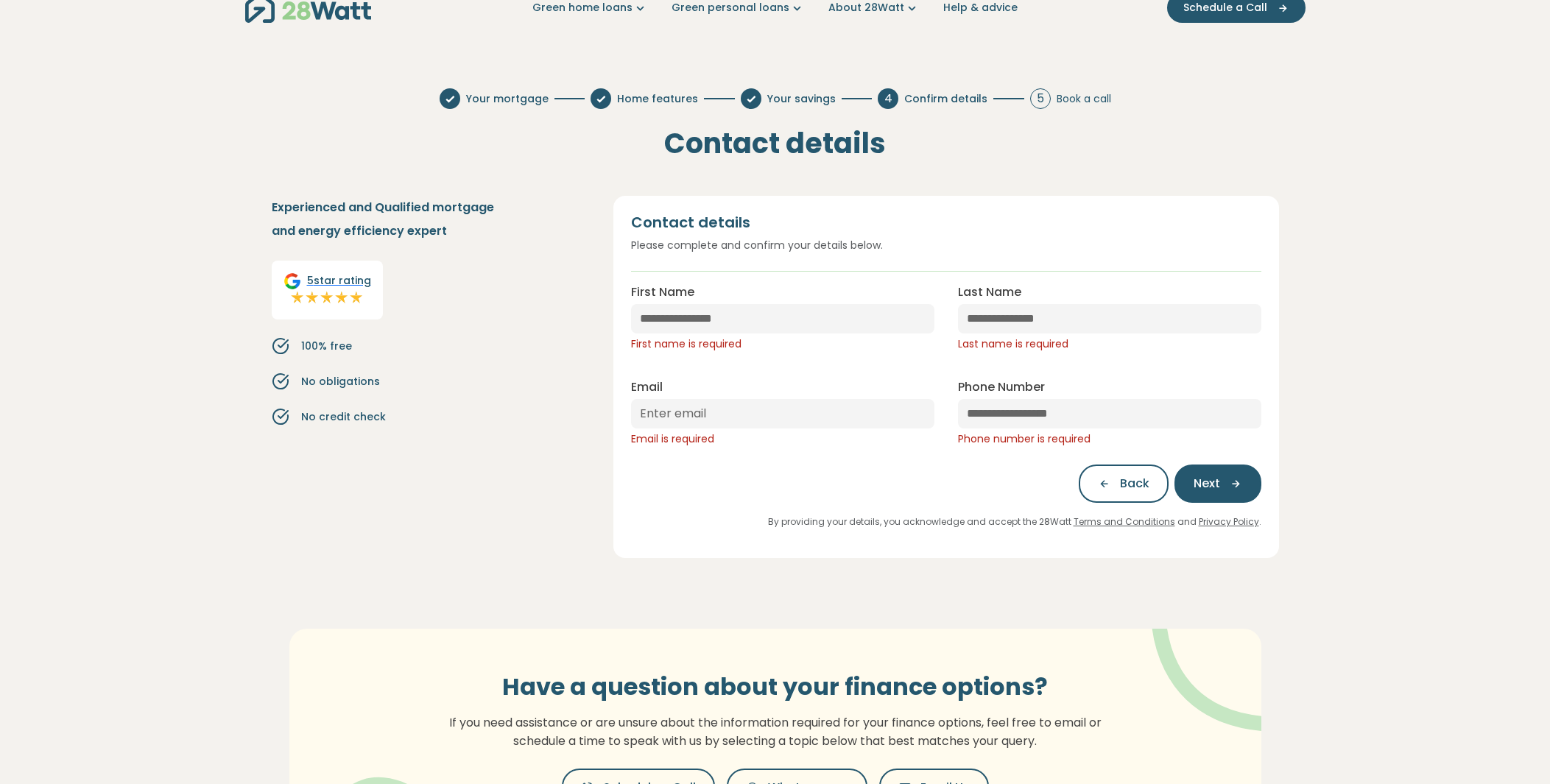
scroll to position [0, 0]
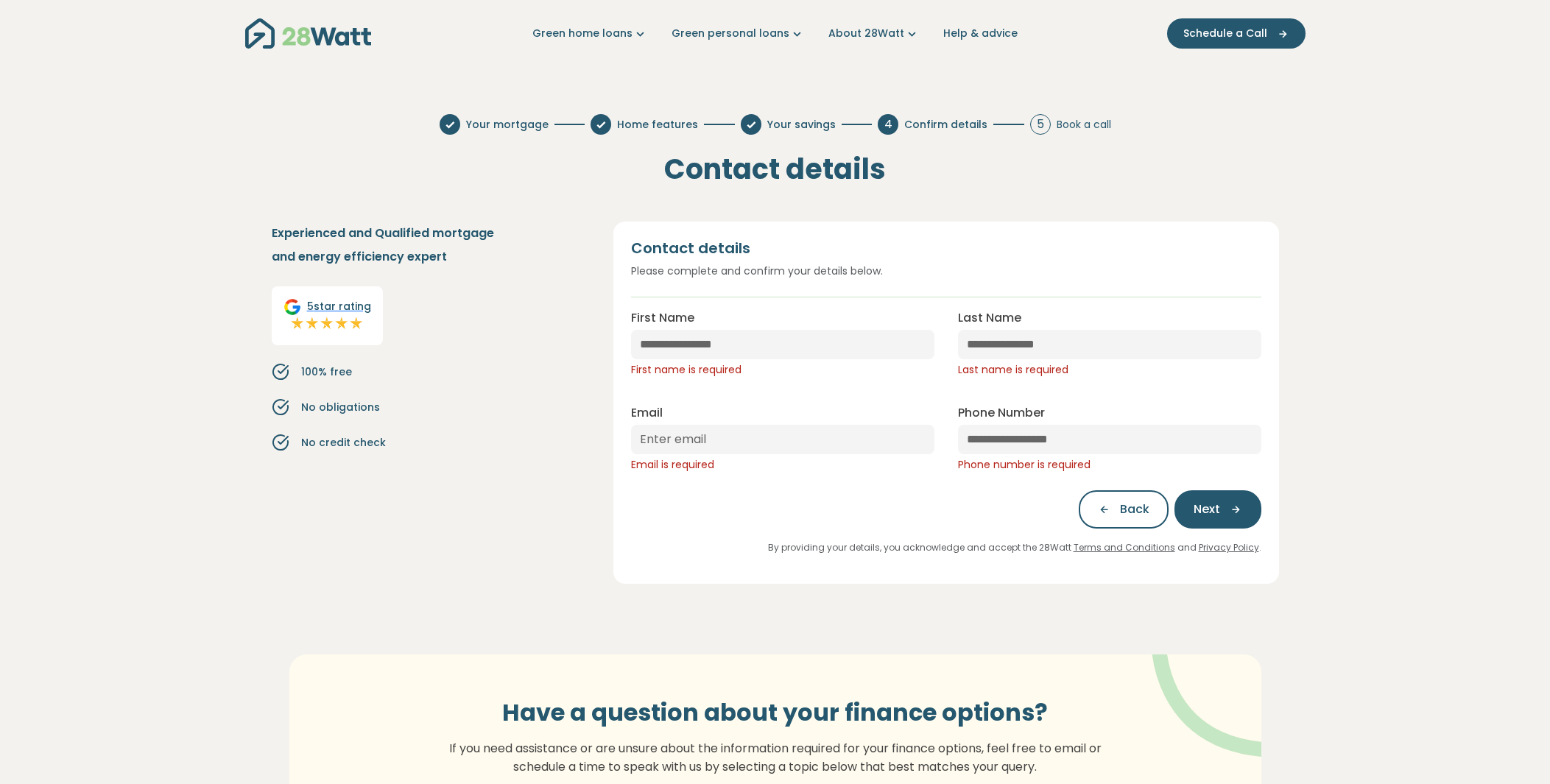
drag, startPoint x: 652, startPoint y: 32, endPoint x: 792, endPoint y: 70, distance: 145.1
click at [792, 70] on div "Green home loans Get started Learn more Use case Products Green personal loans …" at bounding box center [775, 702] width 1550 height 1404
click at [797, 33] on icon "Main navigation" at bounding box center [797, 34] width 16 height 16
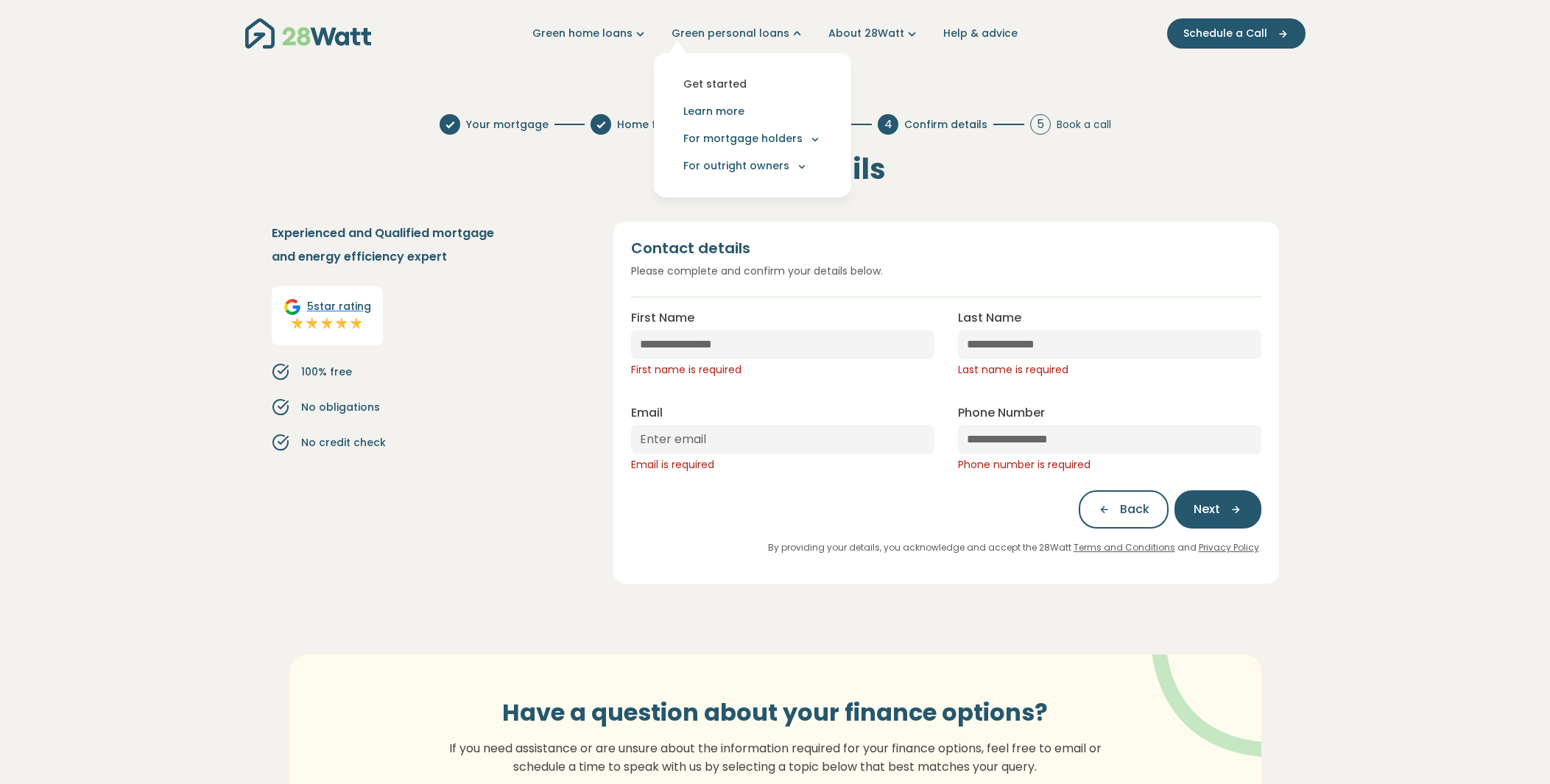
click at [736, 81] on link "Get started" at bounding box center [753, 84] width 174 height 27
click at [1383, 270] on section "Your mortgage Home features Your savings 4 Confirm details 5 Book a call Contac…" at bounding box center [775, 518] width 1550 height 833
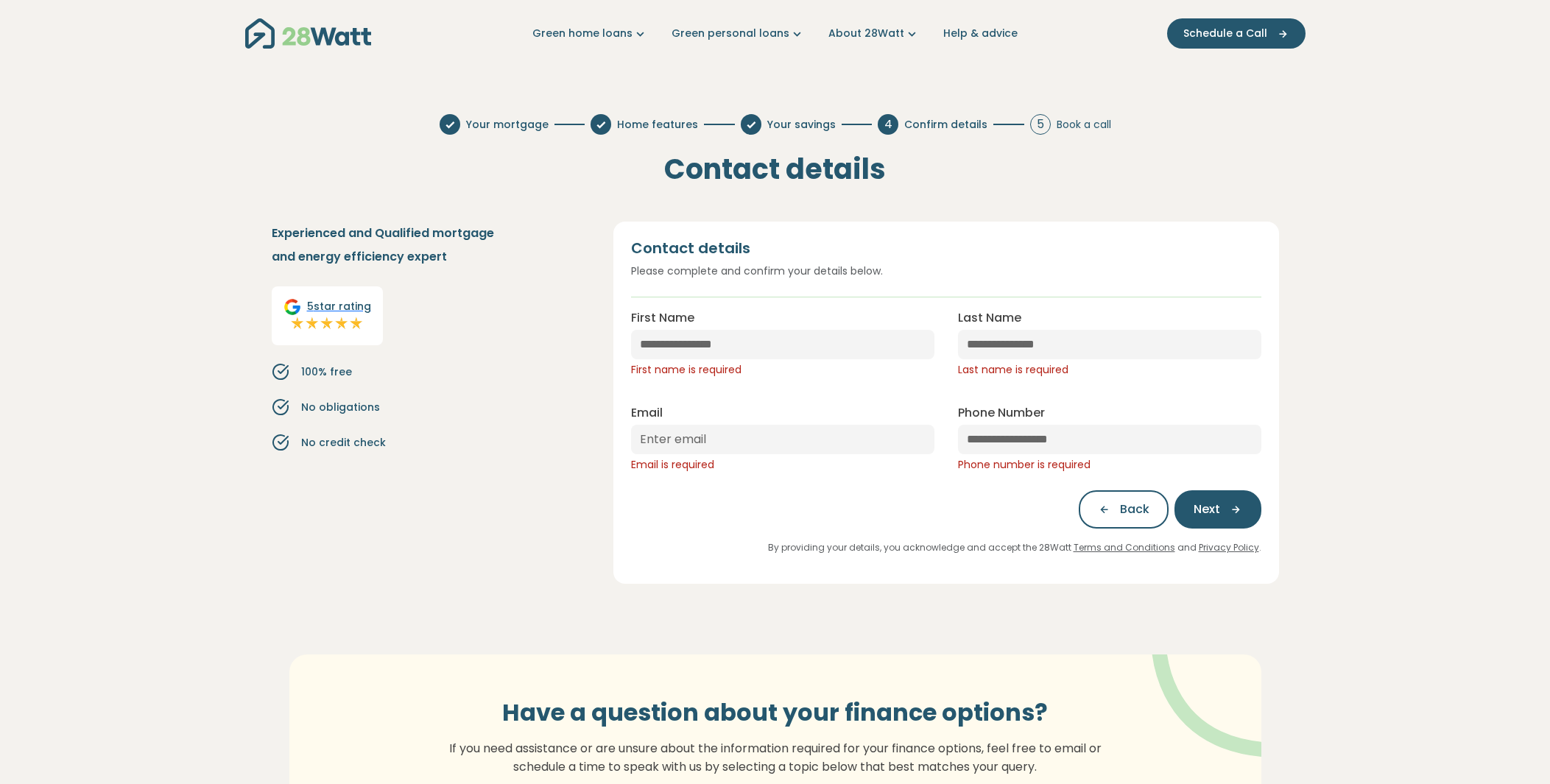
click at [1375, 187] on section "Your mortgage Home features Your savings 4 Confirm details 5 Book a call Contac…" at bounding box center [775, 518] width 1550 height 833
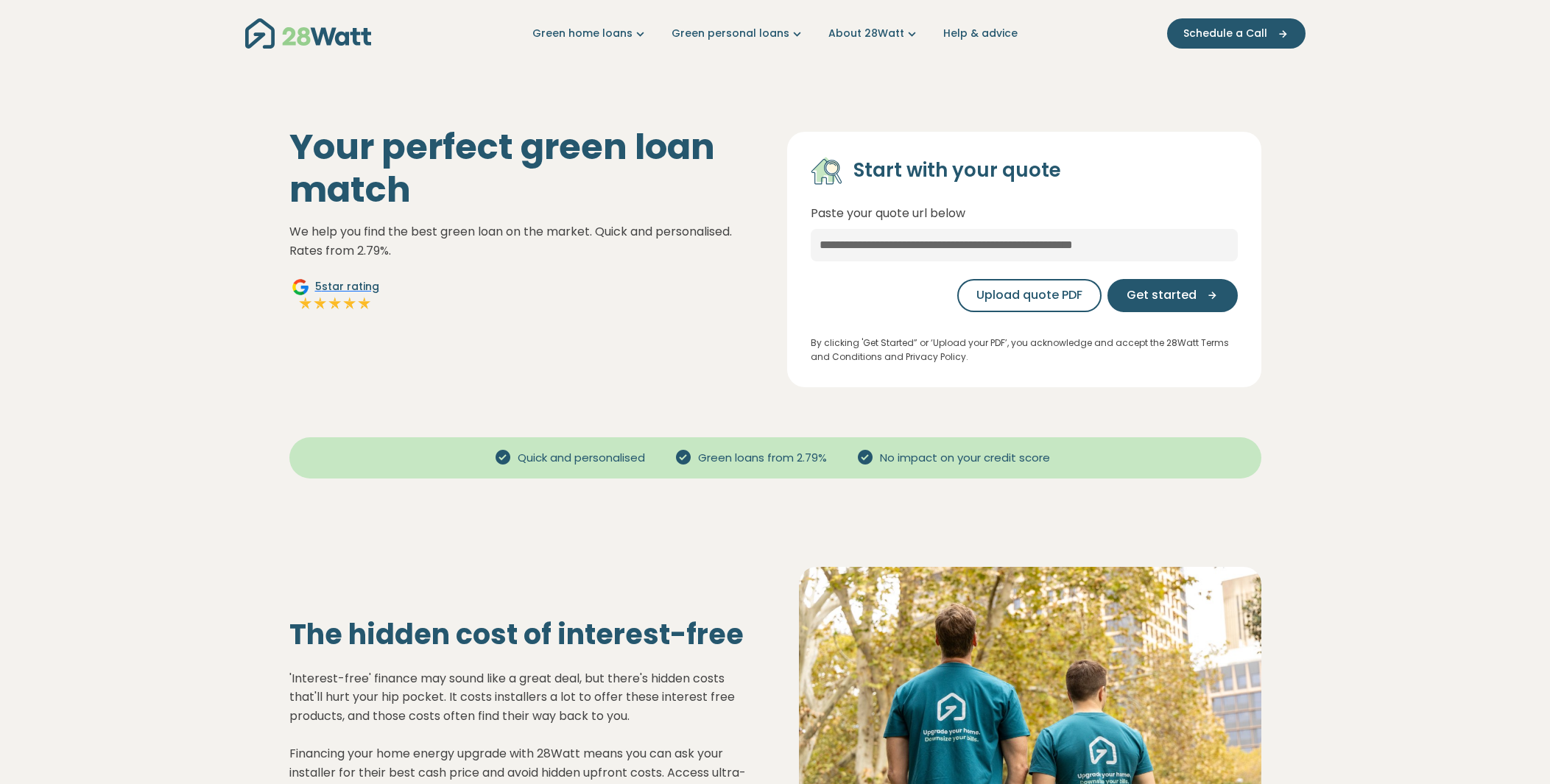
drag, startPoint x: 1182, startPoint y: 299, endPoint x: 1290, endPoint y: 216, distance: 136.2
drag, startPoint x: 1189, startPoint y: 235, endPoint x: 824, endPoint y: 240, distance: 365.0
click at [824, 240] on input "text" at bounding box center [1024, 245] width 427 height 33
click at [864, 239] on input "text" at bounding box center [1024, 245] width 427 height 33
